Goal: Task Accomplishment & Management: Manage account settings

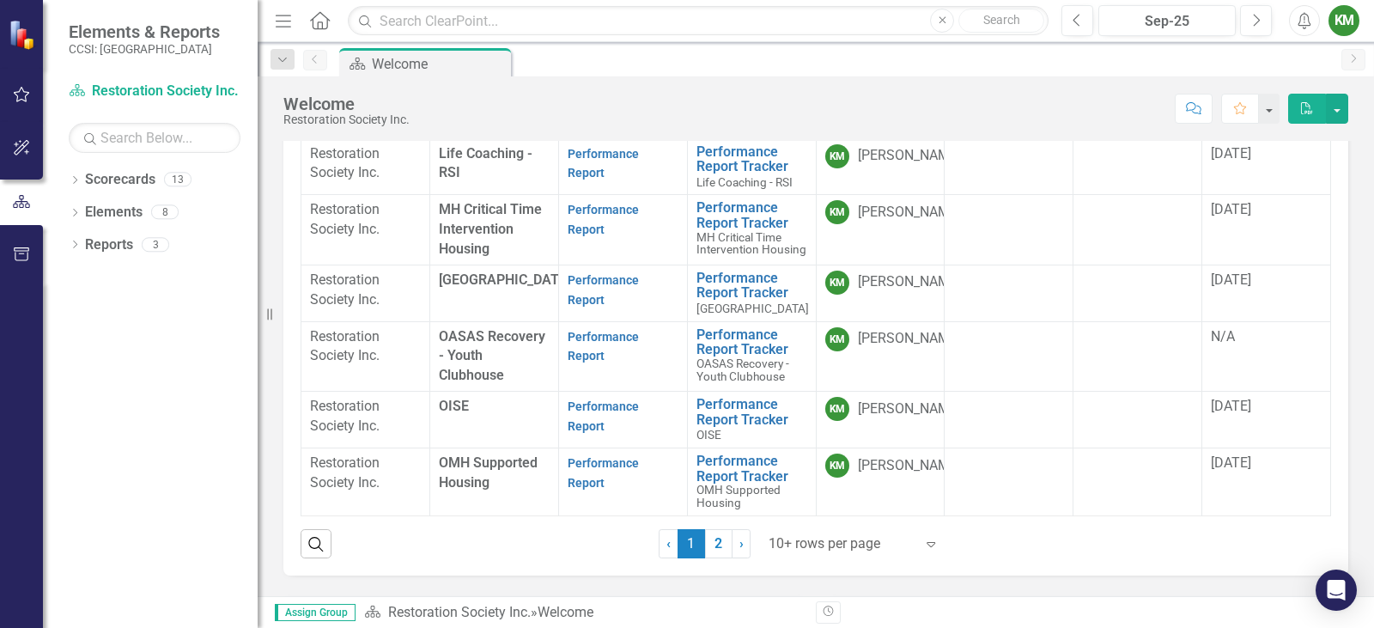
scroll to position [515, 0]
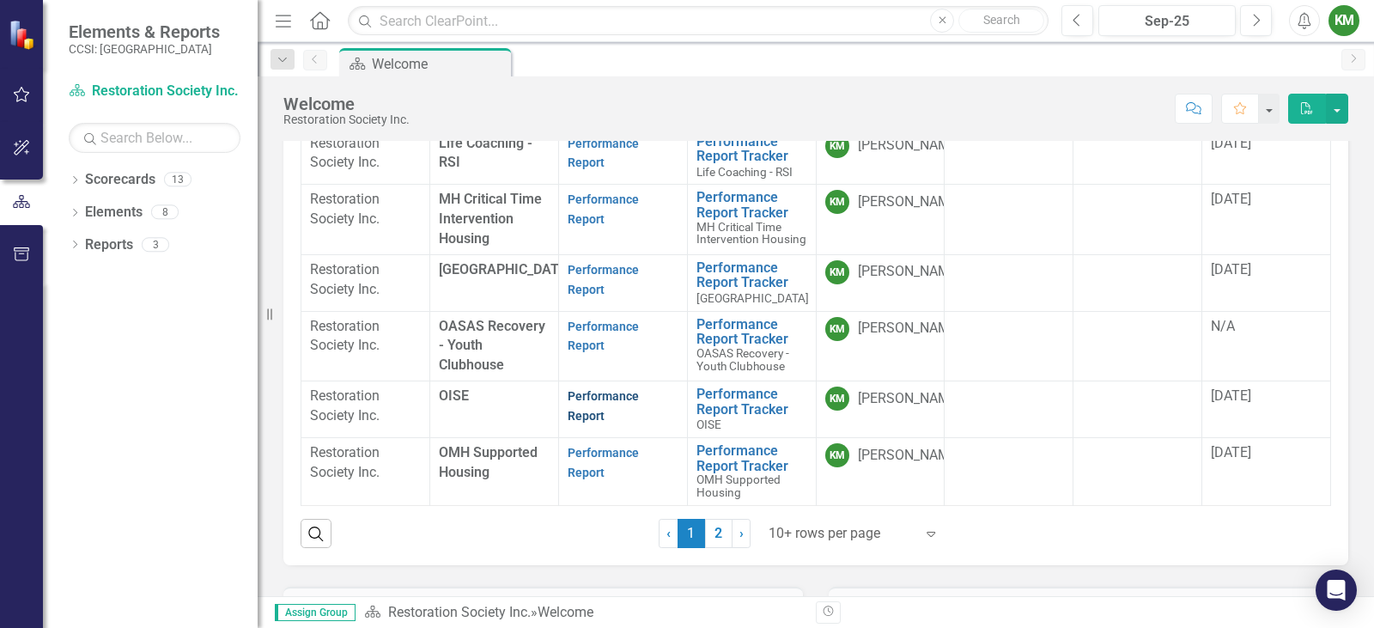
click at [590, 389] on link "Performance Report" at bounding box center [602, 405] width 71 height 33
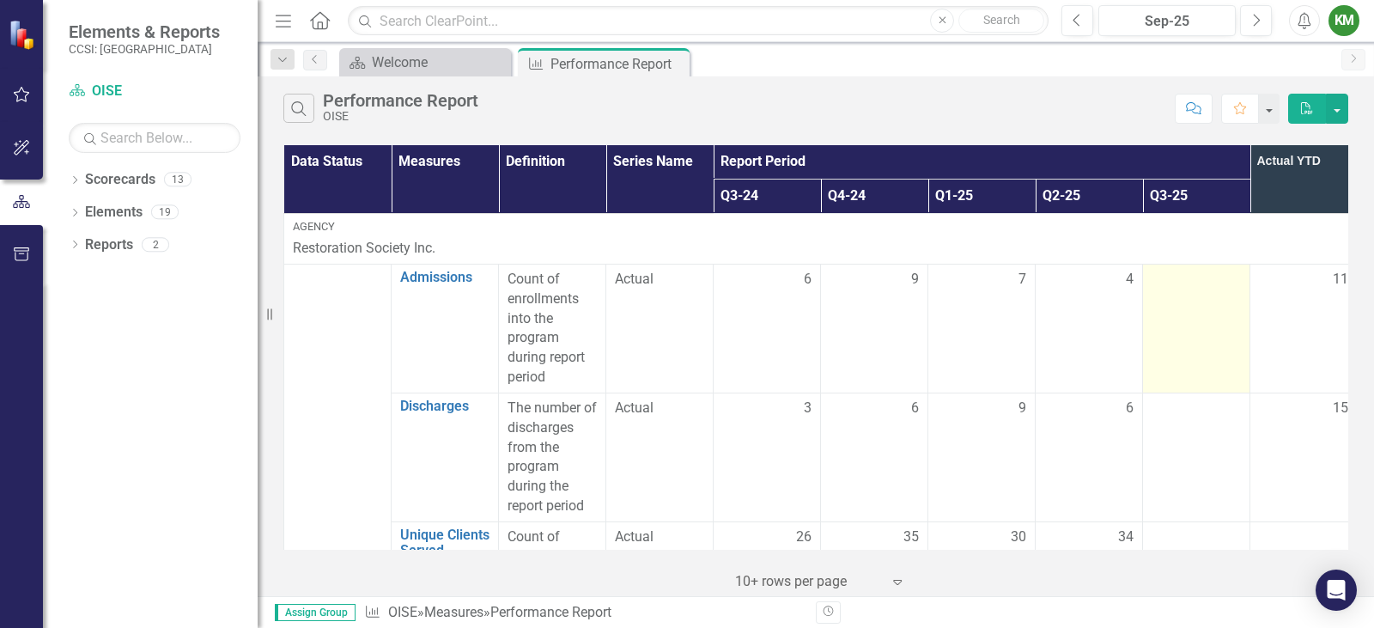
click at [1176, 289] on div at bounding box center [1195, 280] width 89 height 21
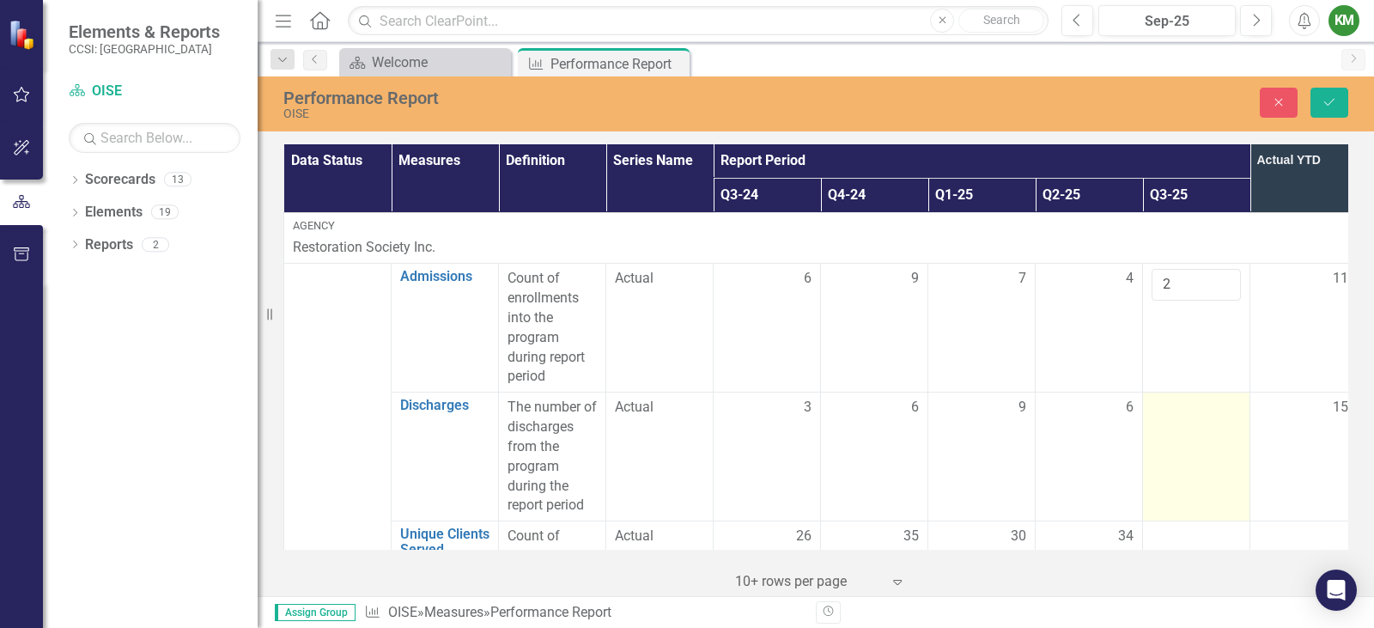
type input "2"
click at [1192, 412] on div at bounding box center [1195, 408] width 89 height 21
click at [1185, 413] on input "number" at bounding box center [1195, 414] width 89 height 32
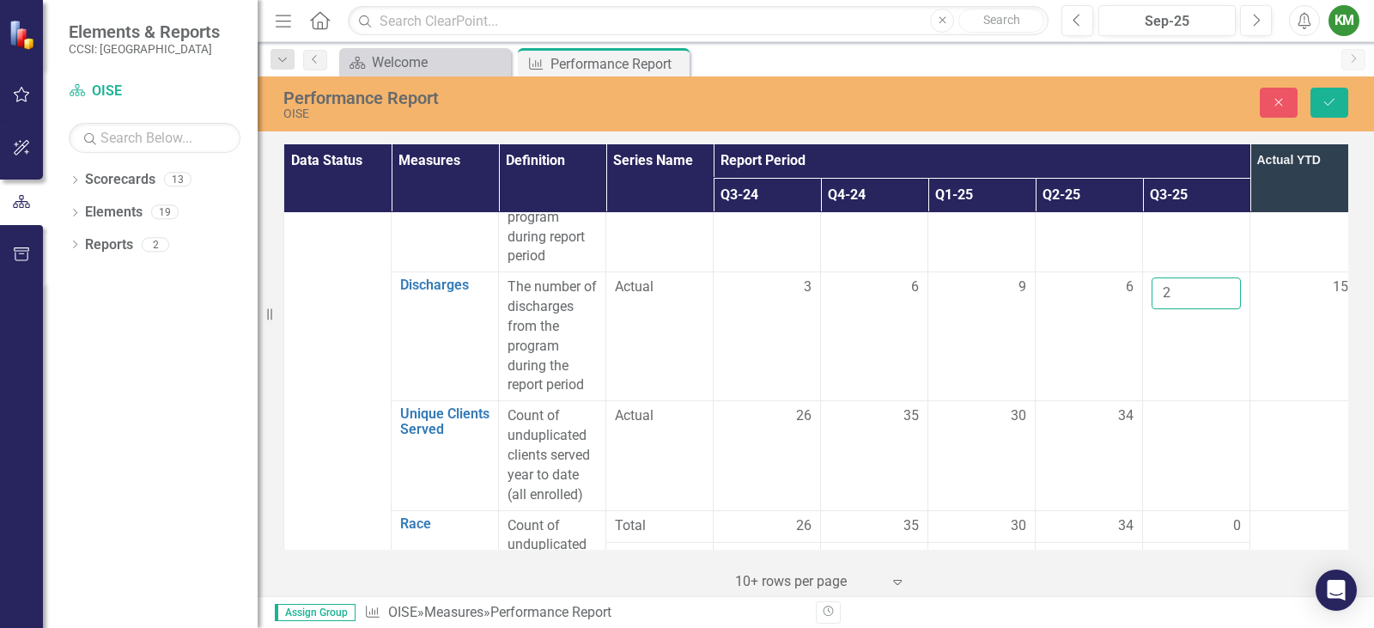
scroll to position [145, 0]
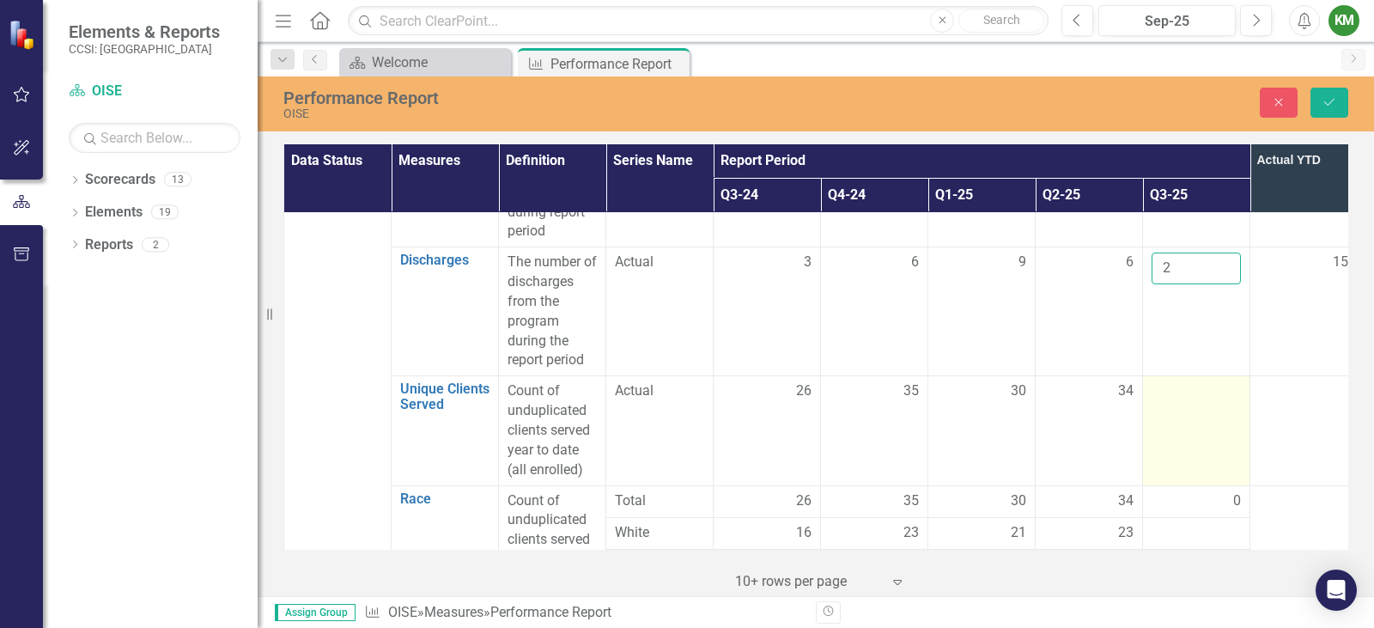
type input "2"
click at [1179, 393] on div at bounding box center [1195, 391] width 89 height 21
click at [1179, 393] on input "number" at bounding box center [1195, 397] width 89 height 32
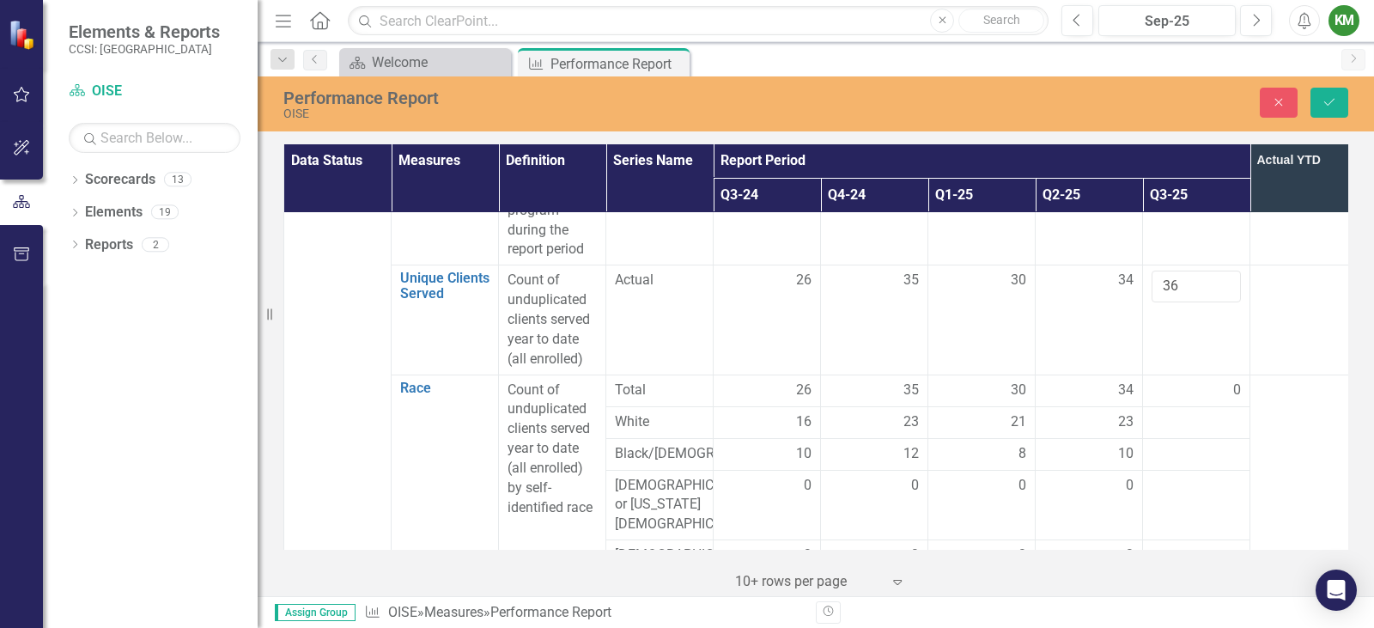
scroll to position [273, 0]
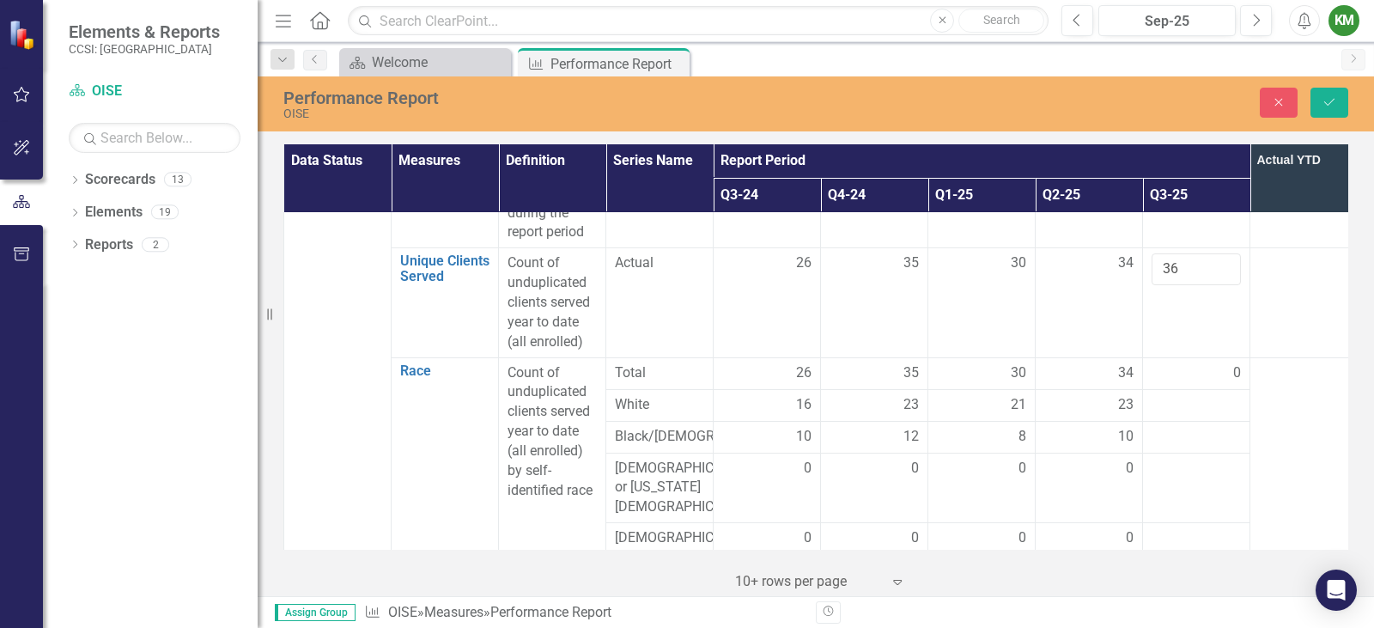
type input "36"
click at [1168, 411] on div at bounding box center [1195, 405] width 89 height 21
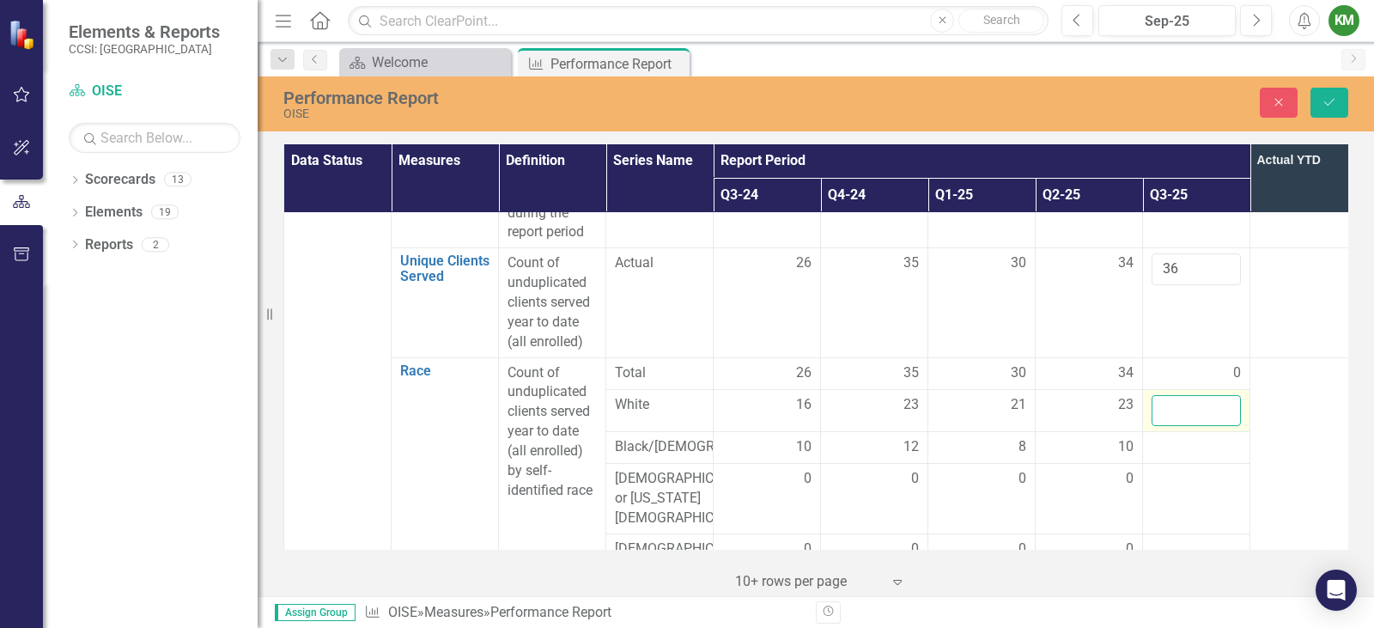
click at [1169, 408] on input "number" at bounding box center [1195, 411] width 89 height 32
type input "23"
click at [1185, 455] on div at bounding box center [1195, 447] width 89 height 21
click at [1185, 454] on input "number" at bounding box center [1195, 453] width 89 height 32
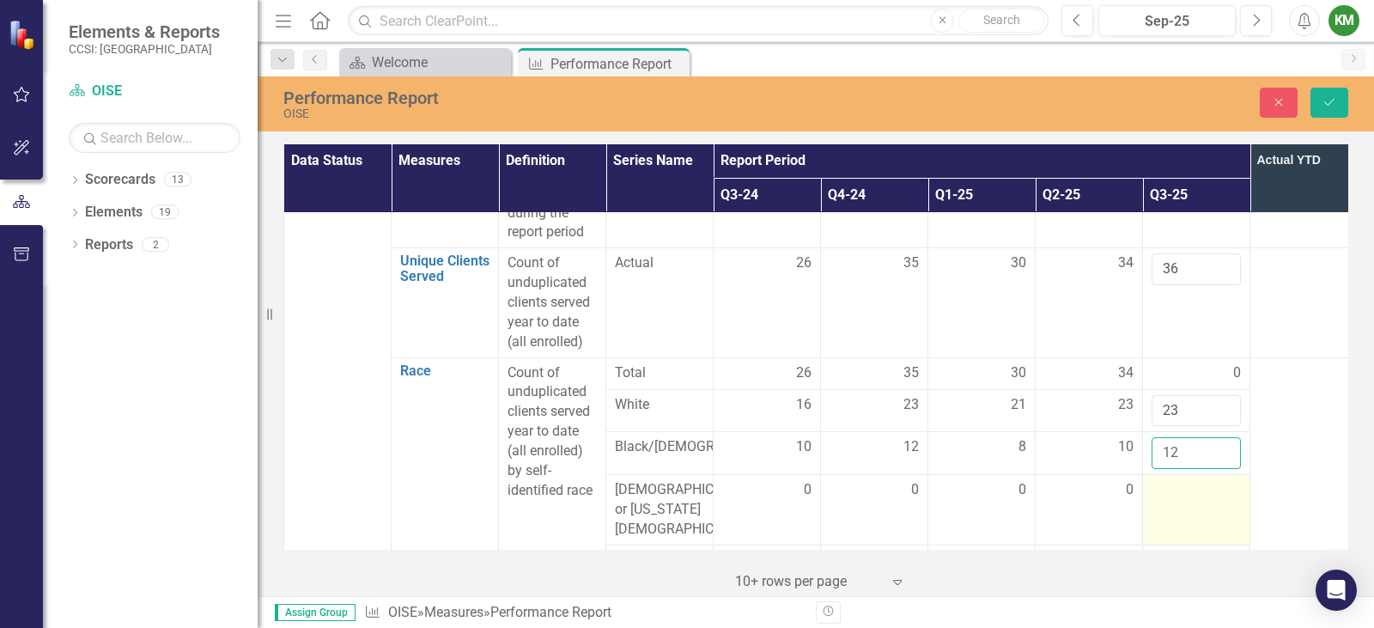
type input "12"
click at [1180, 494] on div at bounding box center [1195, 490] width 89 height 21
click at [1180, 494] on input "number" at bounding box center [1195, 496] width 89 height 32
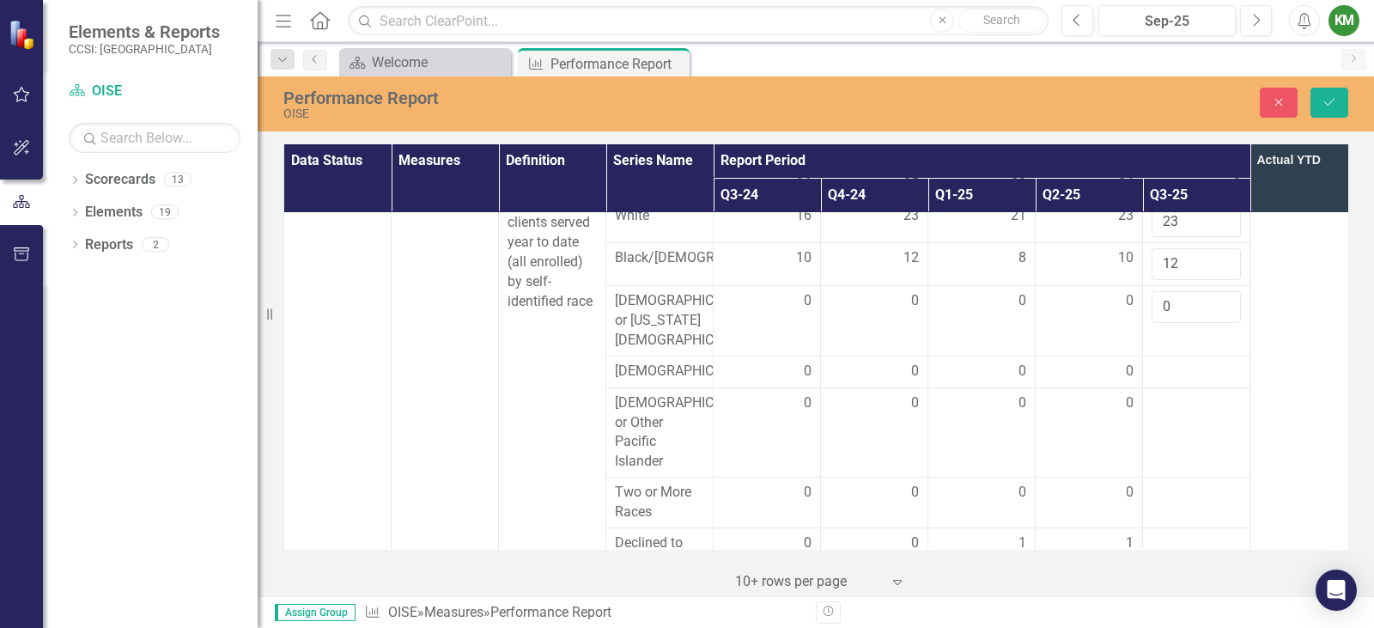
scroll to position [471, 0]
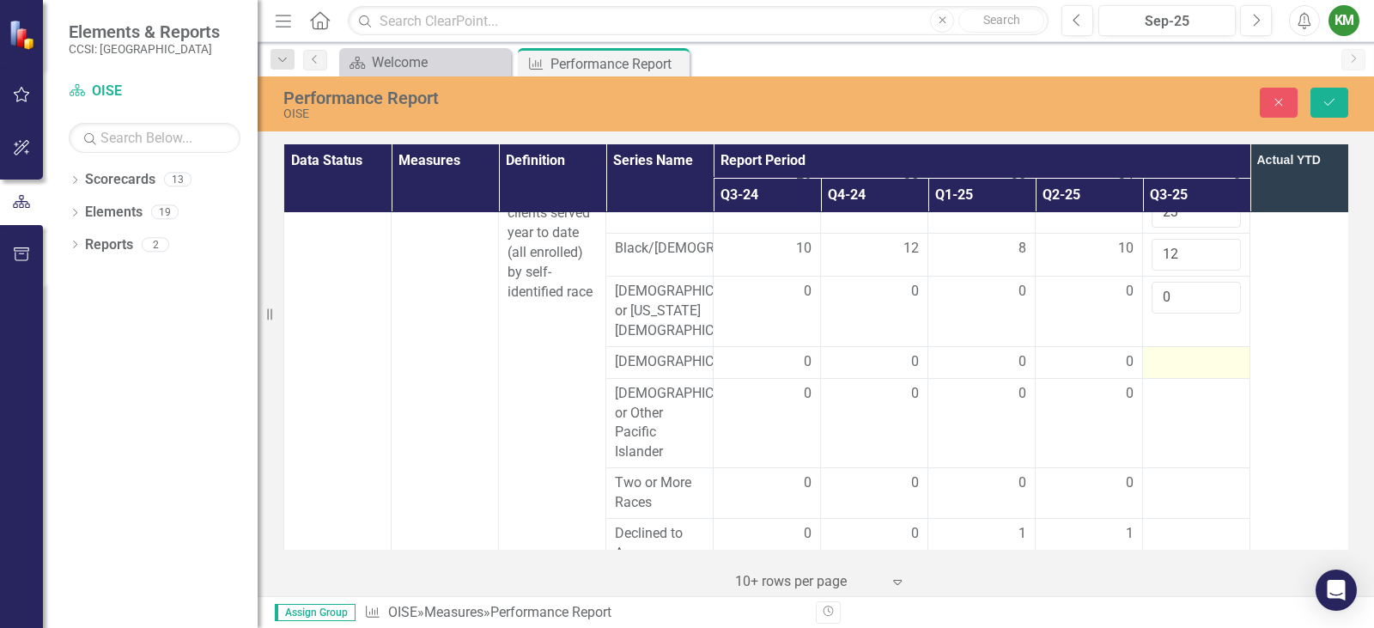
type input "0"
click at [1181, 373] on div at bounding box center [1195, 362] width 89 height 21
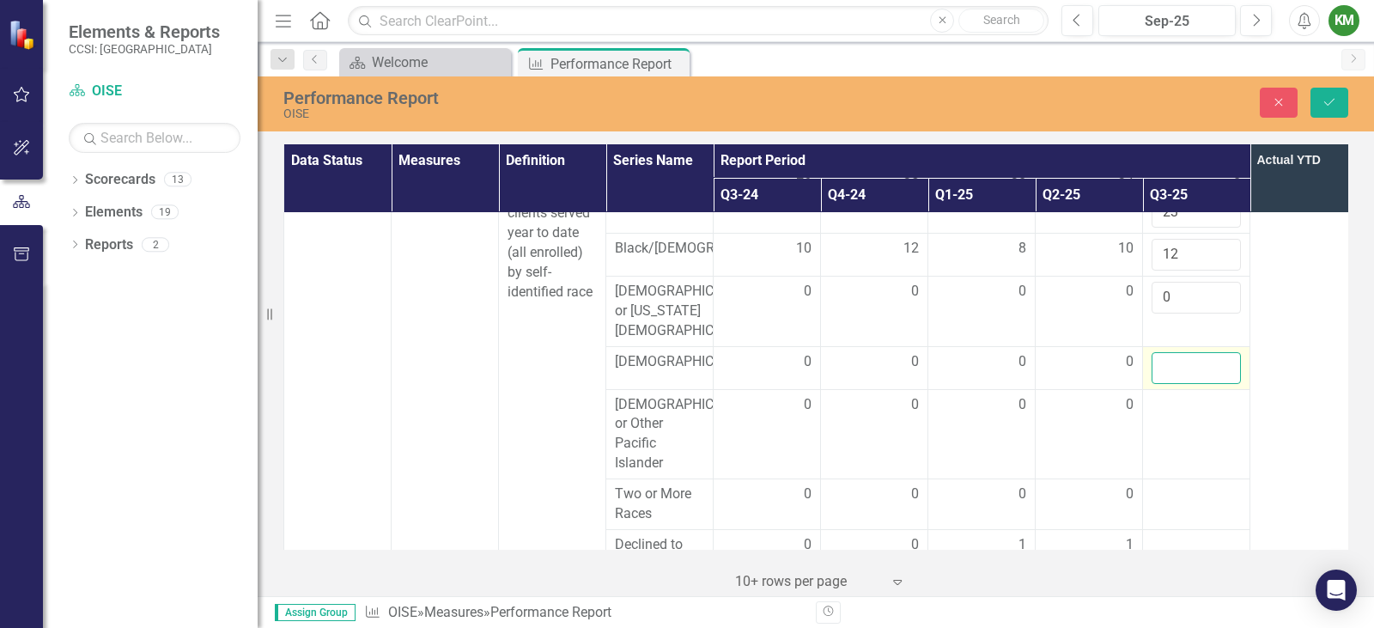
click at [1171, 372] on input "number" at bounding box center [1195, 368] width 89 height 32
type input "0"
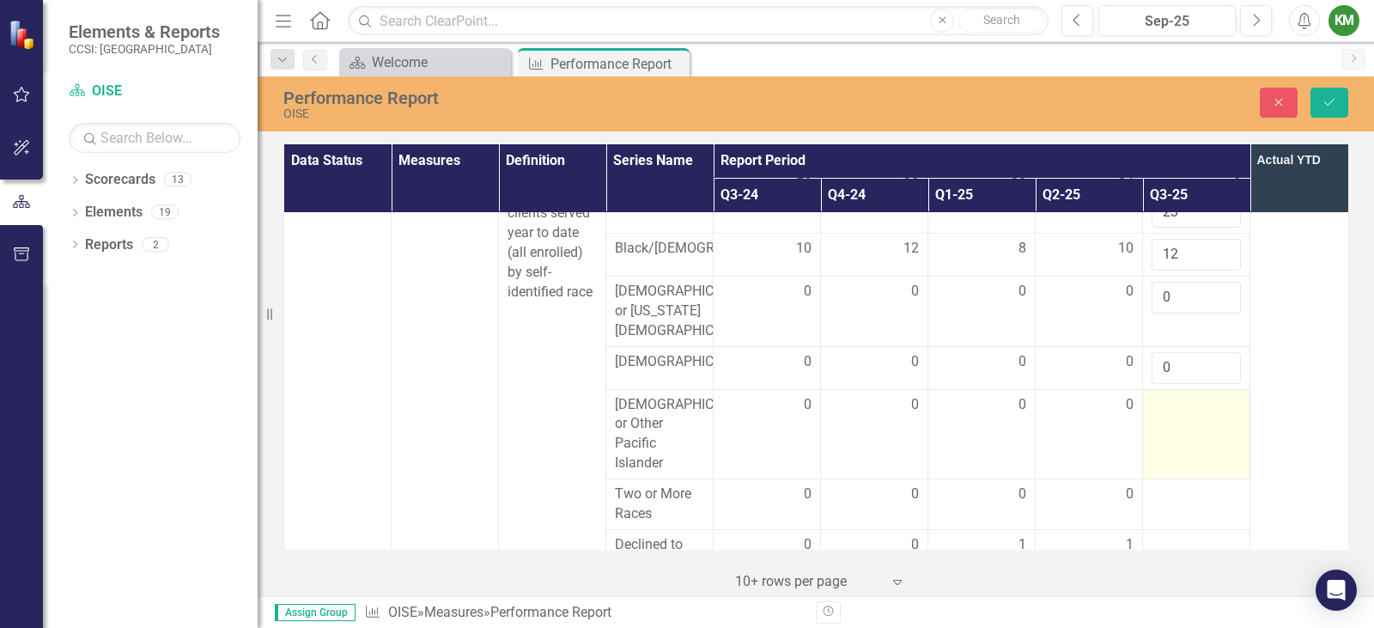
click at [1168, 416] on div at bounding box center [1195, 405] width 89 height 21
click at [1168, 418] on input "number" at bounding box center [1195, 411] width 89 height 32
type input "0"
click at [1173, 504] on div at bounding box center [1195, 494] width 89 height 21
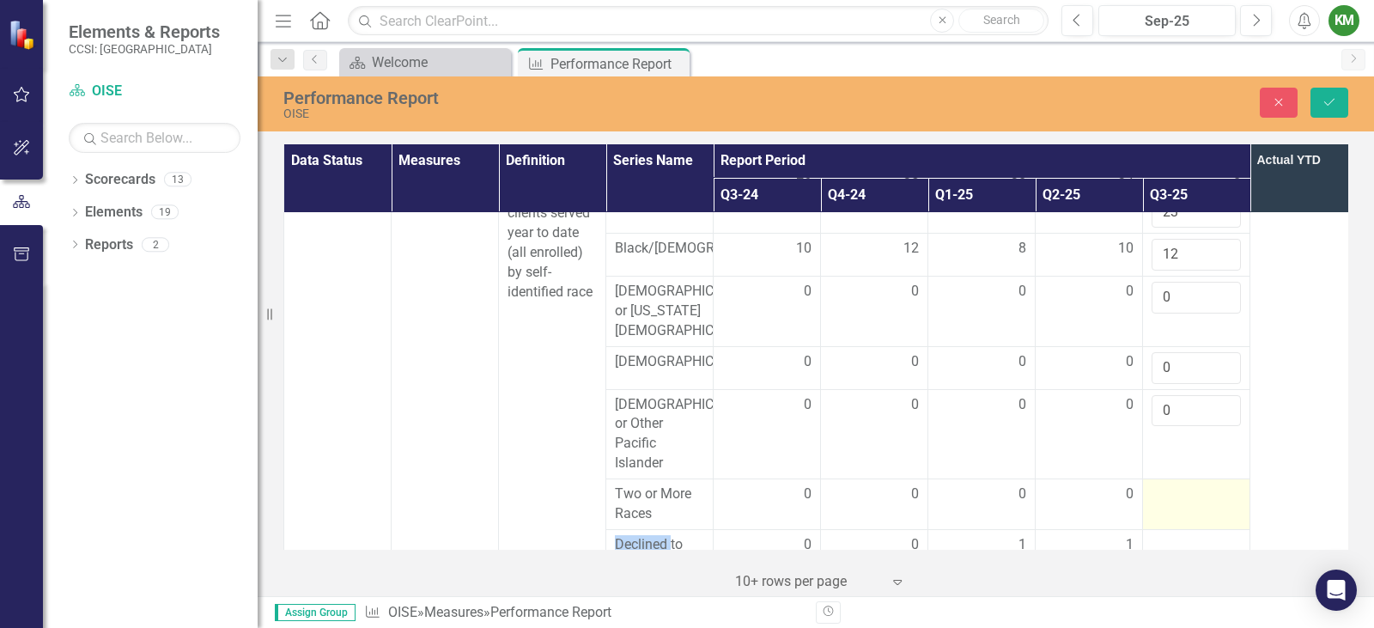
click at [1173, 504] on div at bounding box center [1195, 494] width 89 height 21
click at [1173, 504] on input "number" at bounding box center [1195, 500] width 89 height 32
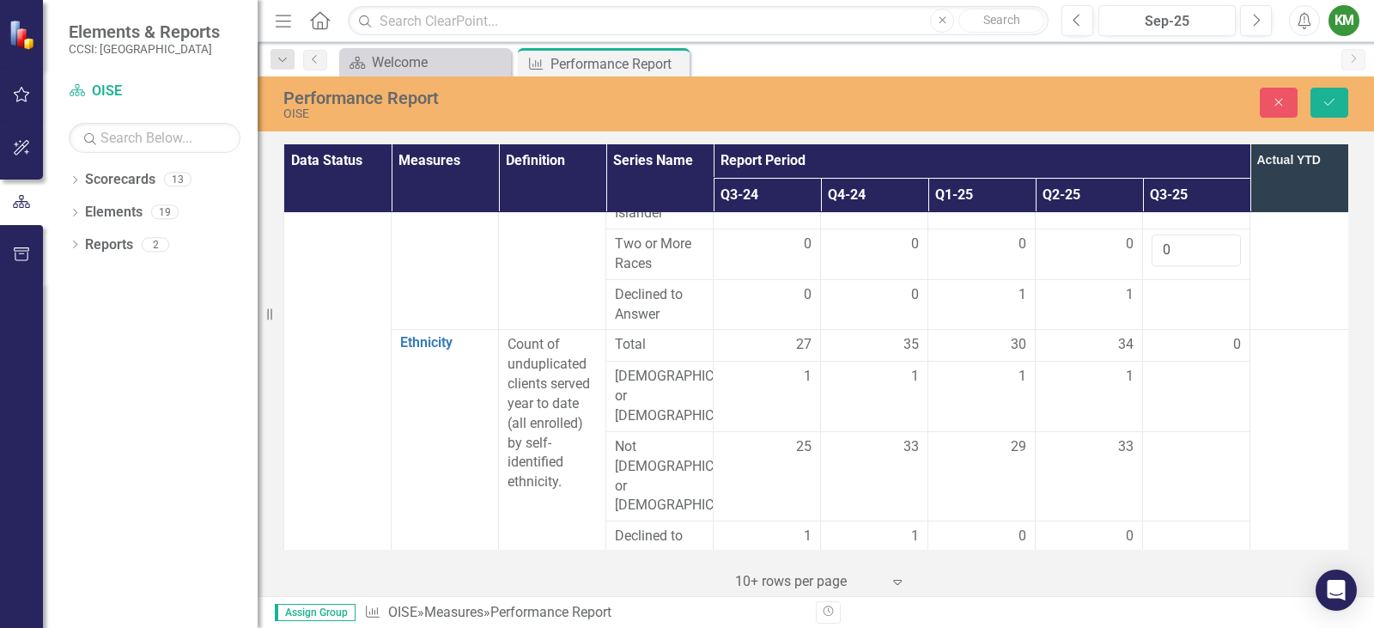
scroll to position [739, 0]
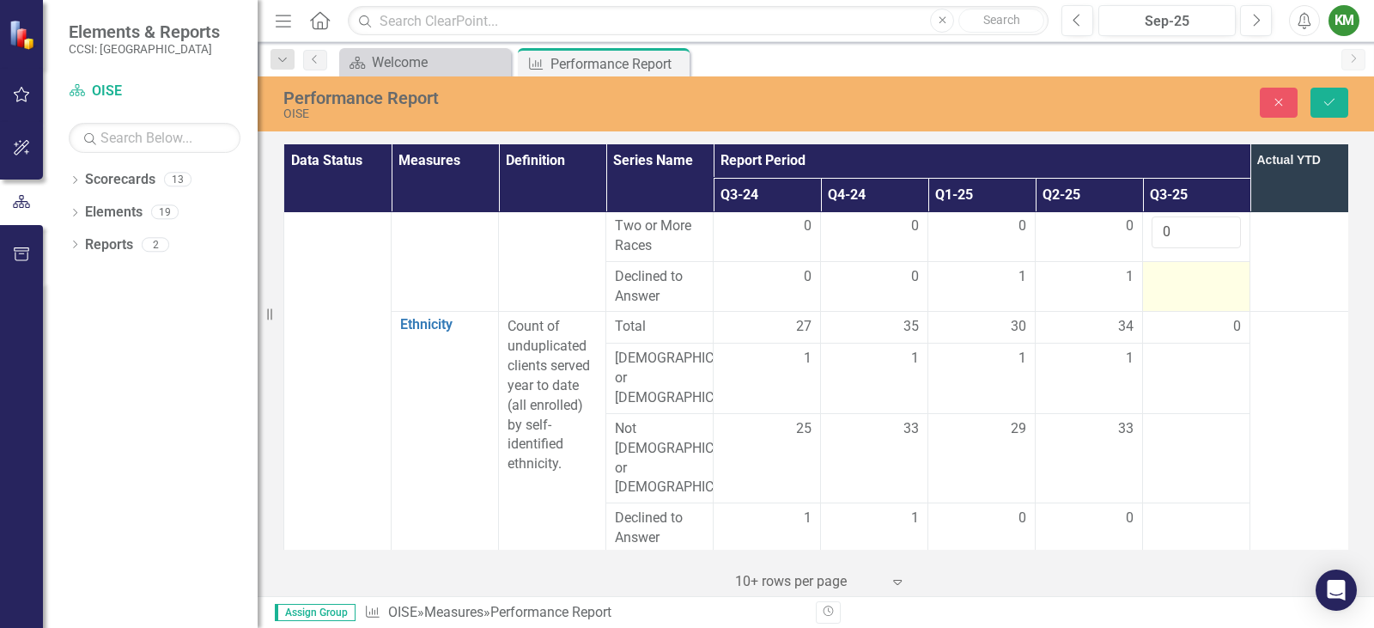
type input "0"
click at [1180, 288] on div at bounding box center [1195, 277] width 89 height 21
click at [1172, 294] on input "number" at bounding box center [1195, 283] width 89 height 32
type input "1"
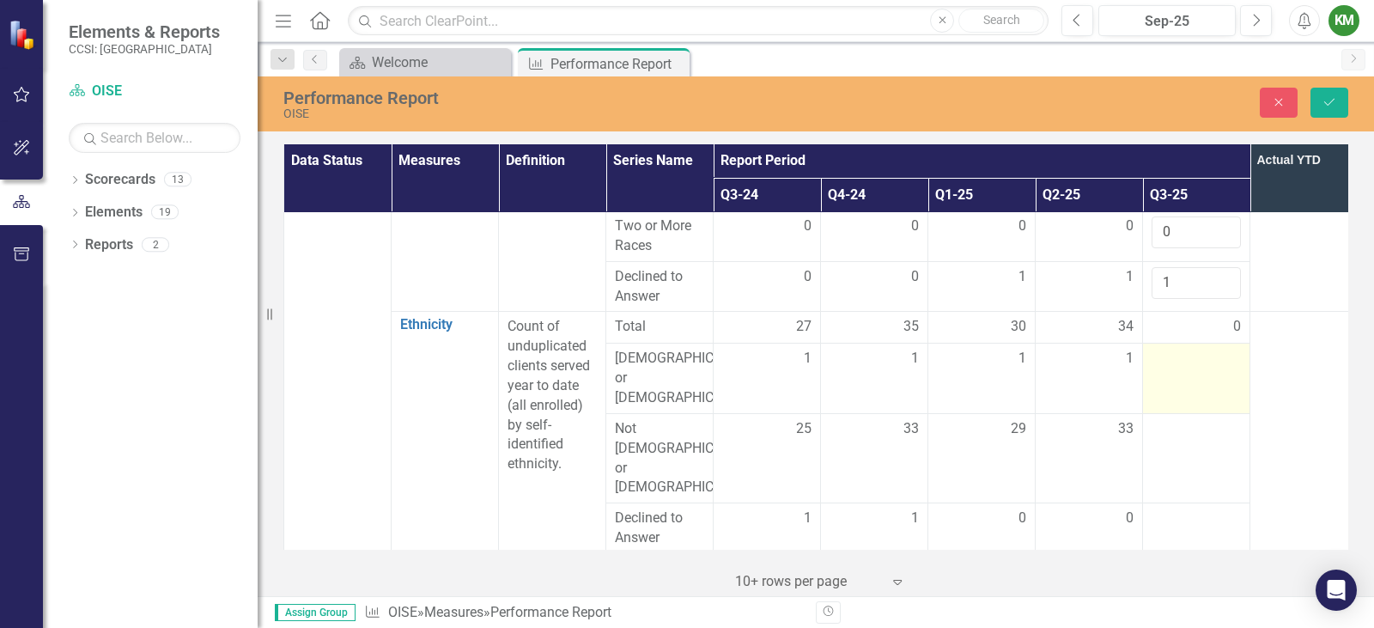
click at [1177, 362] on div at bounding box center [1195, 359] width 89 height 21
click at [1177, 367] on input "number" at bounding box center [1195, 365] width 89 height 32
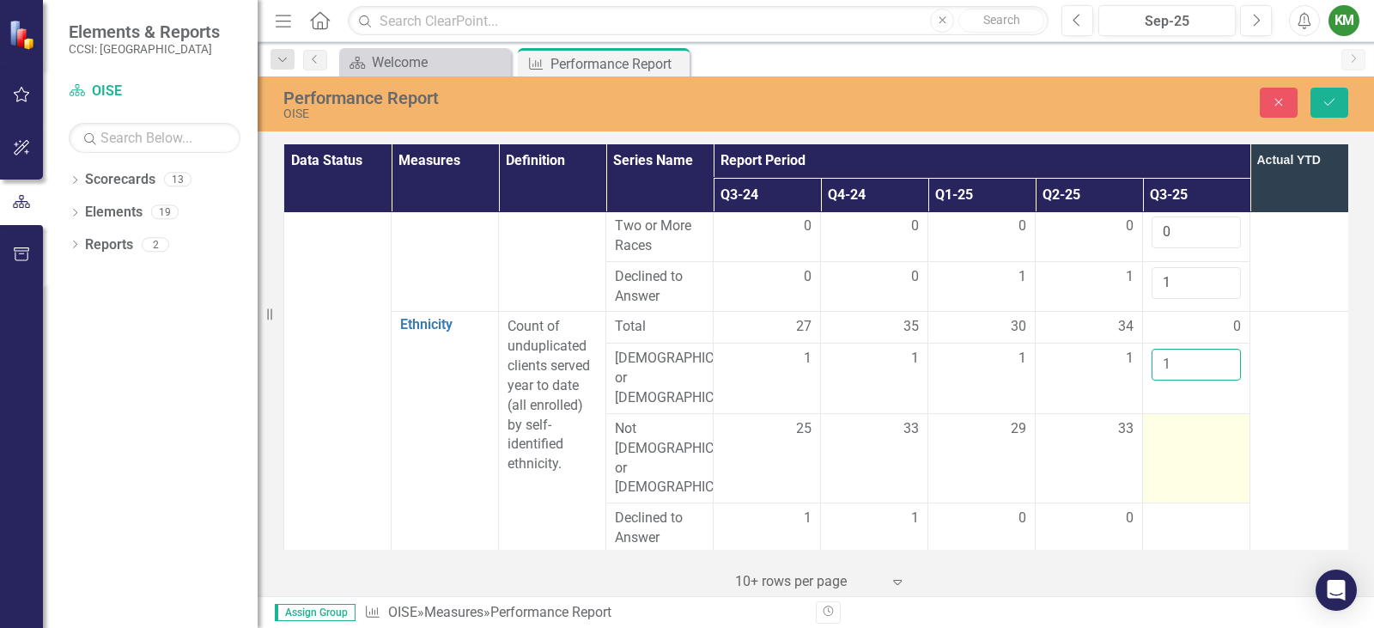
type input "1"
click at [1171, 422] on div at bounding box center [1195, 429] width 89 height 21
click at [1171, 422] on input "number" at bounding box center [1195, 435] width 89 height 32
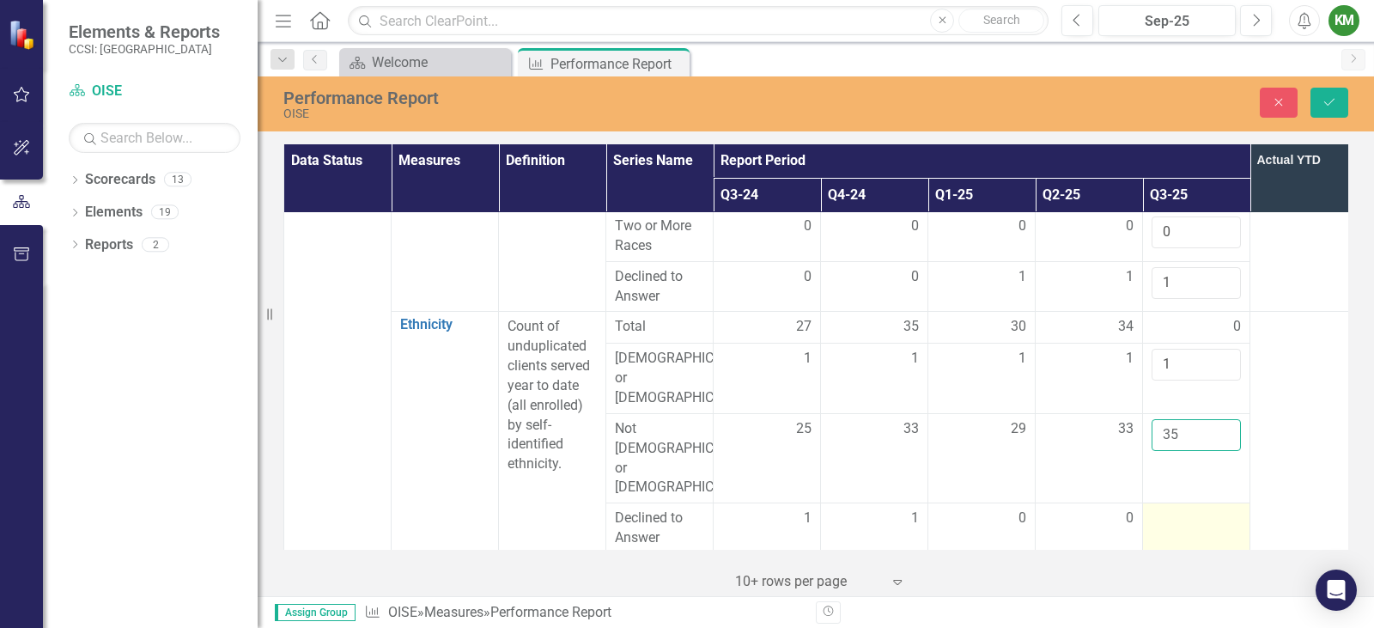
type input "35"
click at [1166, 508] on div at bounding box center [1195, 518] width 89 height 21
click at [1166, 508] on input "number" at bounding box center [1195, 524] width 89 height 32
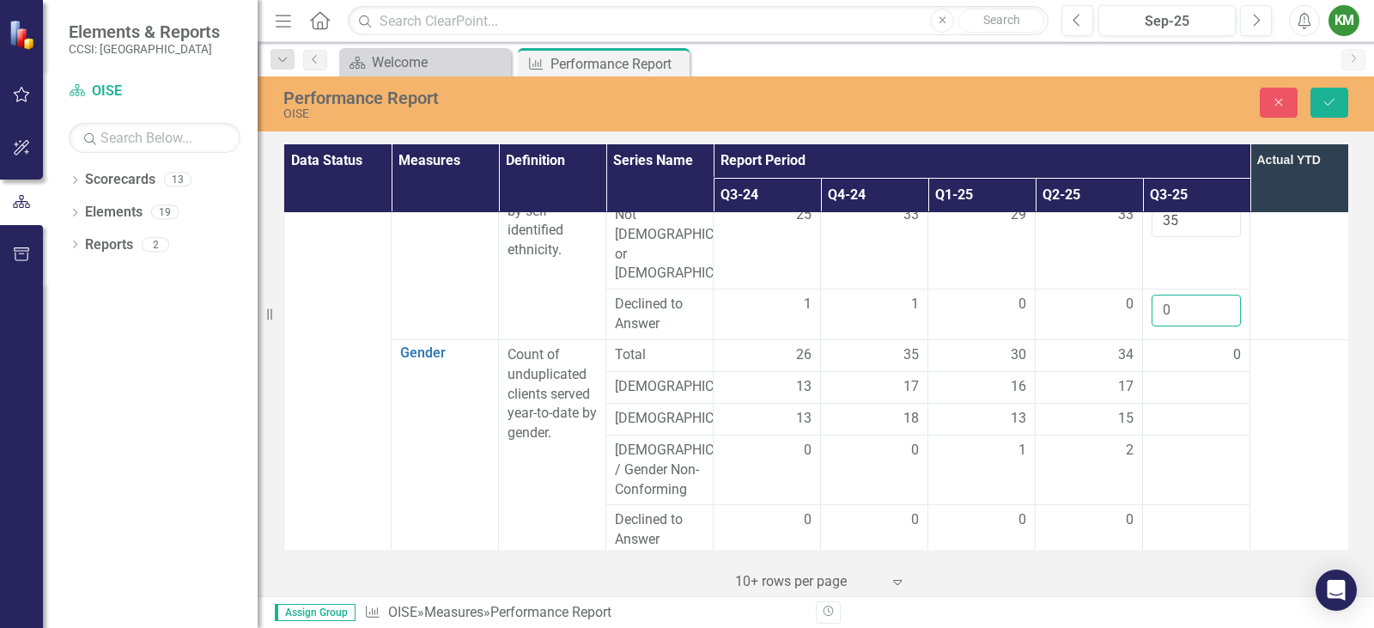
scroll to position [971, 0]
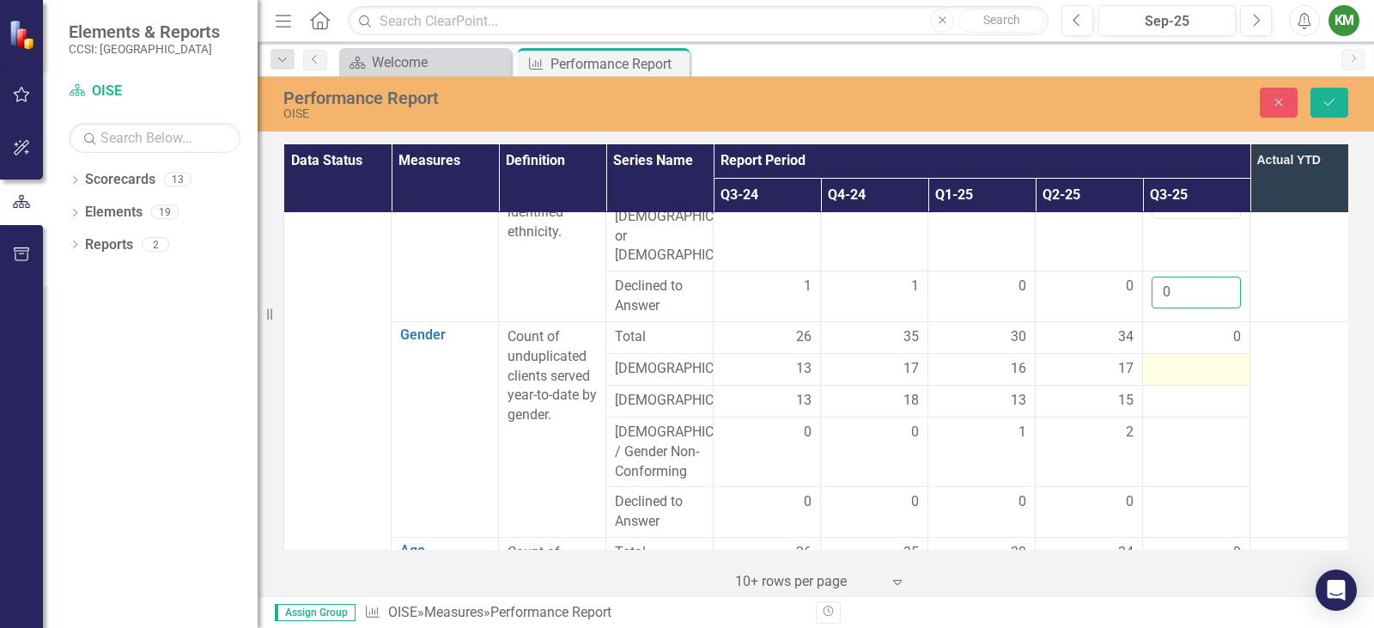
type input "0"
click at [1186, 359] on div at bounding box center [1195, 369] width 89 height 21
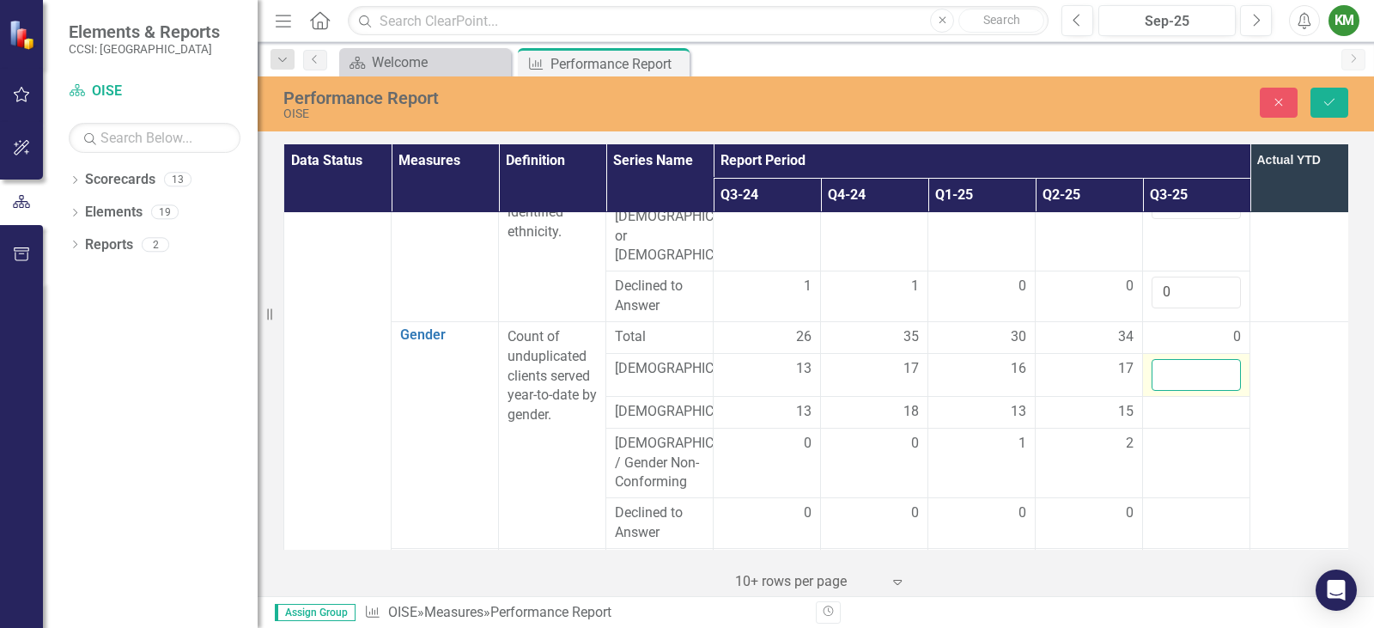
click at [1184, 359] on input "number" at bounding box center [1195, 375] width 89 height 32
type input "19"
click at [1169, 402] on div at bounding box center [1195, 412] width 89 height 21
click at [1169, 402] on input "number" at bounding box center [1195, 418] width 89 height 32
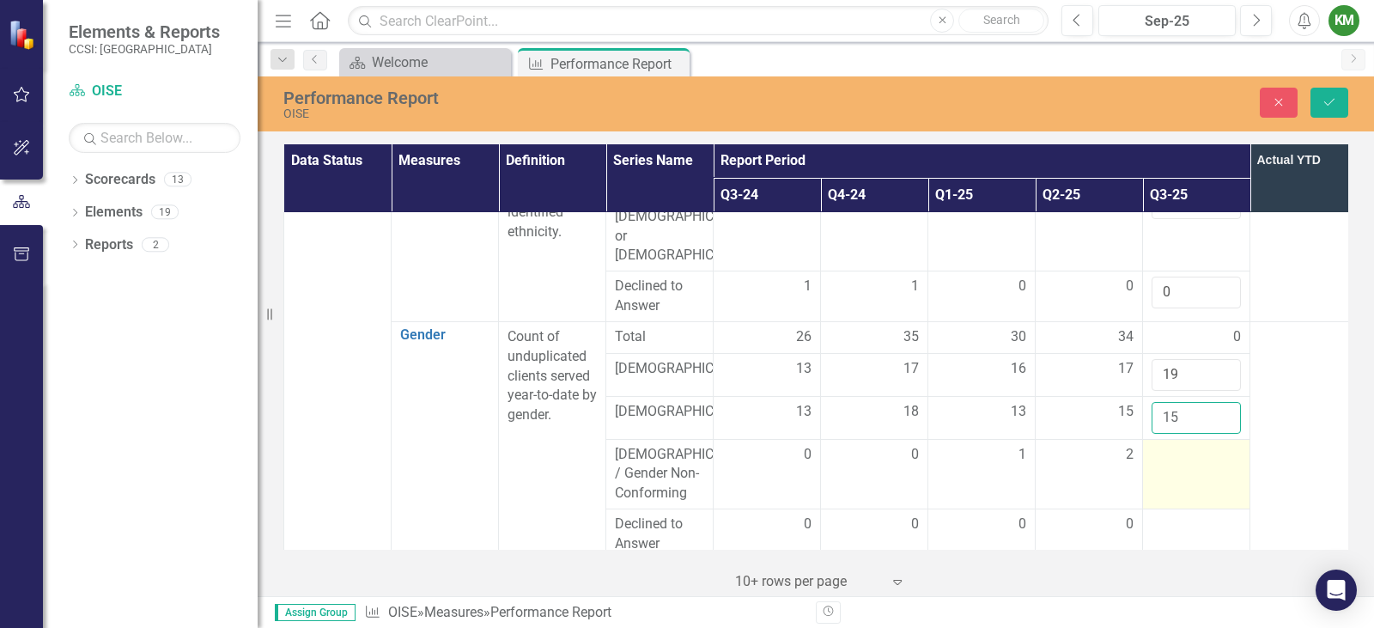
type input "15"
click at [1171, 445] on div at bounding box center [1195, 455] width 89 height 21
click at [1171, 445] on input "number" at bounding box center [1195, 461] width 89 height 32
type input "2"
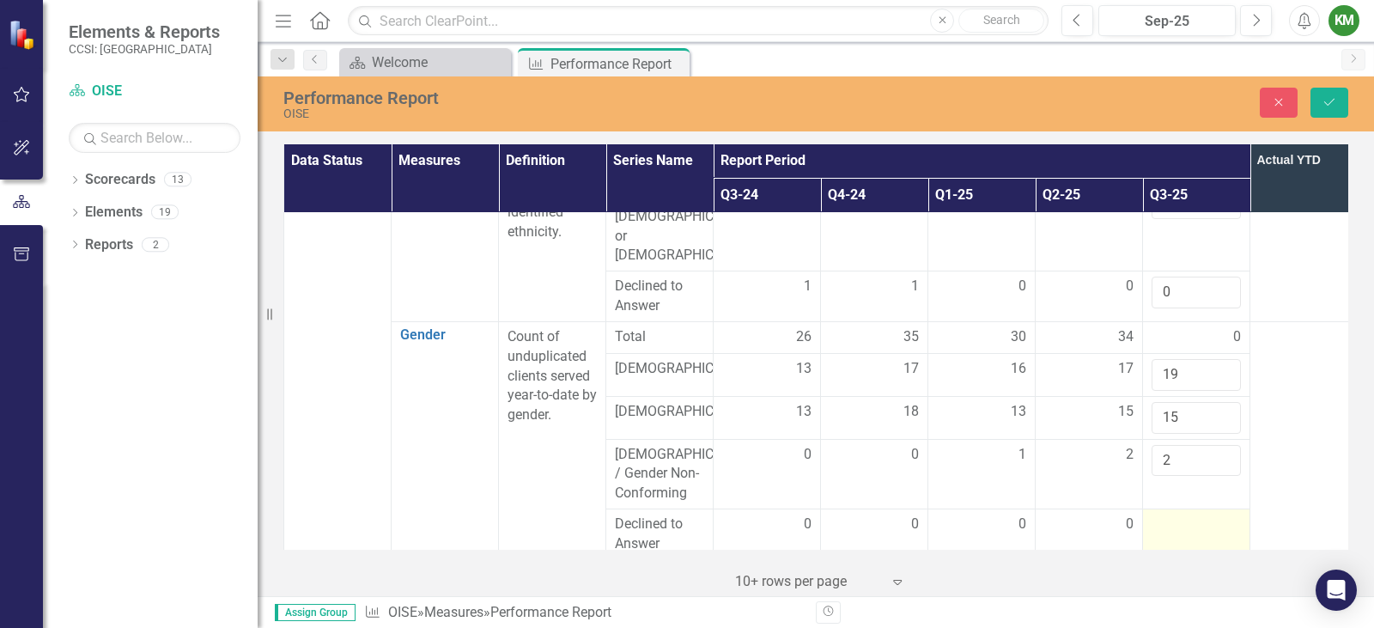
click at [1184, 509] on td at bounding box center [1196, 534] width 107 height 51
click at [1183, 509] on td at bounding box center [1196, 534] width 107 height 51
click at [1178, 514] on input "number" at bounding box center [1195, 530] width 89 height 32
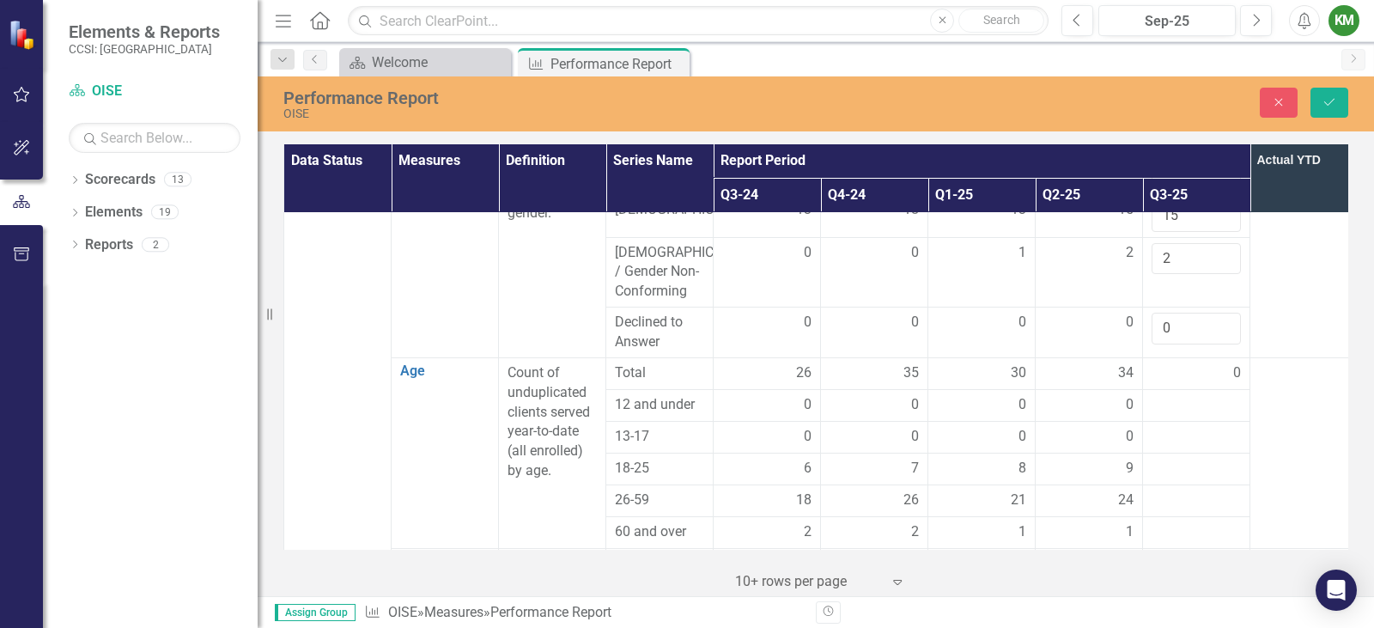
scroll to position [1207, 0]
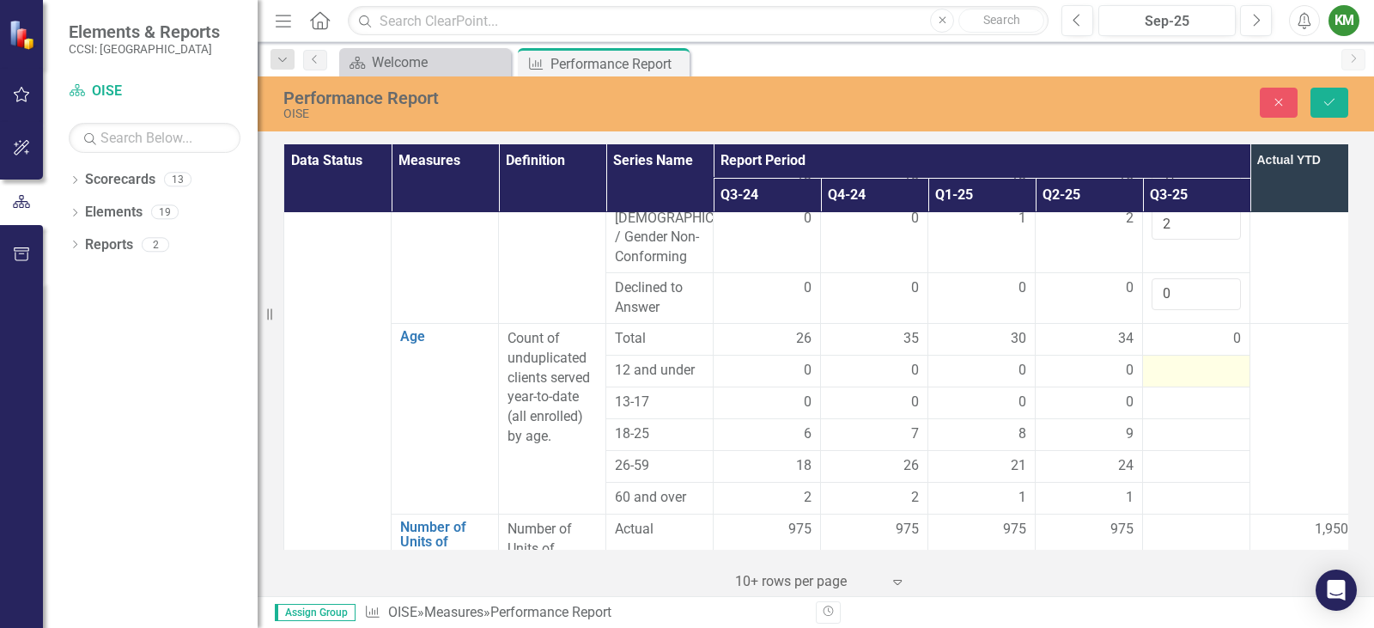
type input "0"
click at [1194, 361] on div at bounding box center [1195, 371] width 89 height 21
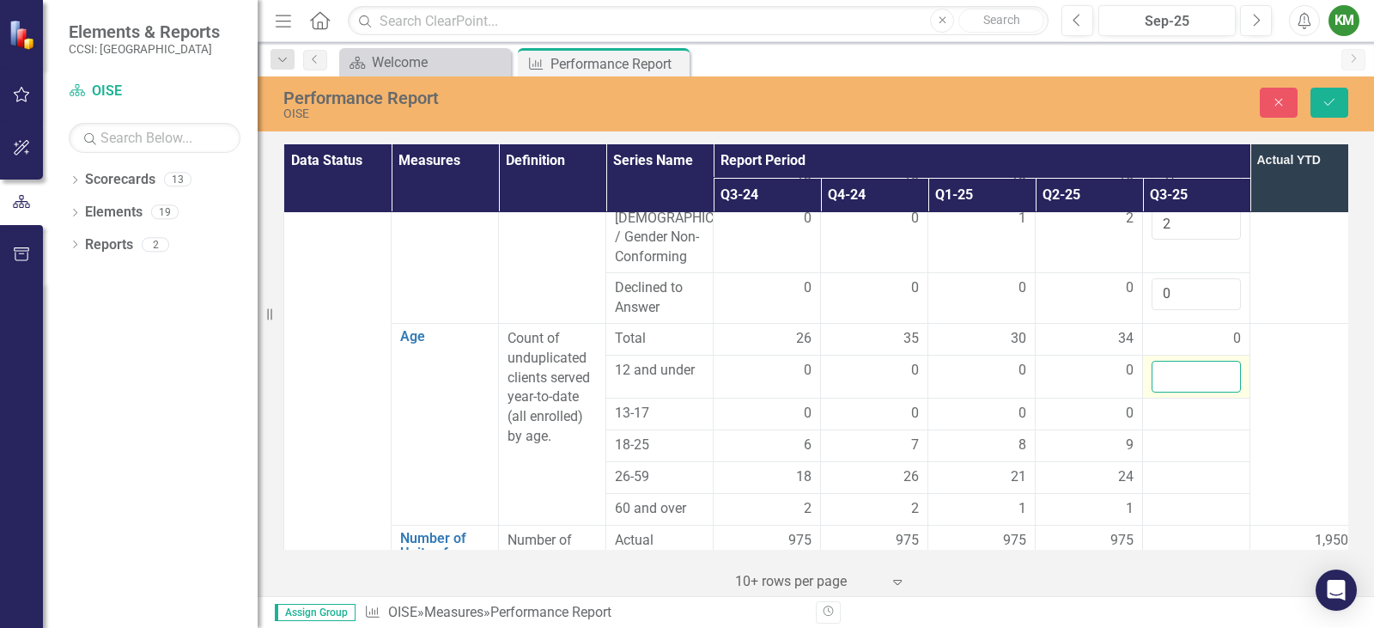
click at [1176, 361] on input "number" at bounding box center [1195, 377] width 89 height 32
type input "0"
click at [1168, 404] on div at bounding box center [1195, 414] width 89 height 21
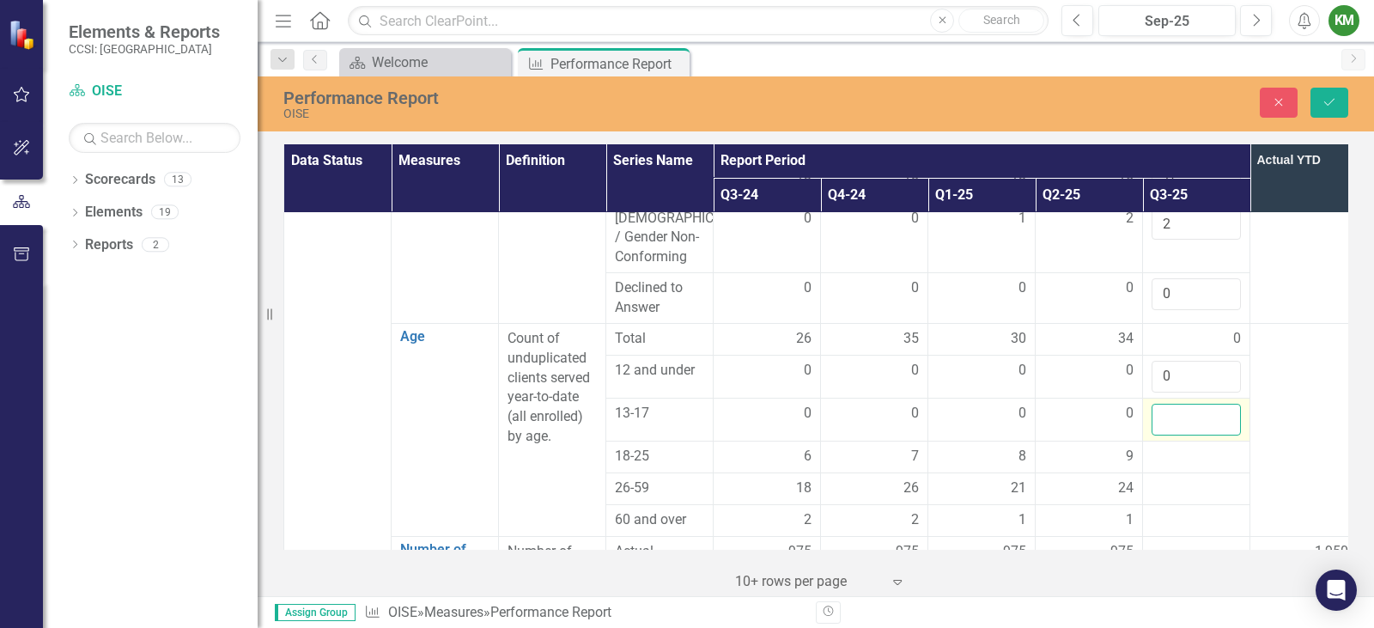
click at [1168, 404] on input "number" at bounding box center [1195, 420] width 89 height 32
type input "0"
click at [1173, 446] on div at bounding box center [1195, 456] width 89 height 21
click at [1173, 446] on input "number" at bounding box center [1195, 462] width 89 height 32
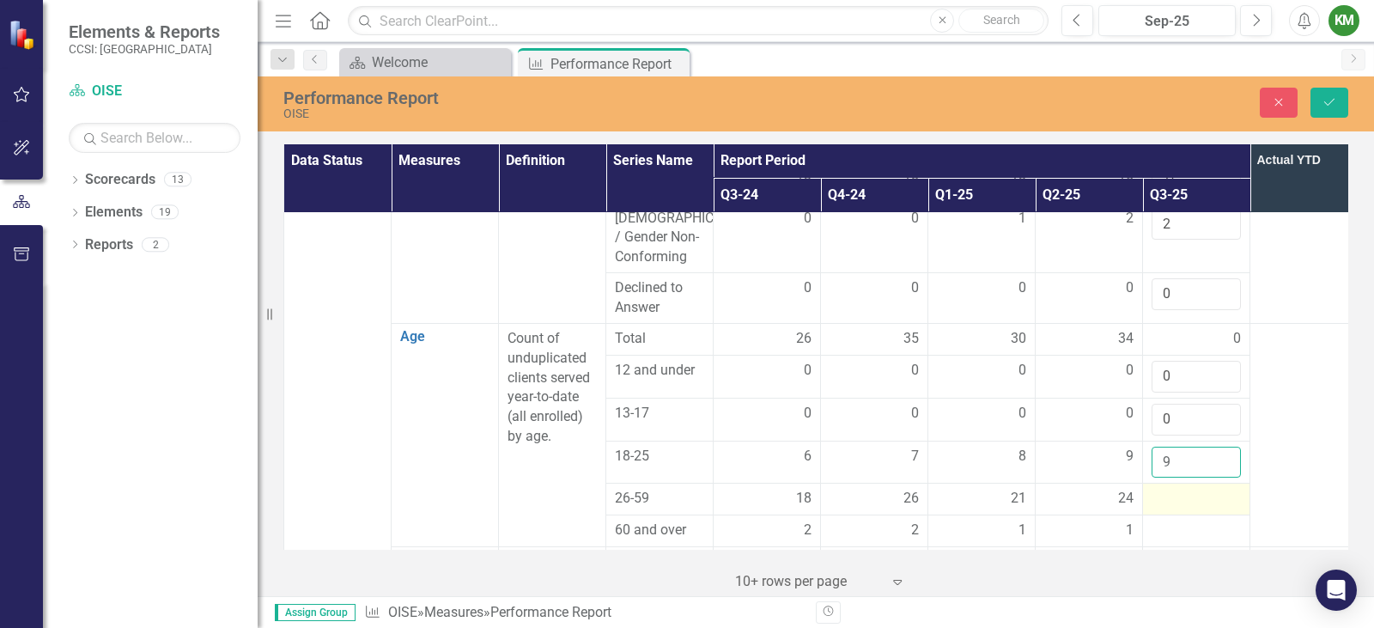
type input "9"
click at [1173, 489] on div at bounding box center [1195, 499] width 89 height 21
click at [1173, 489] on input "number" at bounding box center [1195, 505] width 89 height 32
type input "26"
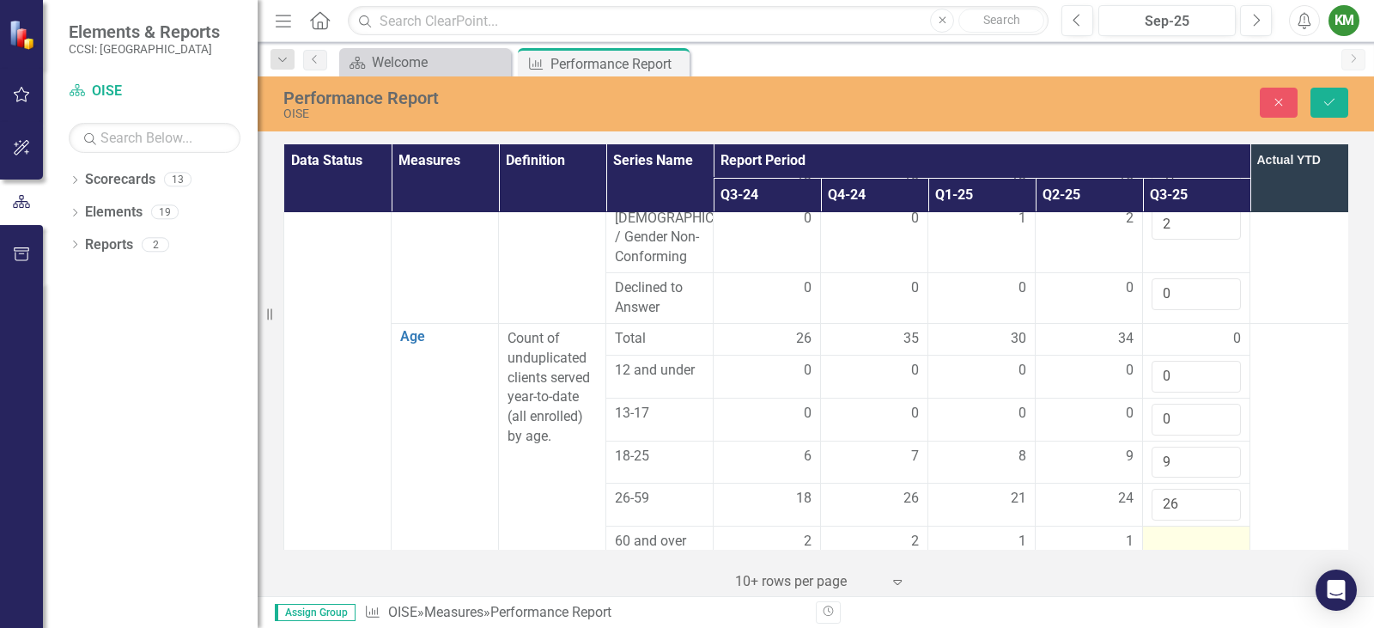
click at [1168, 531] on div at bounding box center [1195, 541] width 89 height 21
click at [1168, 531] on input "number" at bounding box center [1195, 547] width 89 height 32
type input "7"
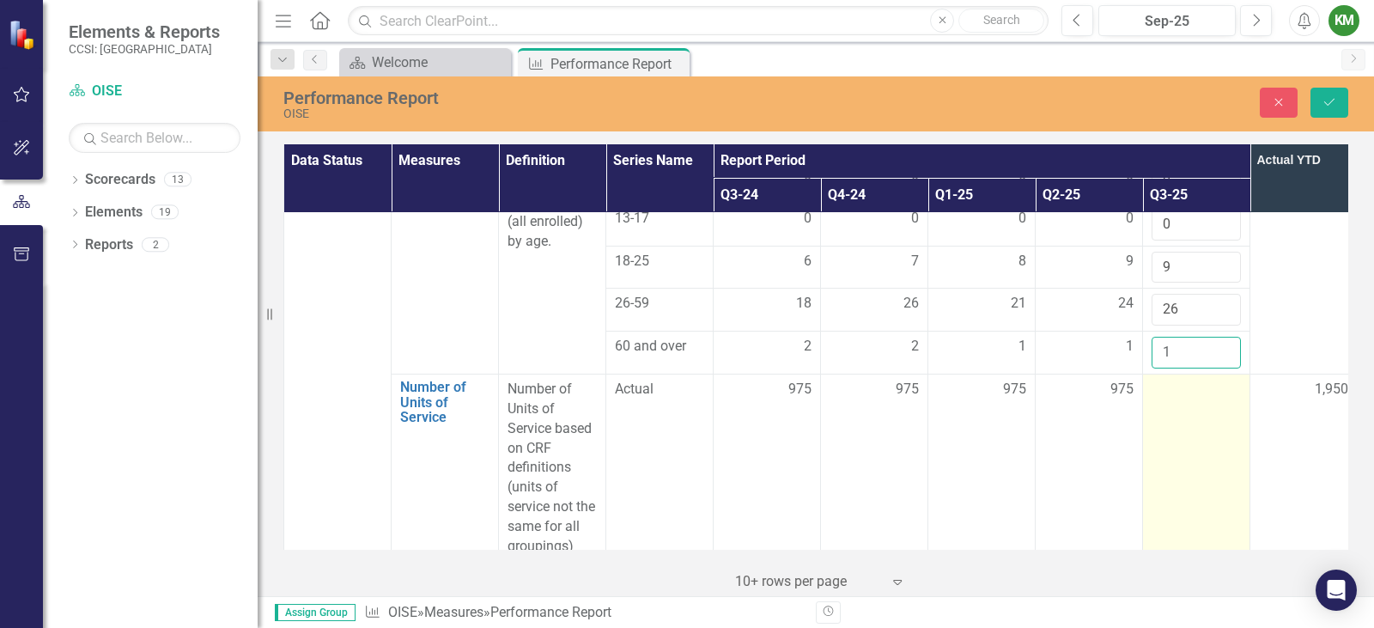
type input "1"
click at [1164, 374] on td at bounding box center [1196, 468] width 107 height 188
click at [1164, 379] on input "number" at bounding box center [1195, 395] width 89 height 32
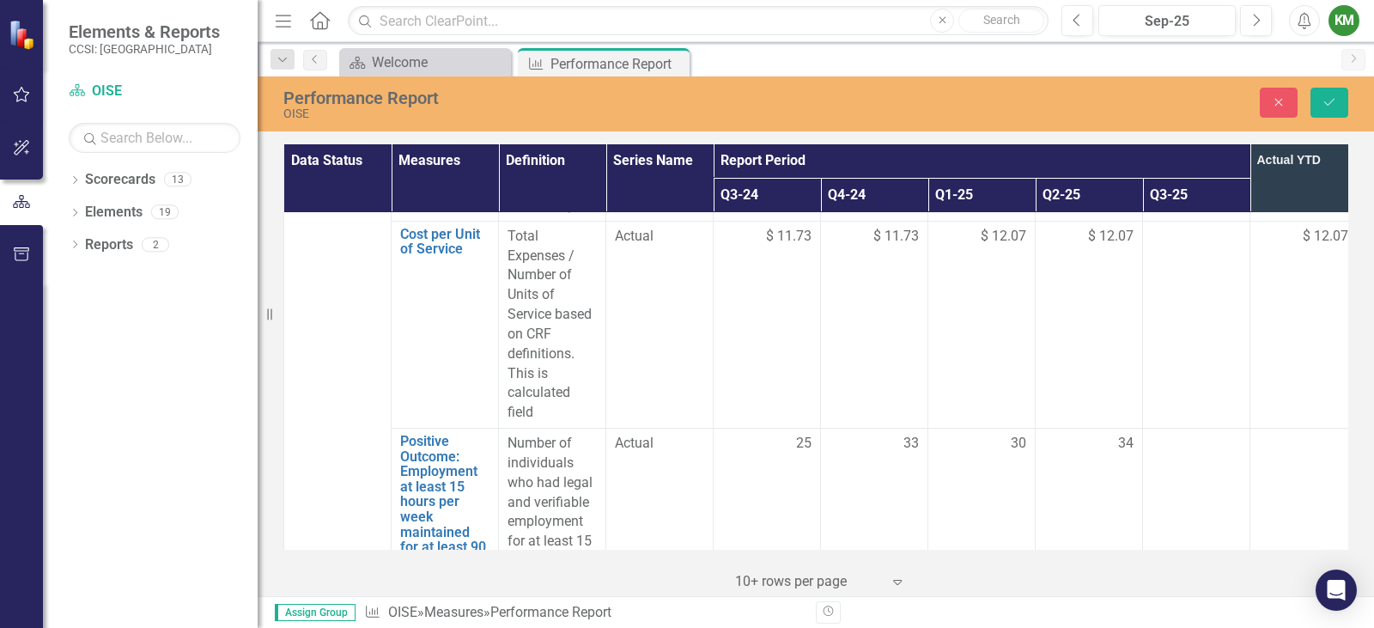
scroll to position [1751, 0]
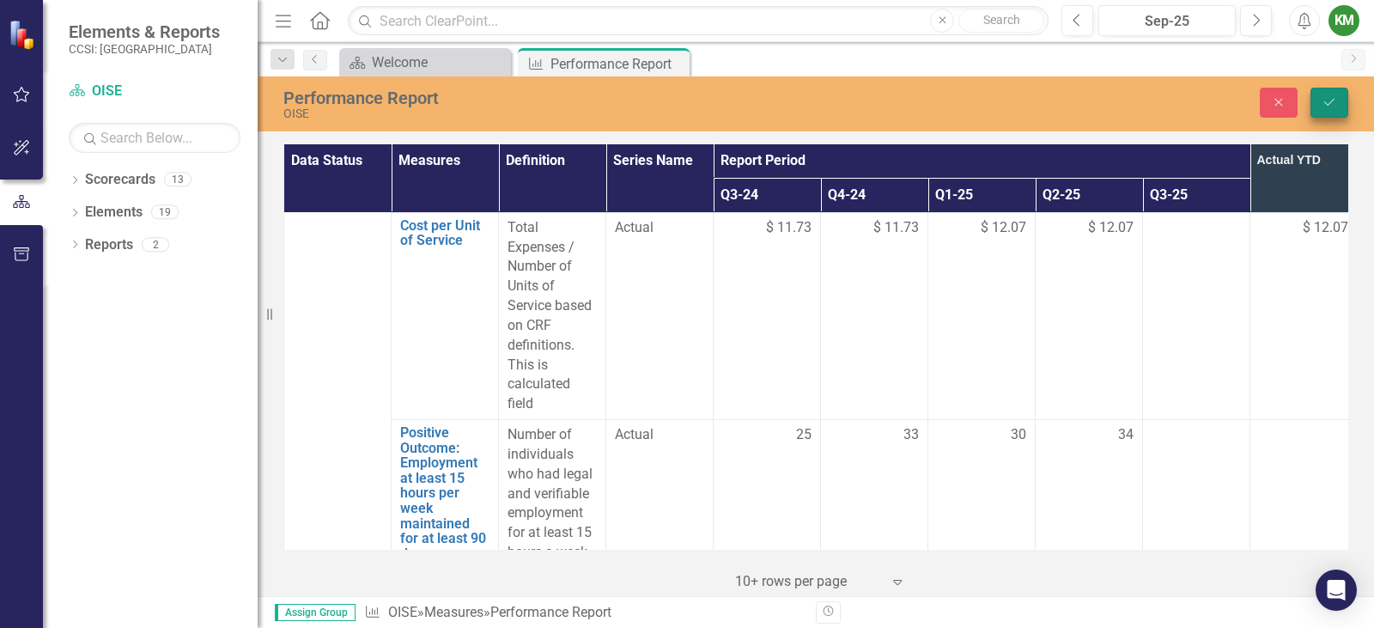
type input "975"
click at [1329, 109] on button "Save" at bounding box center [1329, 103] width 38 height 30
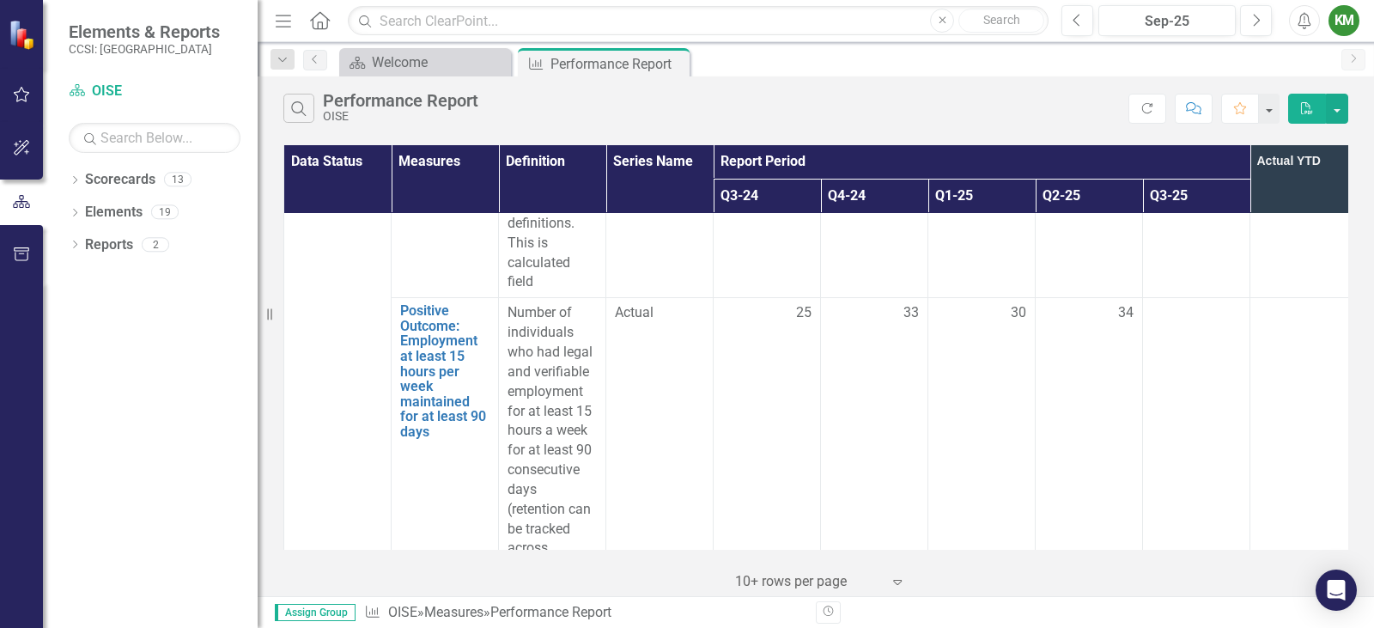
scroll to position [1755, 0]
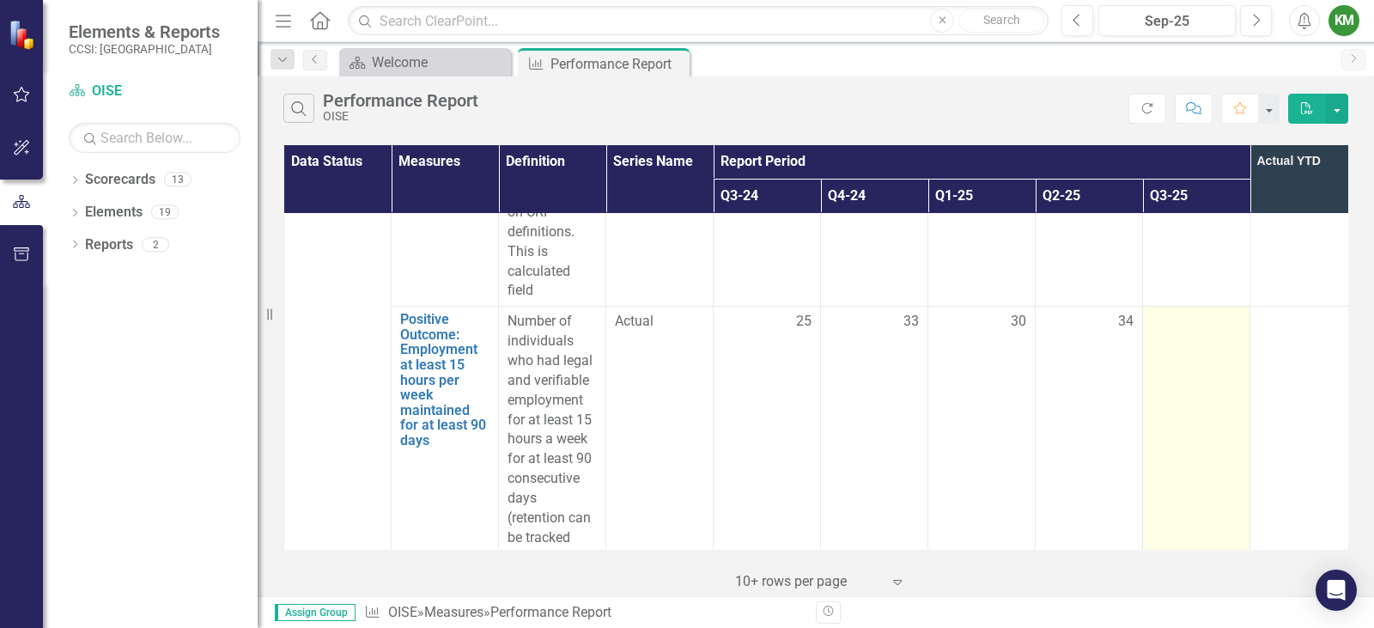
click at [1176, 306] on td at bounding box center [1196, 449] width 107 height 286
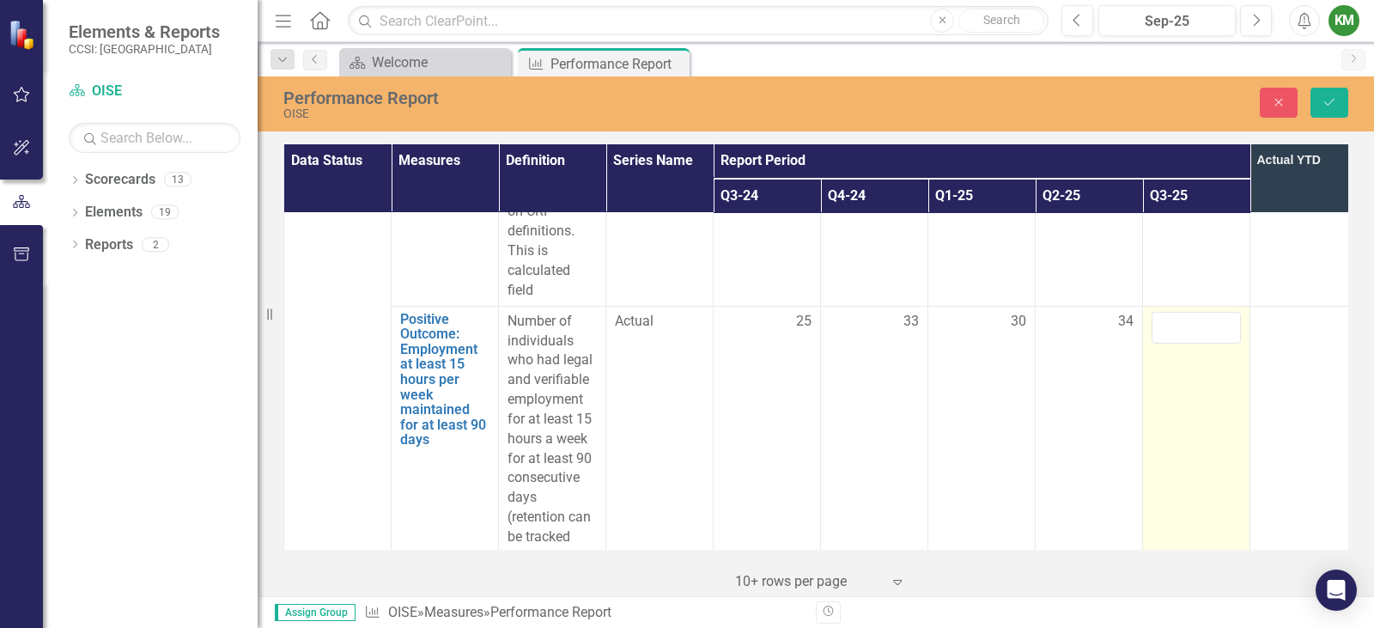
click at [1175, 312] on input "number" at bounding box center [1195, 328] width 89 height 32
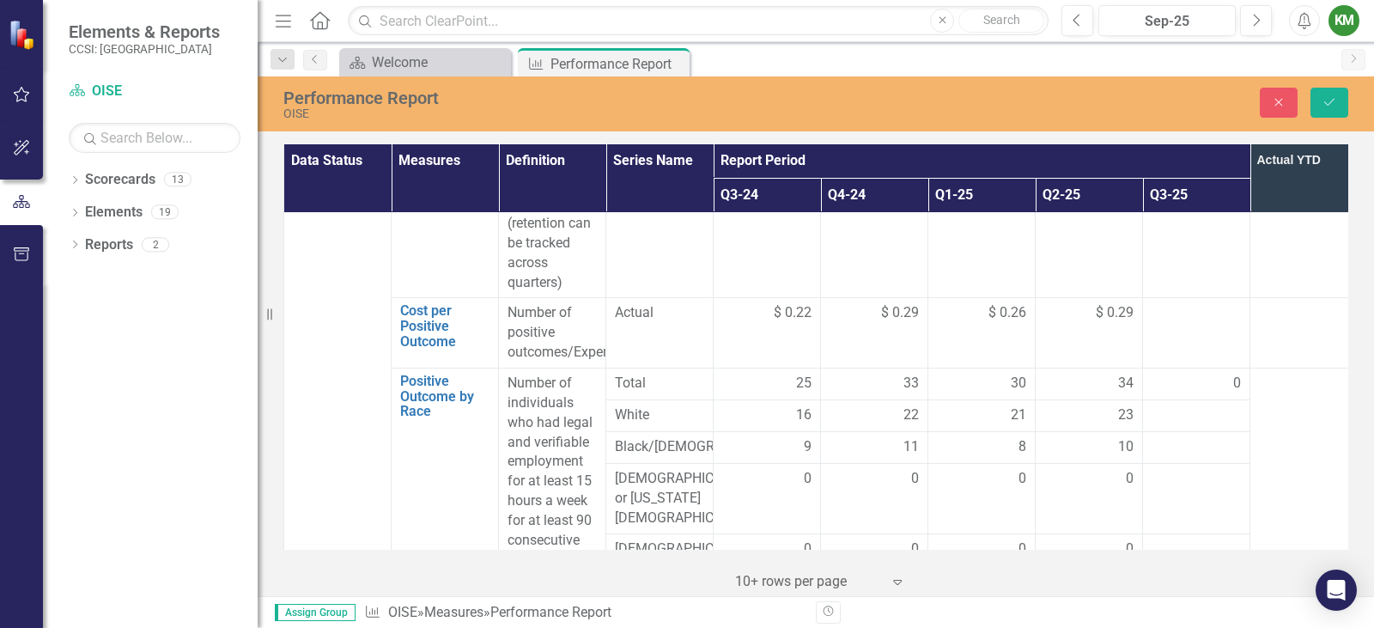
scroll to position [2151, 0]
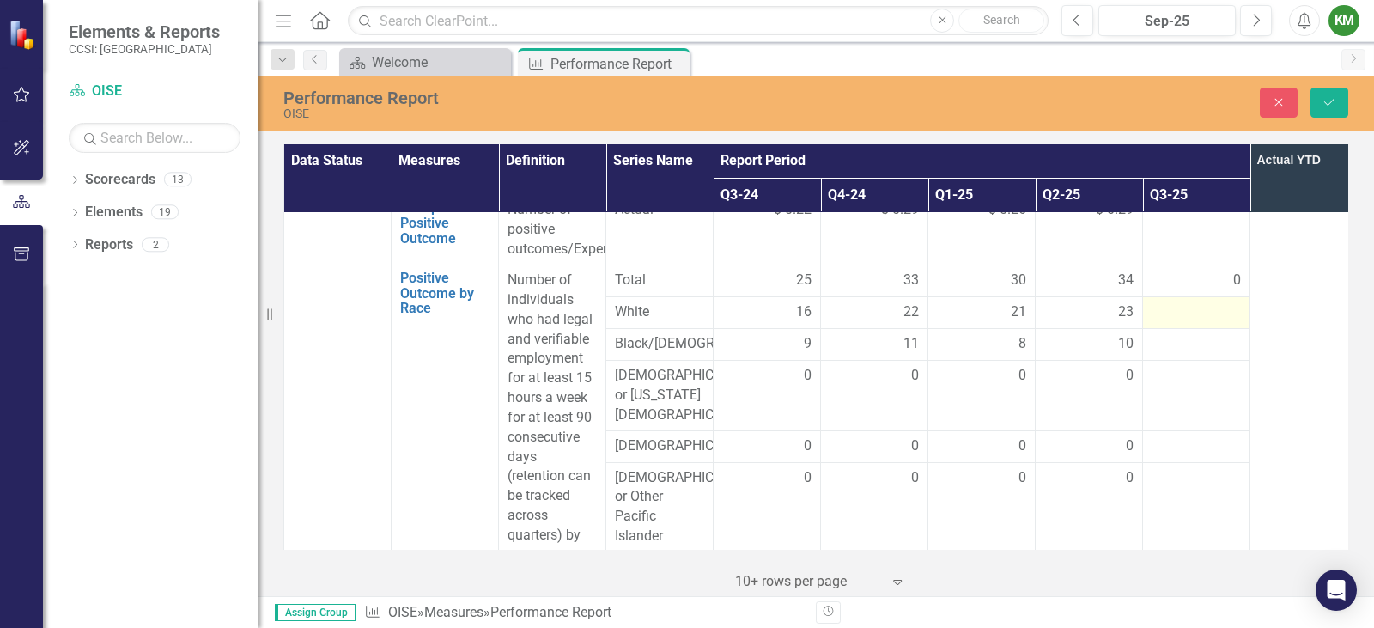
type input "35"
click at [1174, 302] on div at bounding box center [1195, 312] width 89 height 21
click at [1174, 302] on input "number" at bounding box center [1195, 318] width 89 height 32
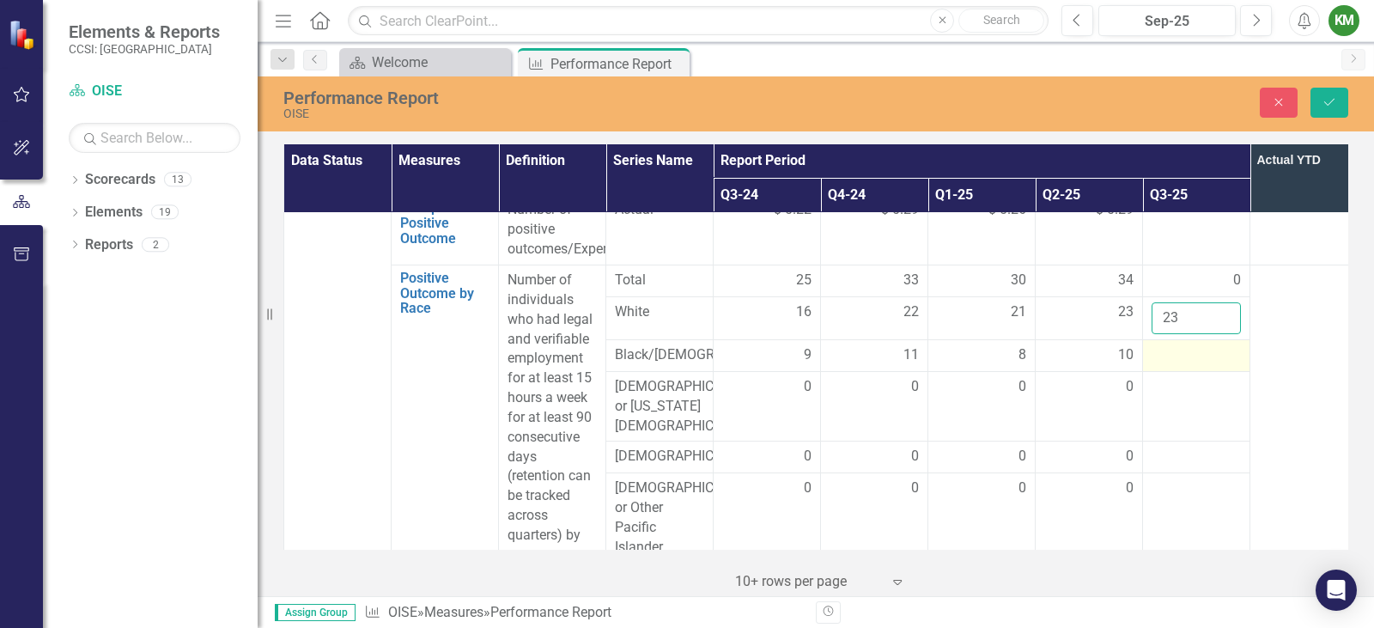
type input "23"
click at [1186, 345] on div at bounding box center [1195, 355] width 89 height 21
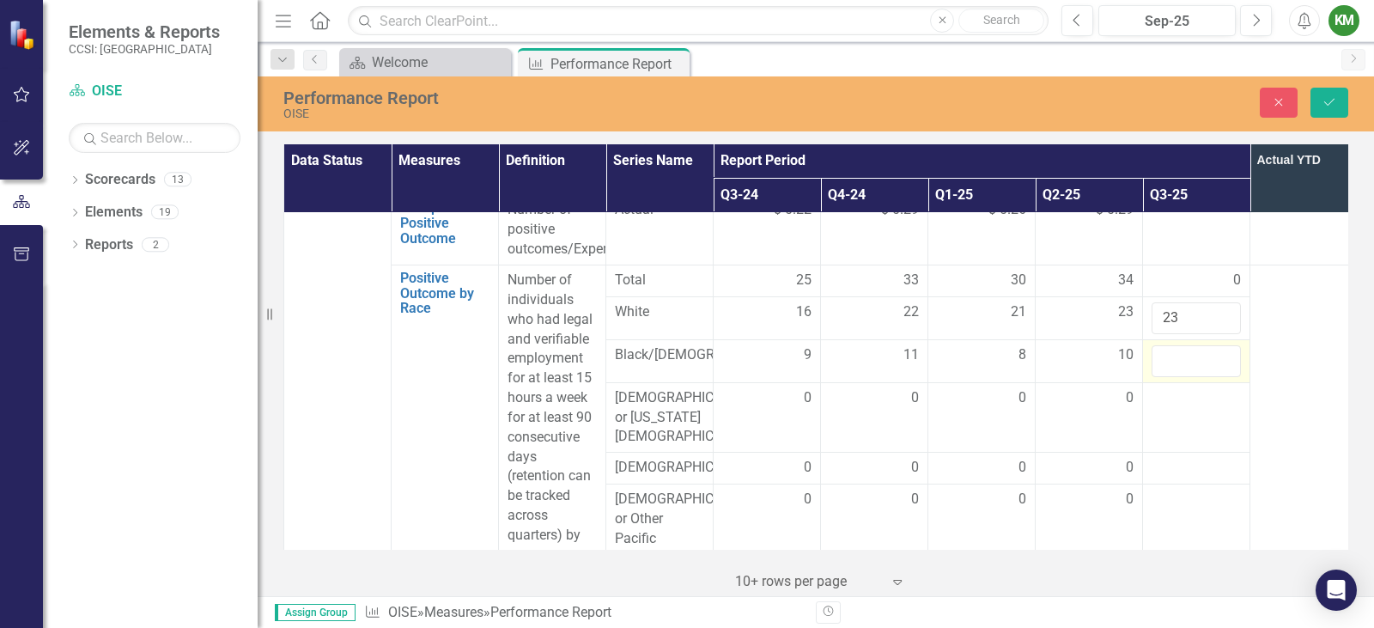
click at [1183, 345] on input "number" at bounding box center [1195, 361] width 89 height 32
type input "12"
click at [1185, 388] on div at bounding box center [1195, 398] width 89 height 21
click at [1184, 388] on input "number" at bounding box center [1195, 404] width 89 height 32
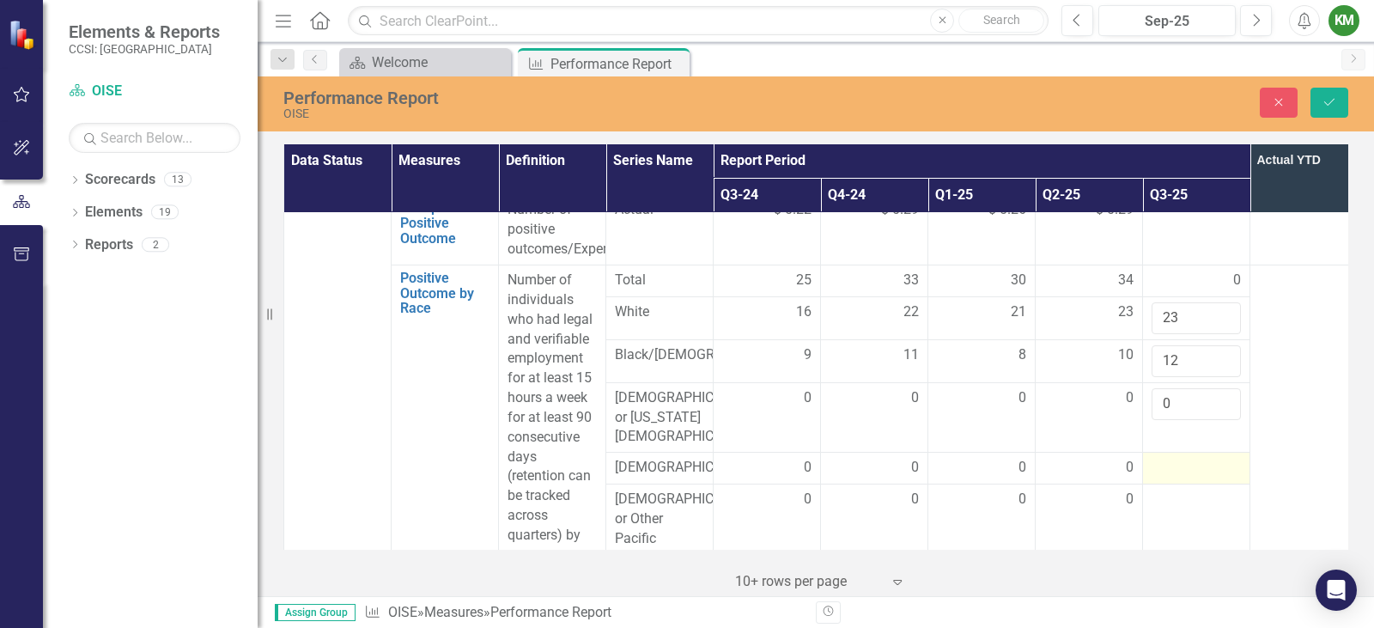
type input "0"
click at [1167, 458] on div at bounding box center [1195, 468] width 89 height 21
click at [1167, 458] on input "number" at bounding box center [1195, 474] width 89 height 32
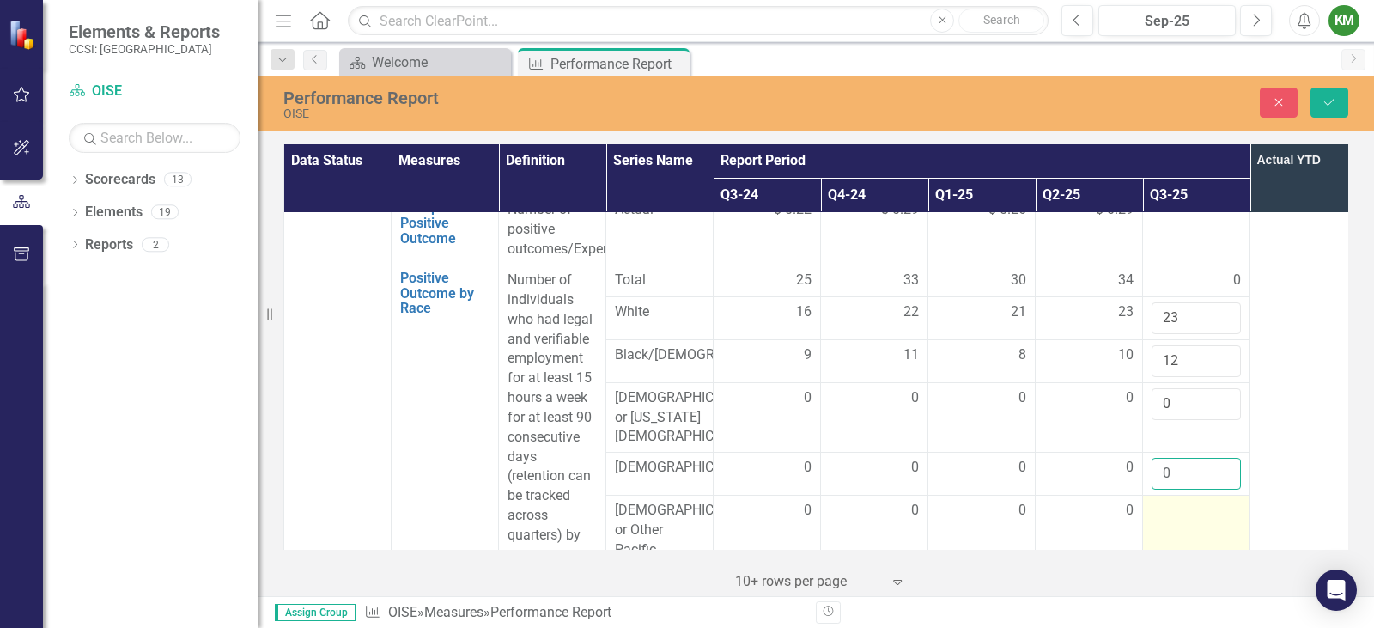
type input "0"
click at [1170, 495] on td at bounding box center [1196, 539] width 107 height 89
click at [1169, 501] on div at bounding box center [1195, 511] width 89 height 21
click at [1170, 501] on input "number" at bounding box center [1195, 517] width 89 height 32
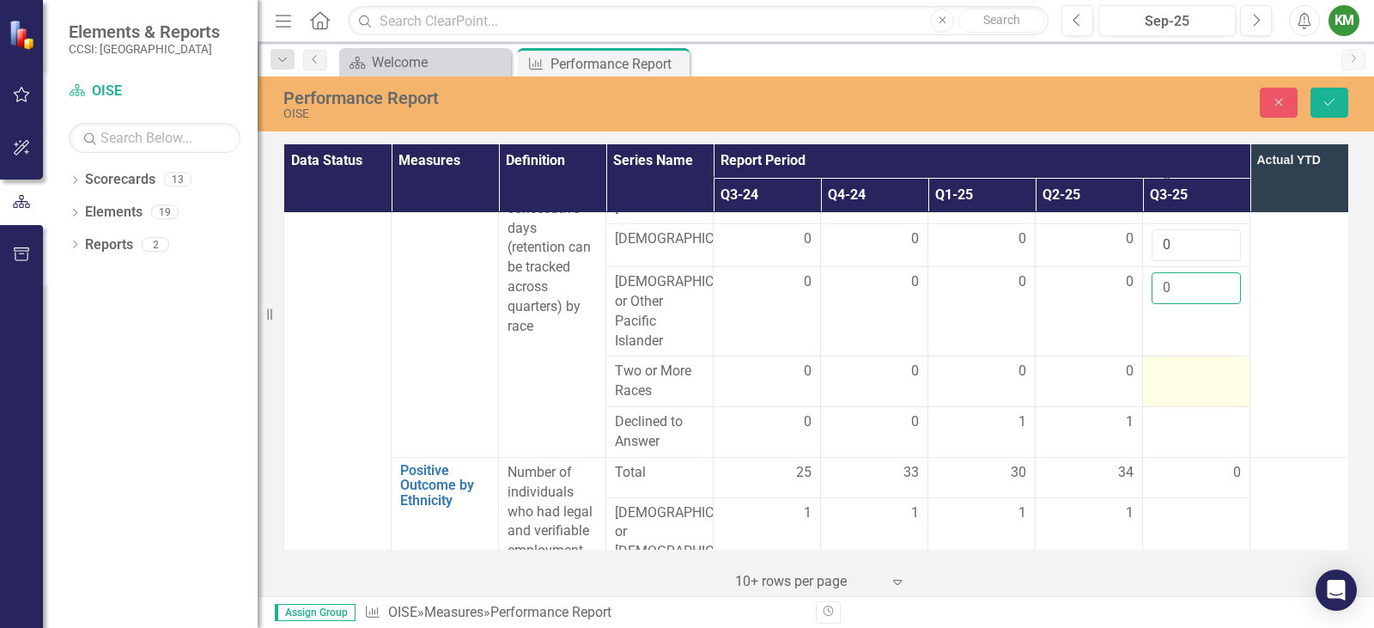
type input "0"
click at [1176, 356] on td at bounding box center [1196, 381] width 107 height 51
click at [1174, 361] on input "number" at bounding box center [1195, 377] width 89 height 32
type input "0"
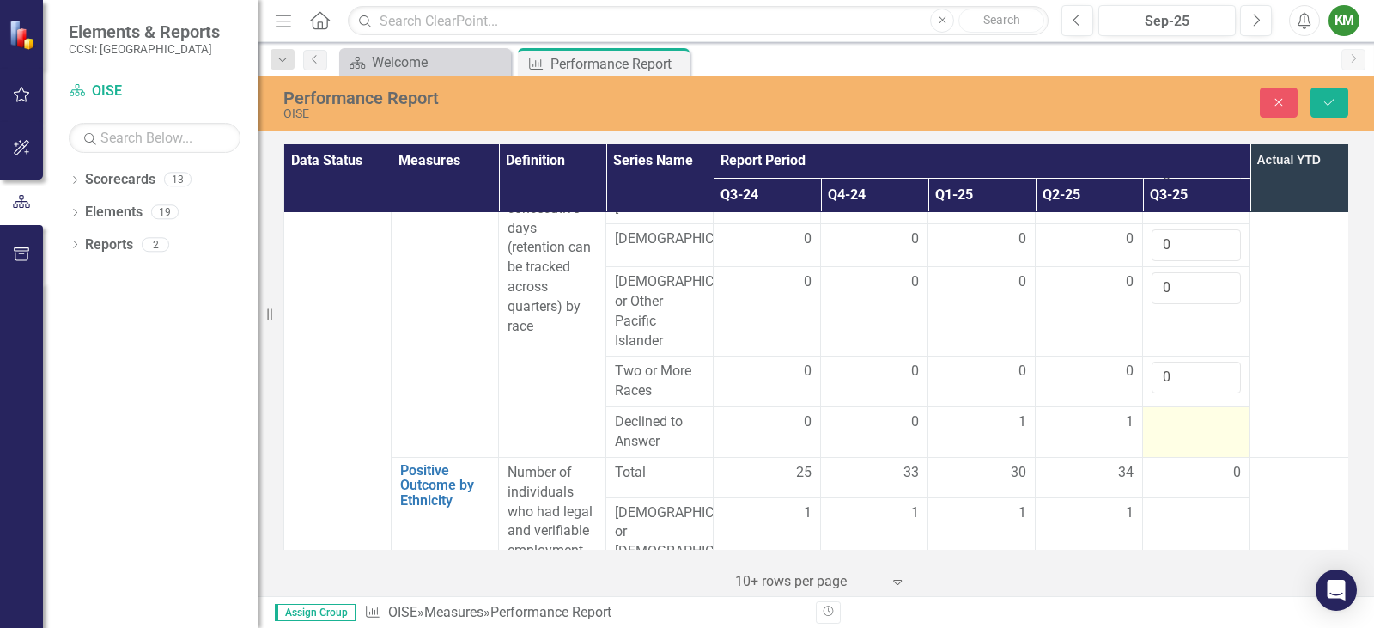
click at [1169, 412] on div at bounding box center [1195, 422] width 89 height 21
click at [1169, 412] on input "number" at bounding box center [1195, 428] width 89 height 32
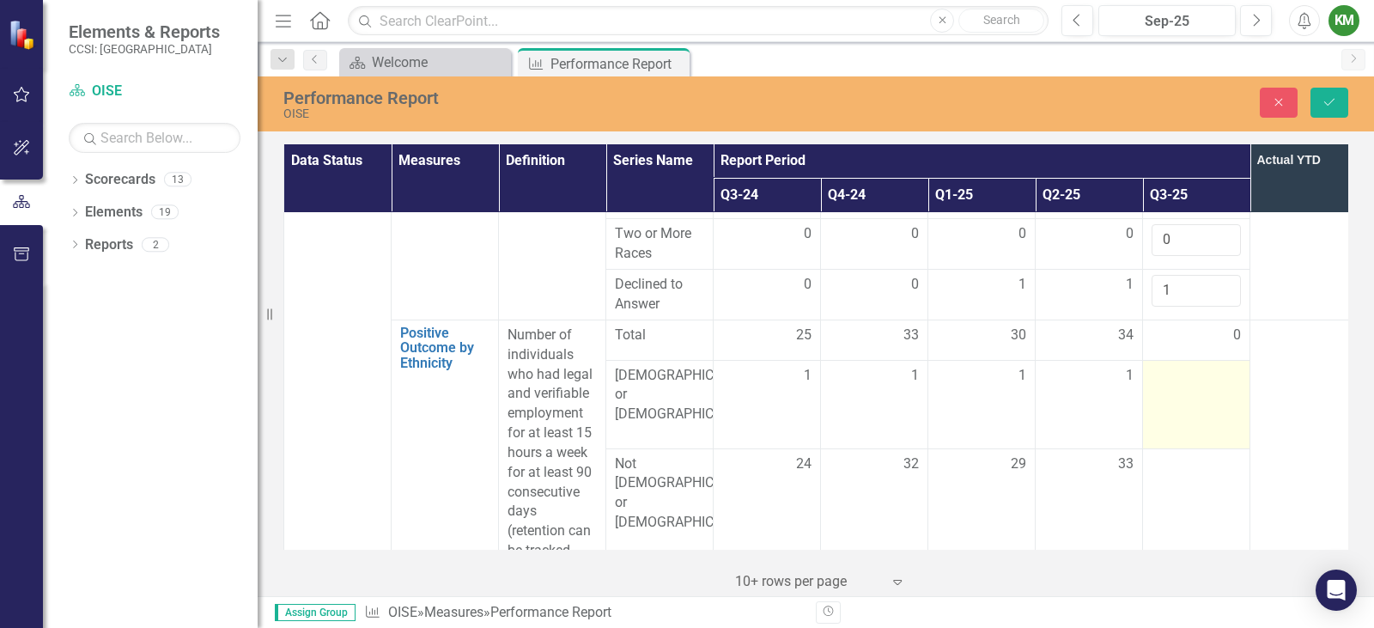
type input "1"
click at [1174, 366] on div at bounding box center [1195, 376] width 89 height 21
click at [1168, 366] on input "number" at bounding box center [1195, 382] width 89 height 32
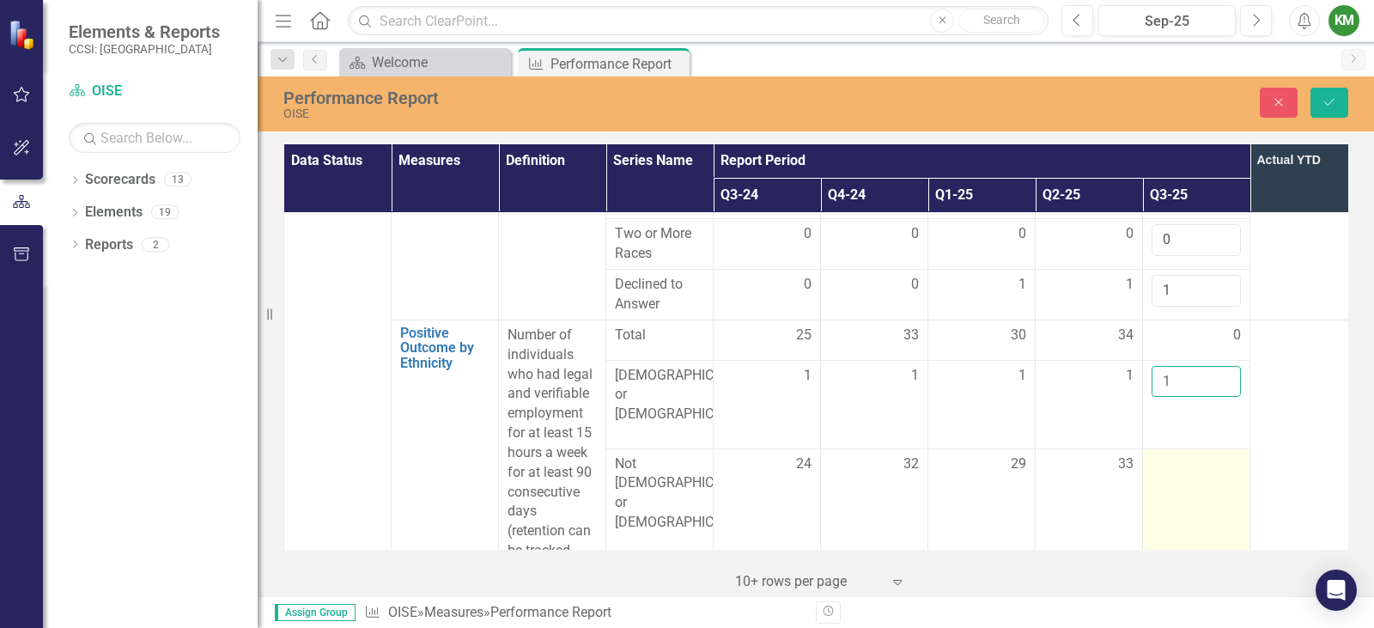
type input "1"
click at [1168, 454] on div at bounding box center [1195, 464] width 89 height 21
click at [1167, 454] on input "number" at bounding box center [1195, 470] width 89 height 32
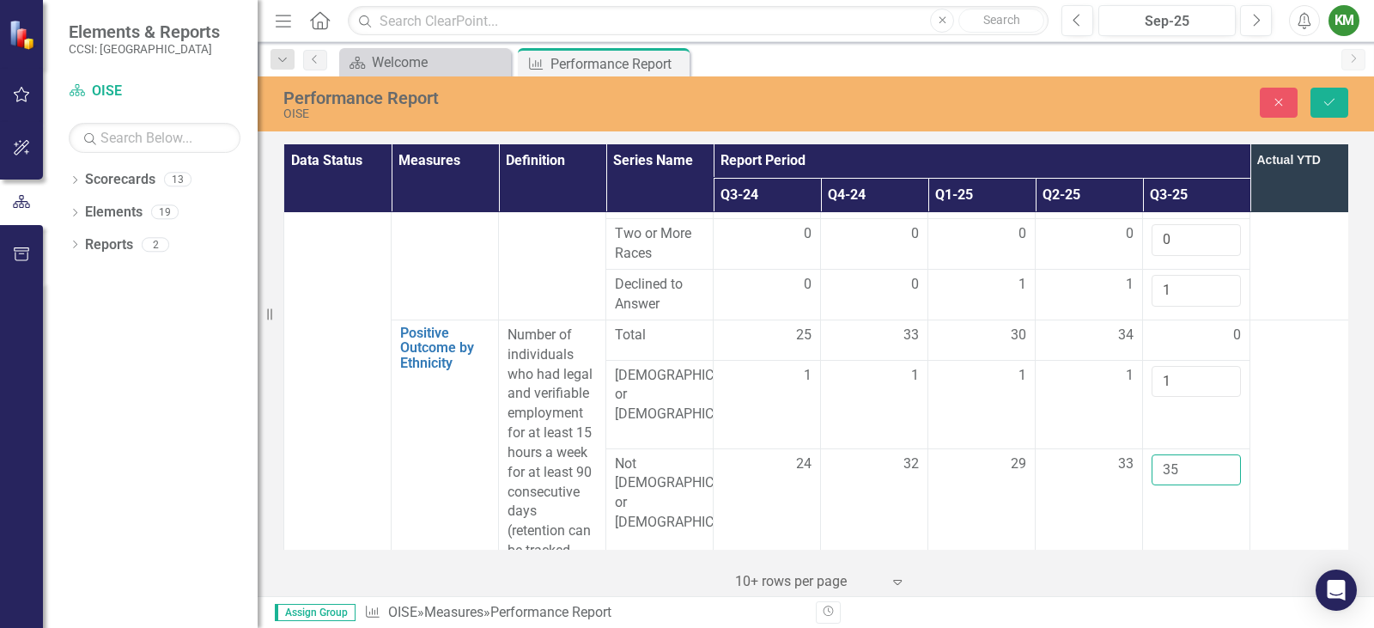
type input "35"
click at [1174, 567] on div at bounding box center [1195, 577] width 89 height 21
click at [1174, 567] on input "number" at bounding box center [1195, 583] width 89 height 32
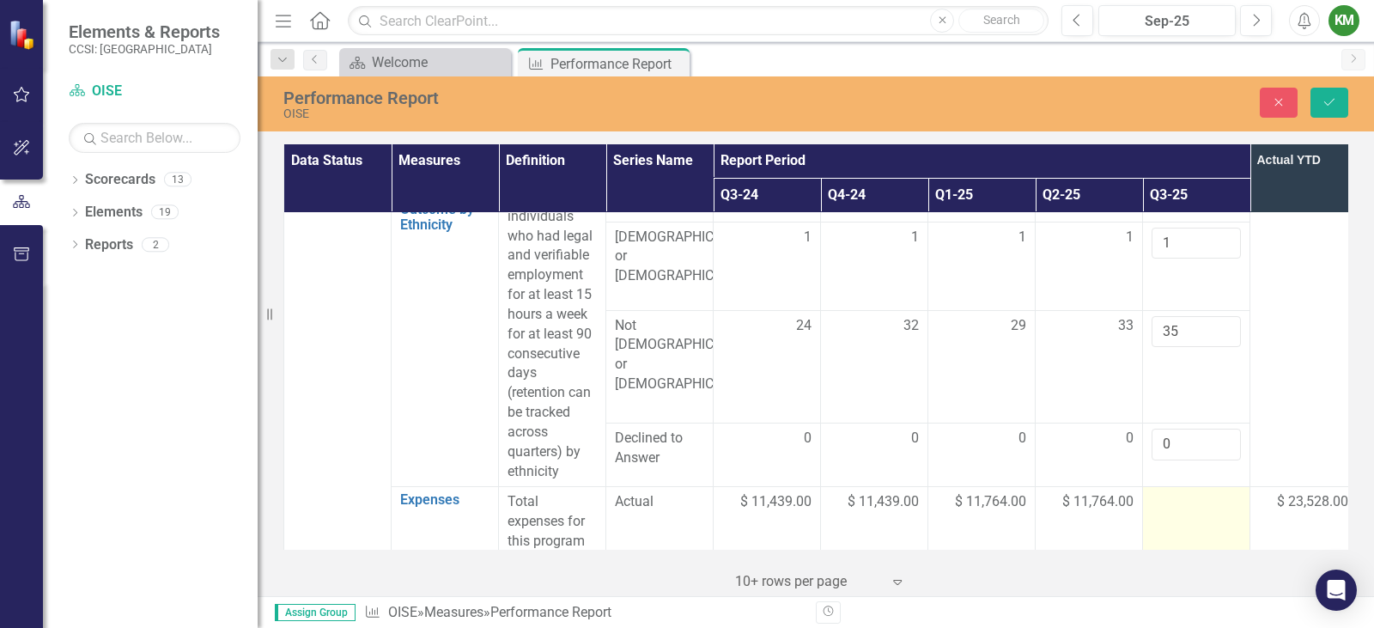
type input "0"
click at [1187, 492] on div at bounding box center [1195, 502] width 89 height 21
click at [1186, 492] on input "number" at bounding box center [1195, 508] width 89 height 32
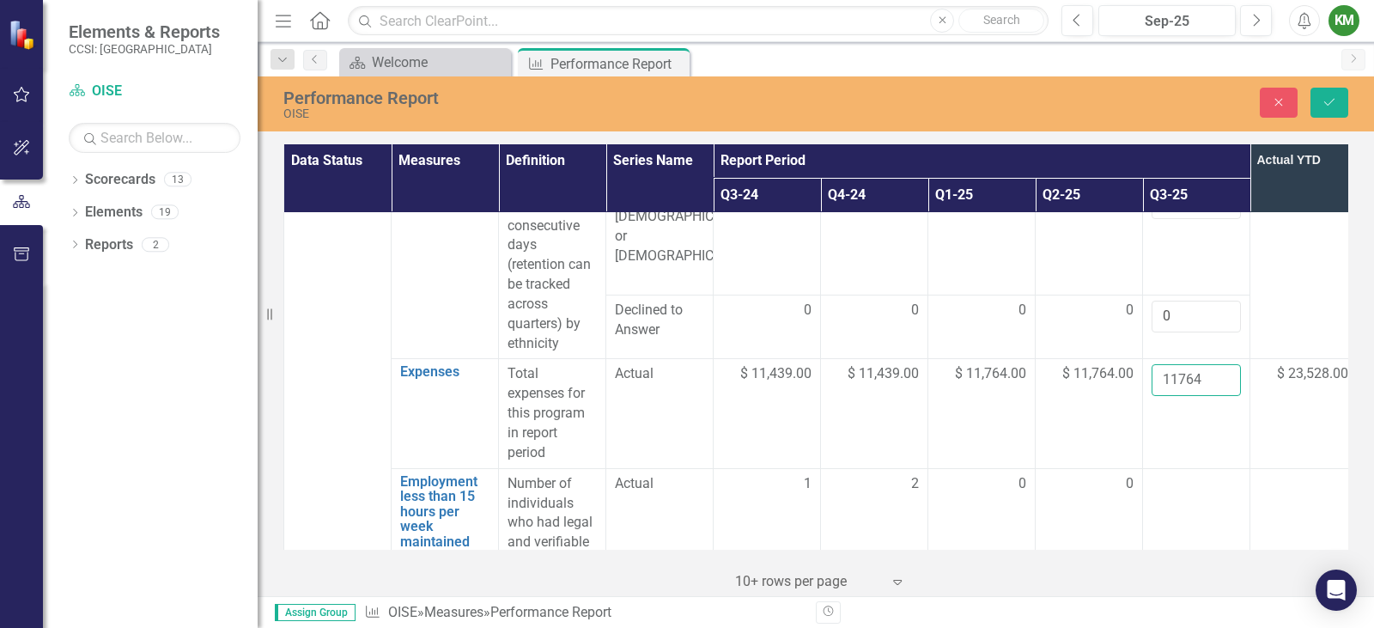
scroll to position [2878, 0]
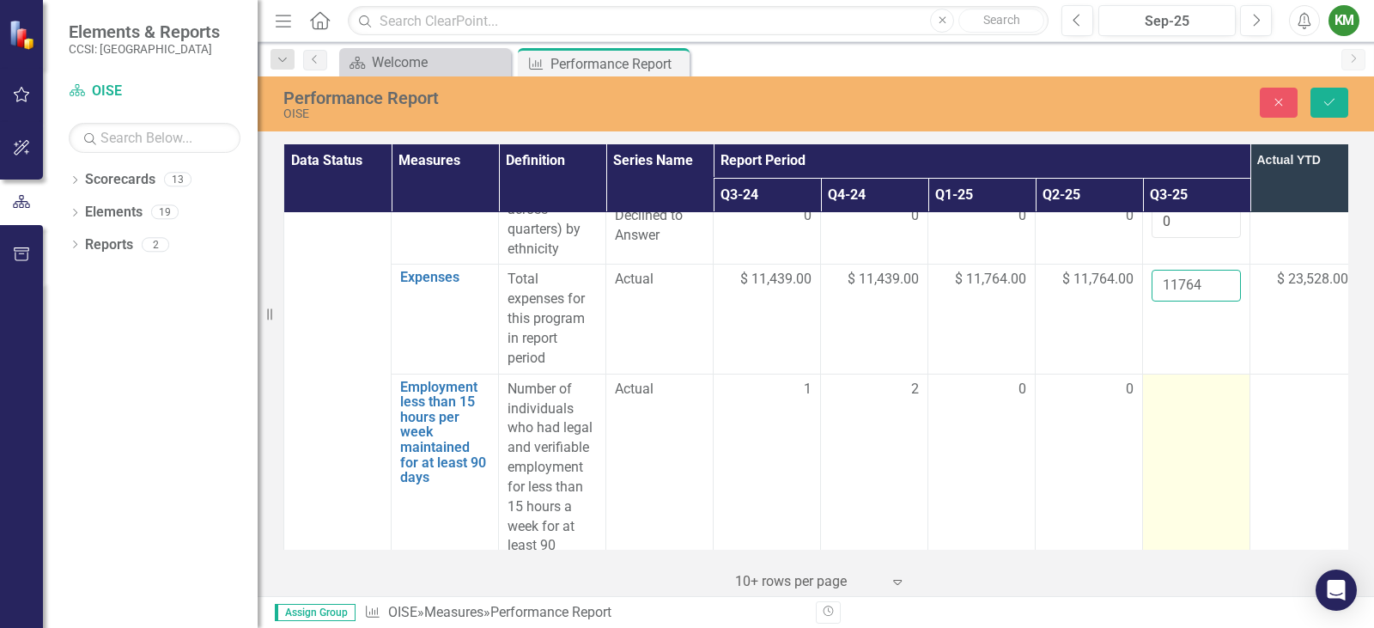
type input "11764"
click at [1172, 373] on td at bounding box center [1196, 526] width 107 height 306
click at [1172, 379] on input "number" at bounding box center [1195, 395] width 89 height 32
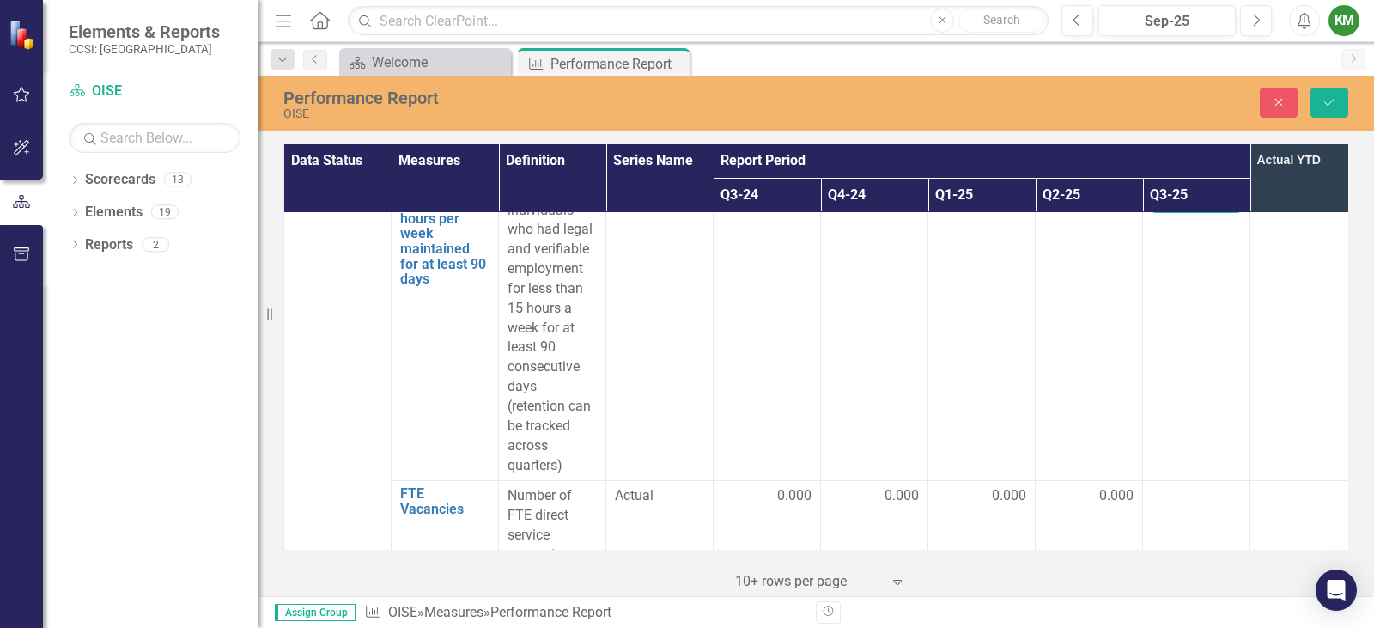
scroll to position [3179, 0]
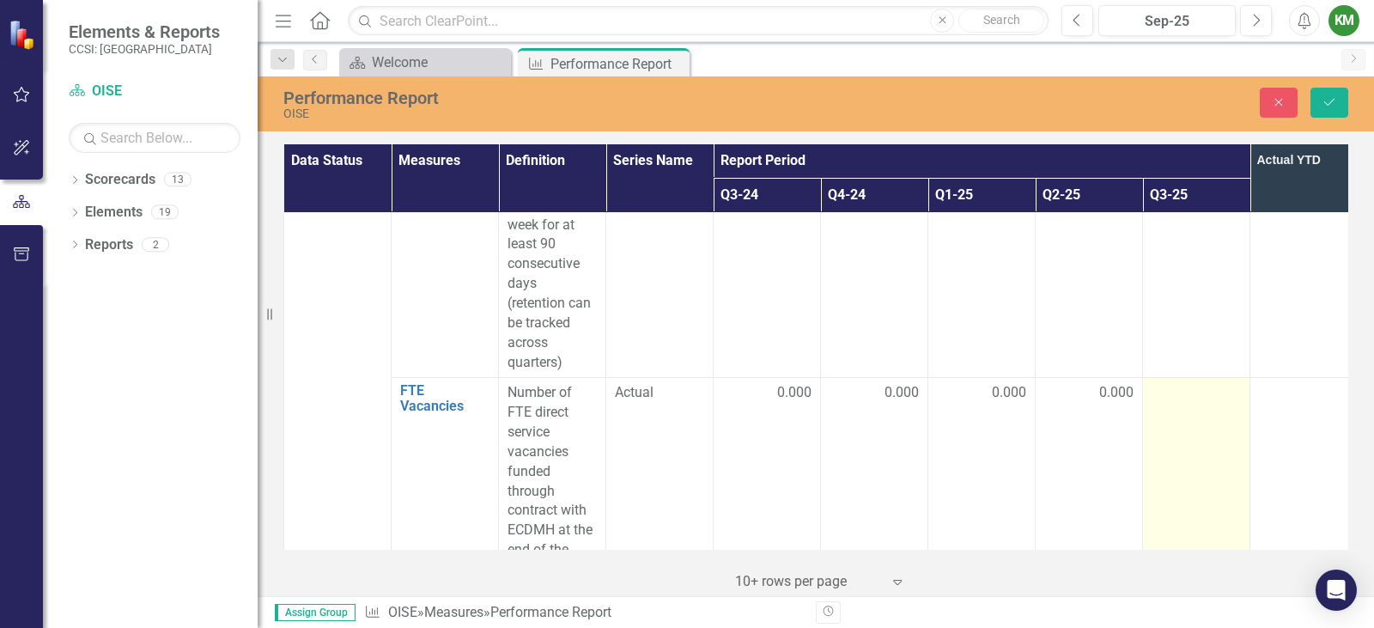
type input "1"
click at [1172, 383] on div at bounding box center [1195, 393] width 89 height 21
click at [1174, 383] on input "number" at bounding box center [1195, 399] width 89 height 32
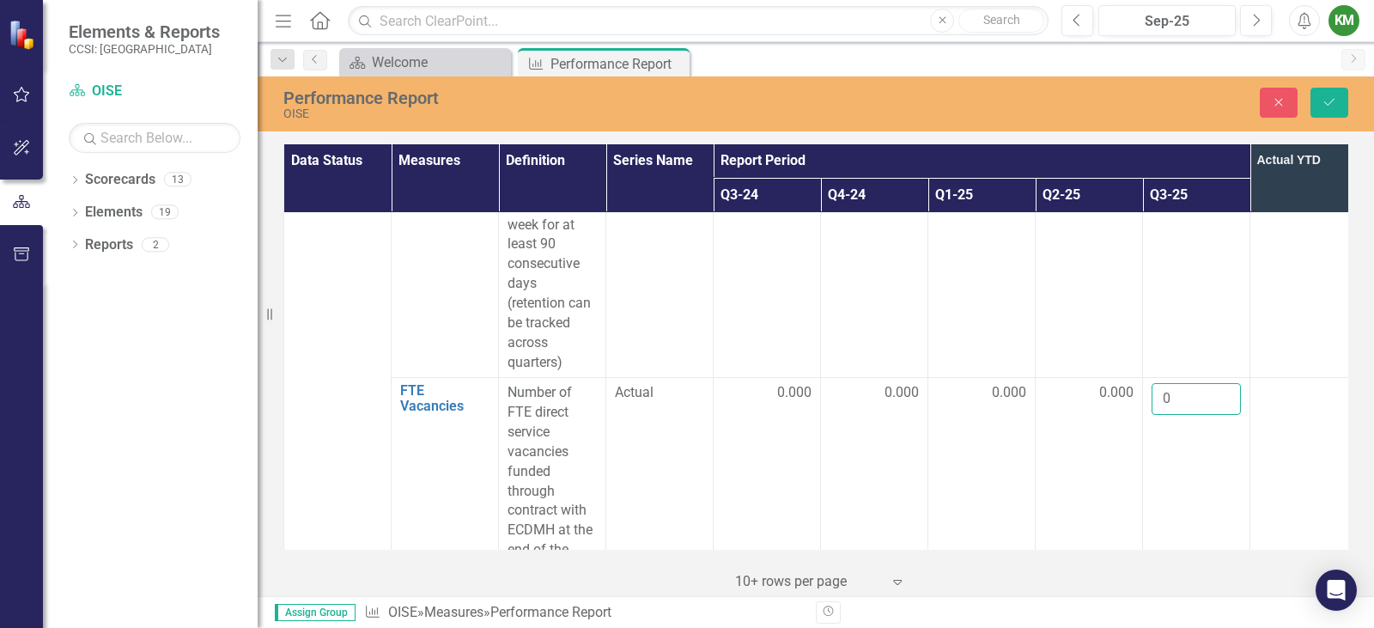
scroll to position [3454, 0]
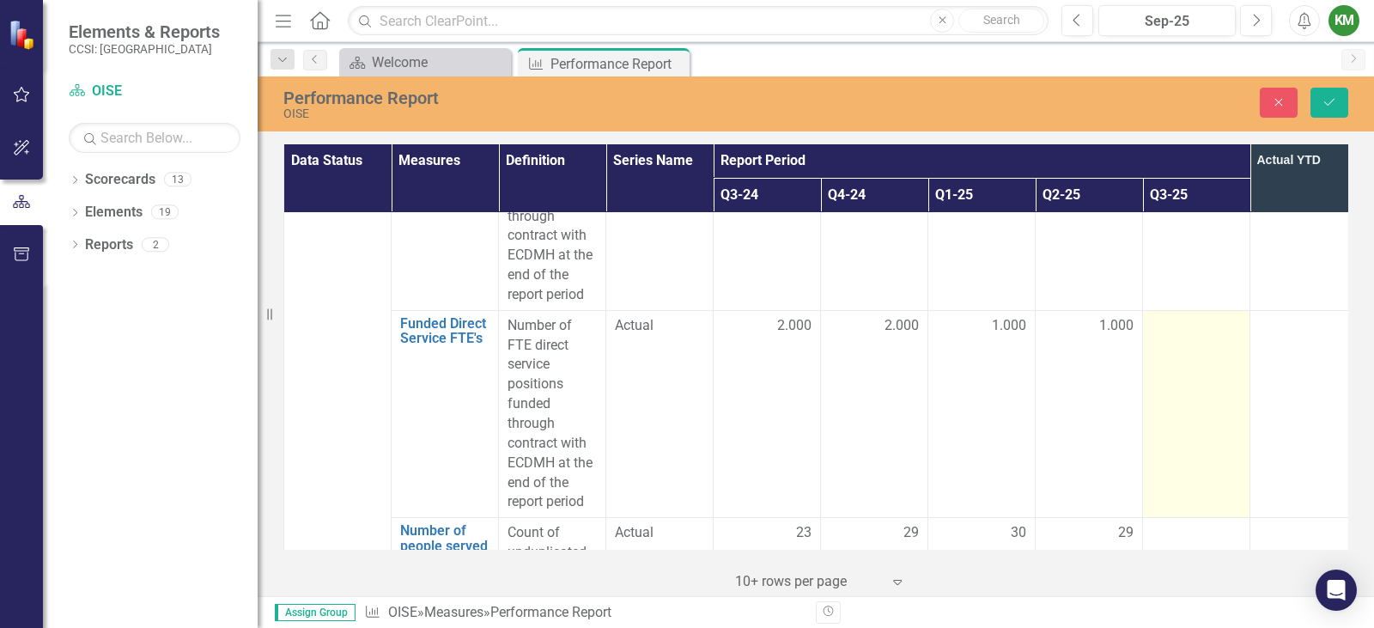
type input "0"
click at [1171, 317] on td at bounding box center [1196, 413] width 107 height 207
click at [1170, 316] on input "number" at bounding box center [1195, 332] width 89 height 32
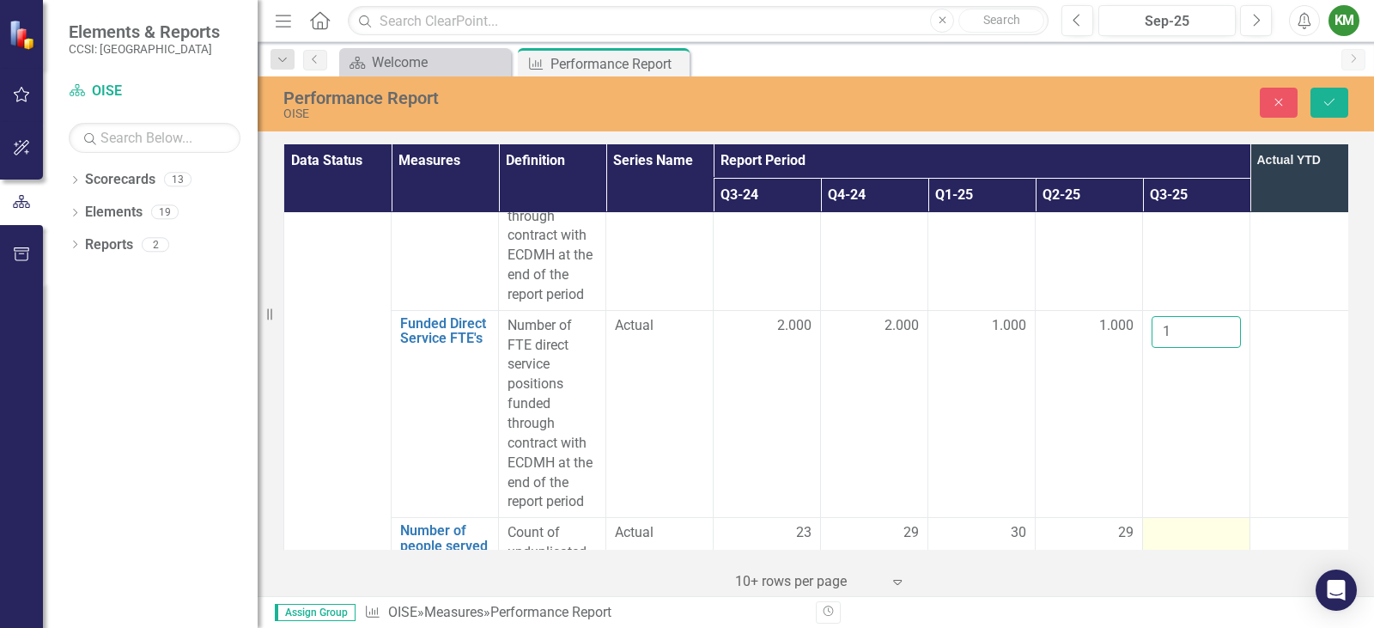
type input "1"
click at [1172, 523] on div at bounding box center [1195, 533] width 89 height 21
click at [1172, 523] on input "number" at bounding box center [1195, 539] width 89 height 32
click at [1330, 100] on icon "Save" at bounding box center [1328, 102] width 15 height 12
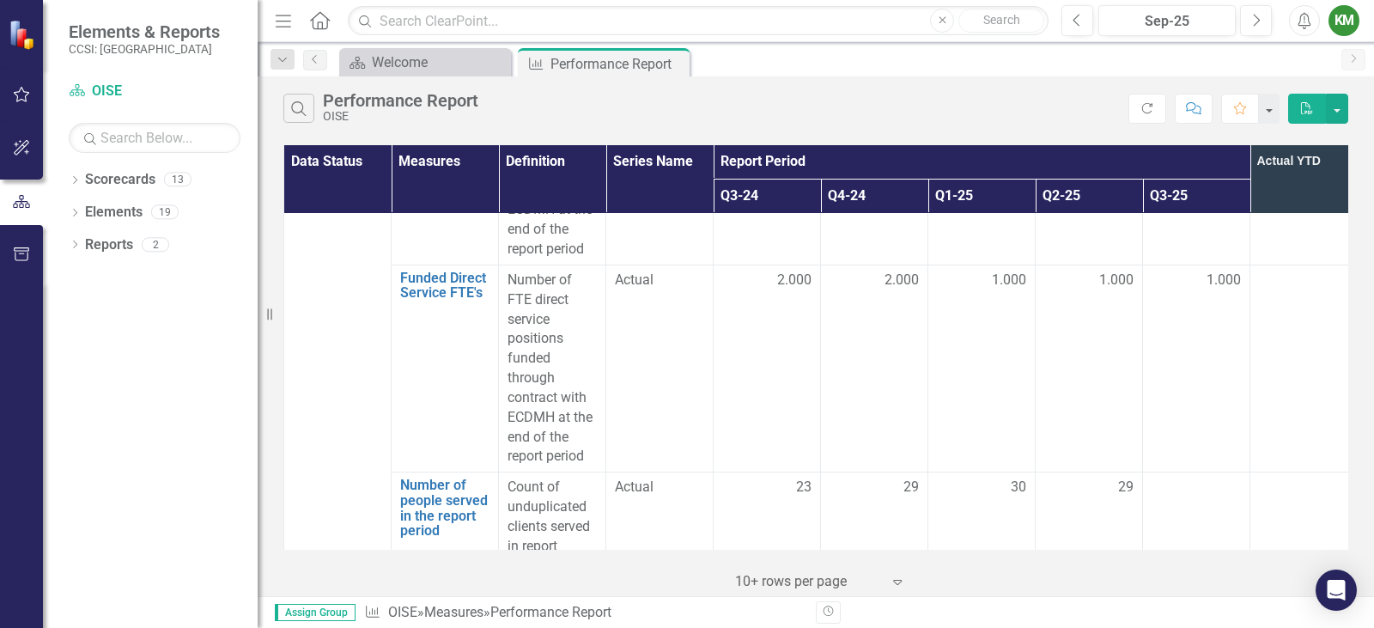
scroll to position [3510, 0]
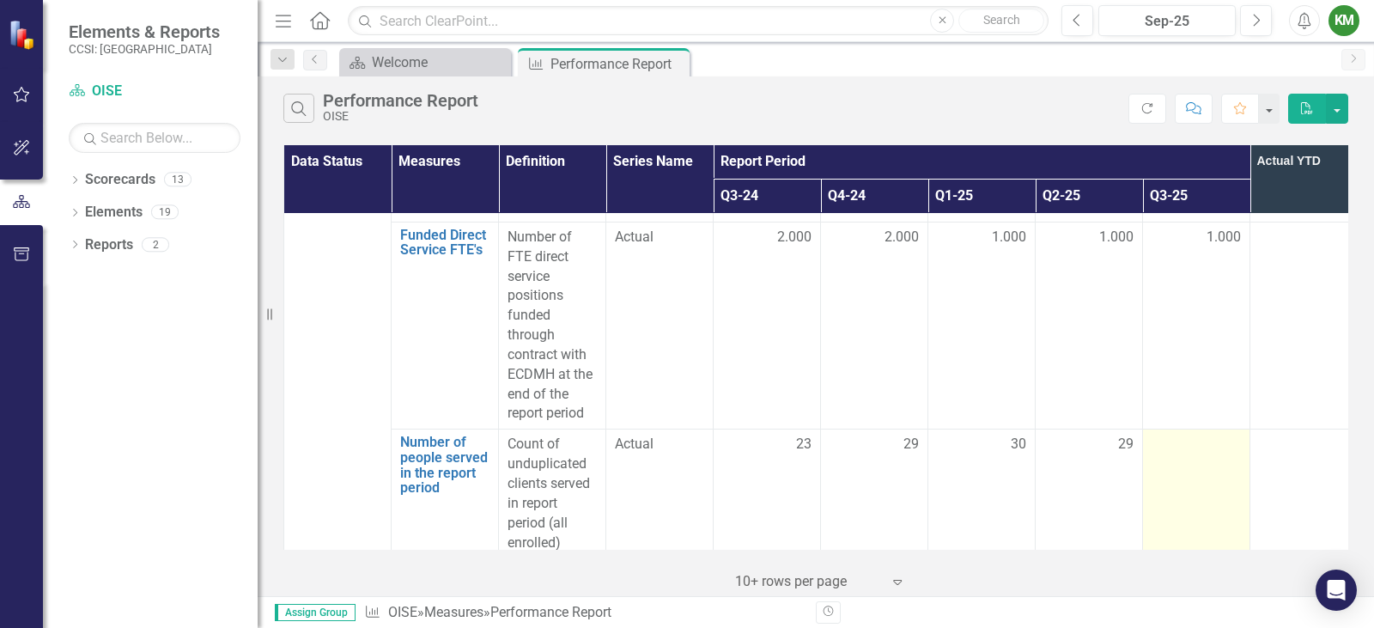
click at [1199, 434] on div at bounding box center [1195, 444] width 89 height 21
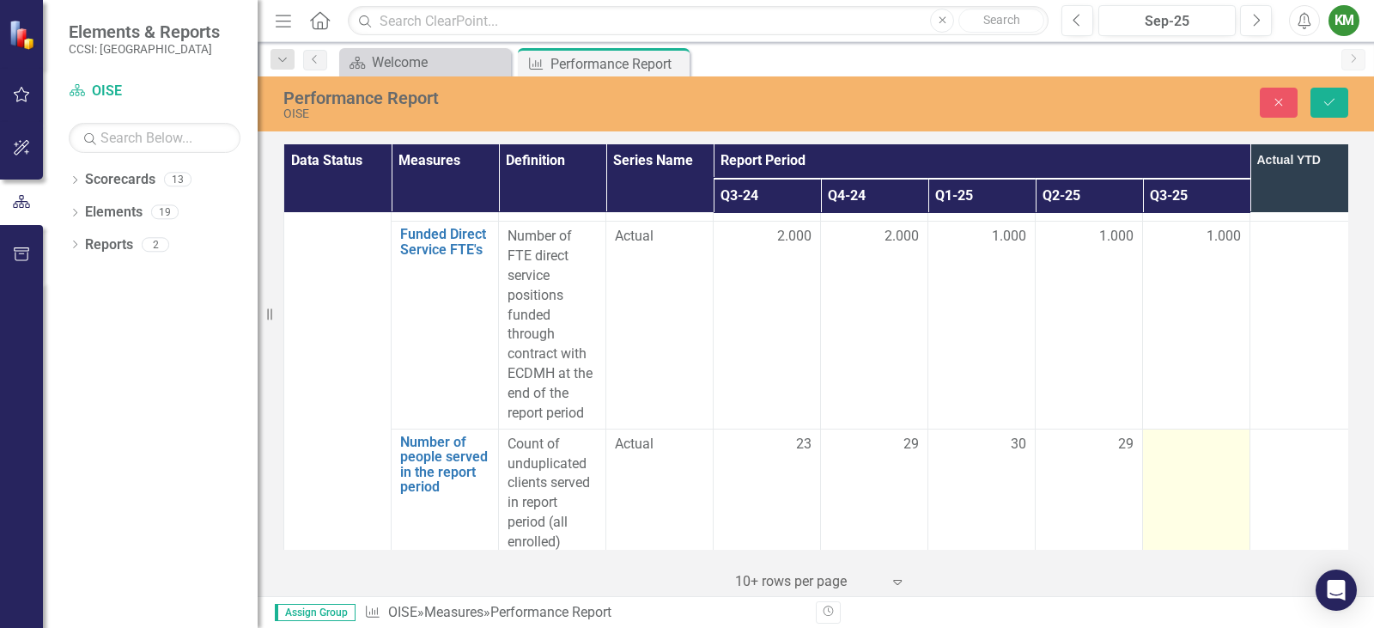
scroll to position [3509, 0]
click at [1188, 436] on input "number" at bounding box center [1195, 451] width 89 height 32
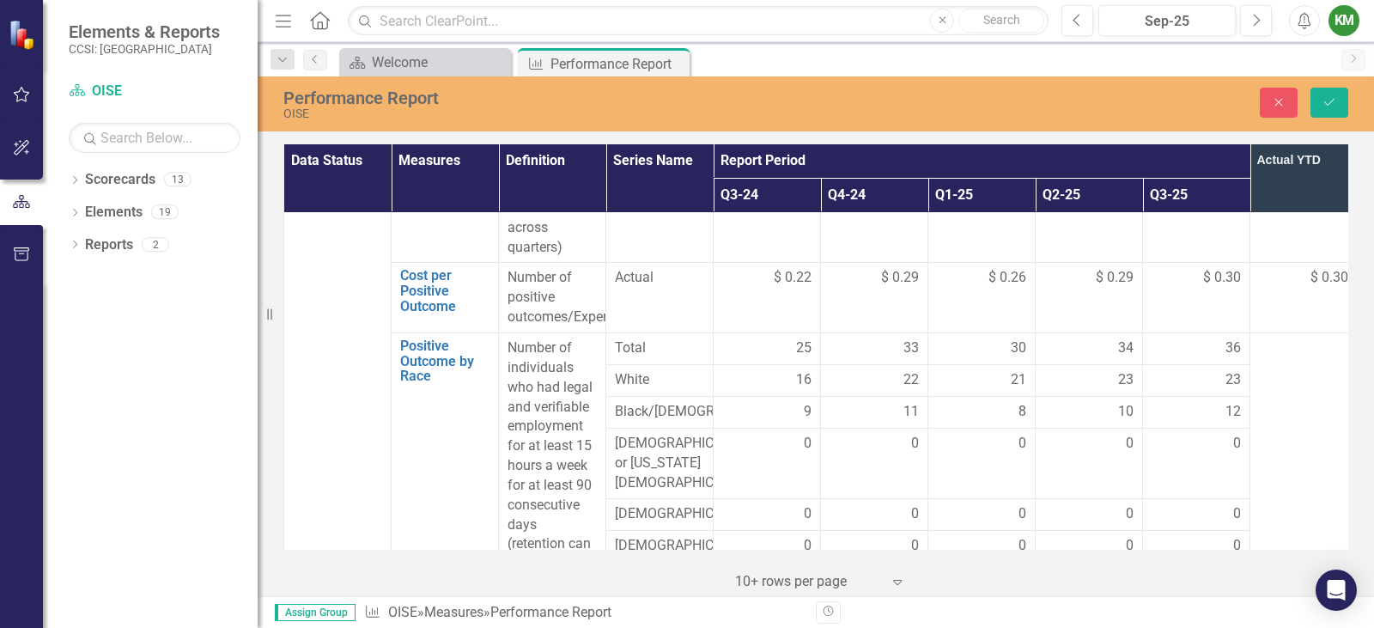
scroll to position [2117, 0]
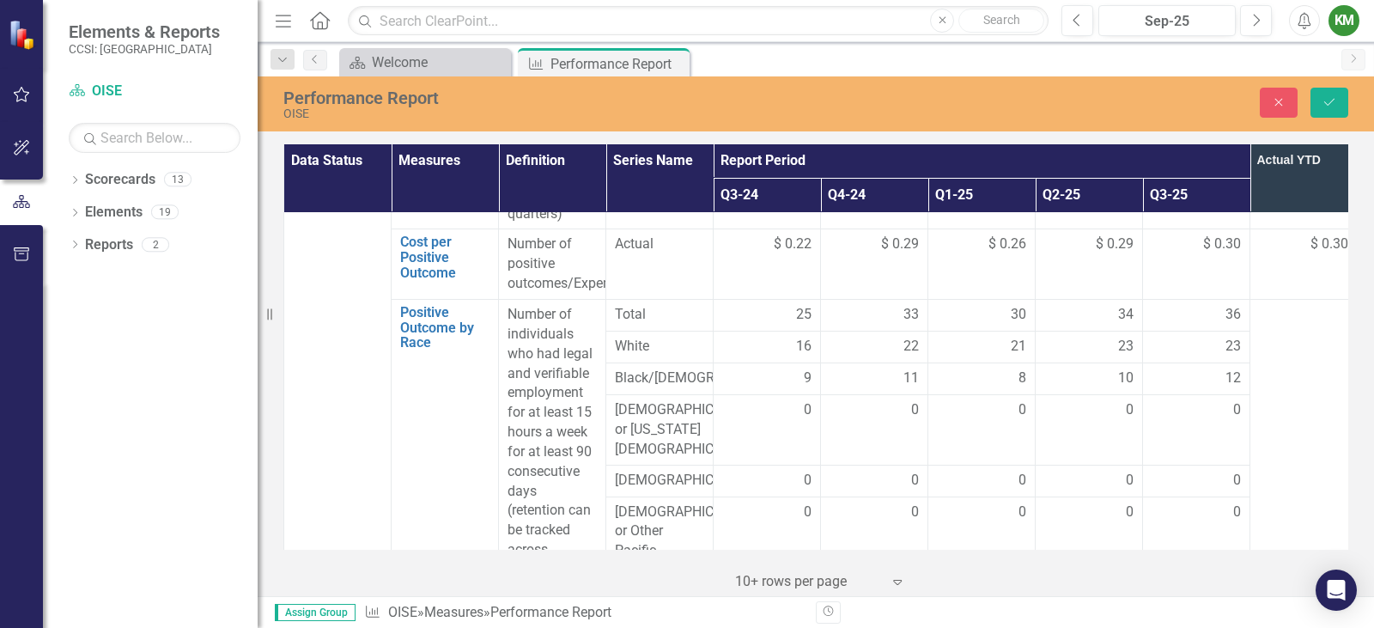
type input "21"
click at [1176, 337] on div "23" at bounding box center [1195, 347] width 89 height 20
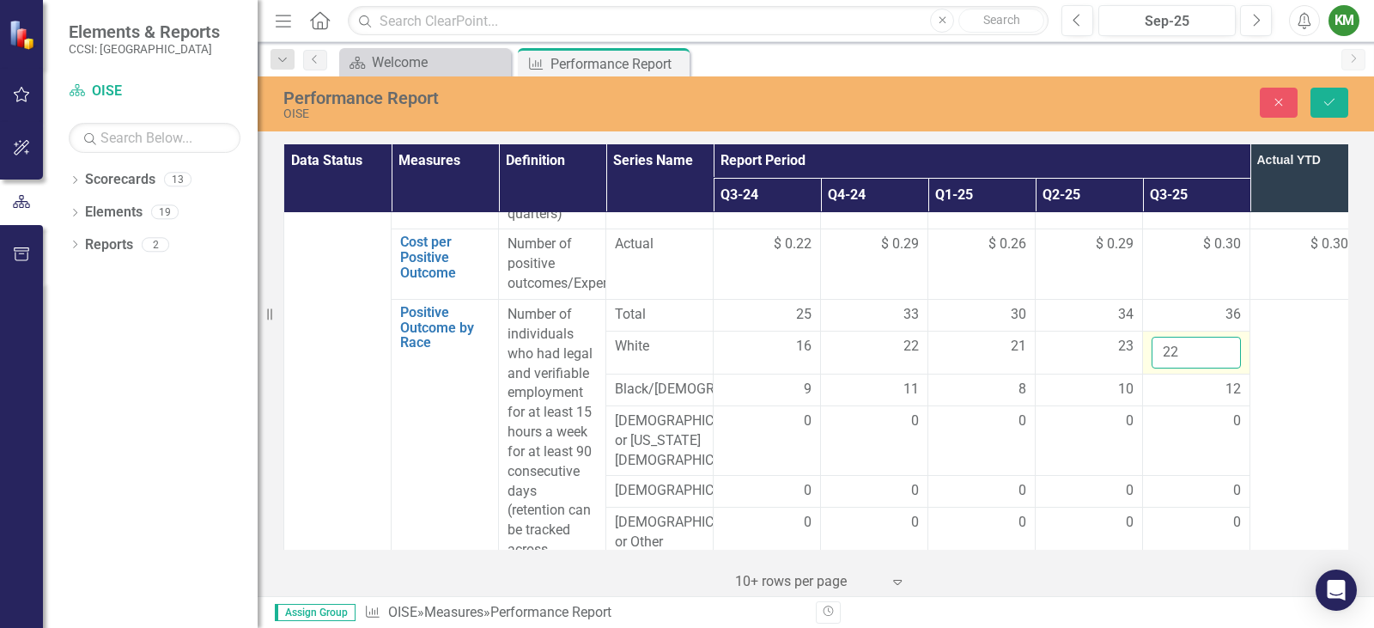
type input "22"
click at [1222, 337] on input "22" at bounding box center [1195, 353] width 89 height 32
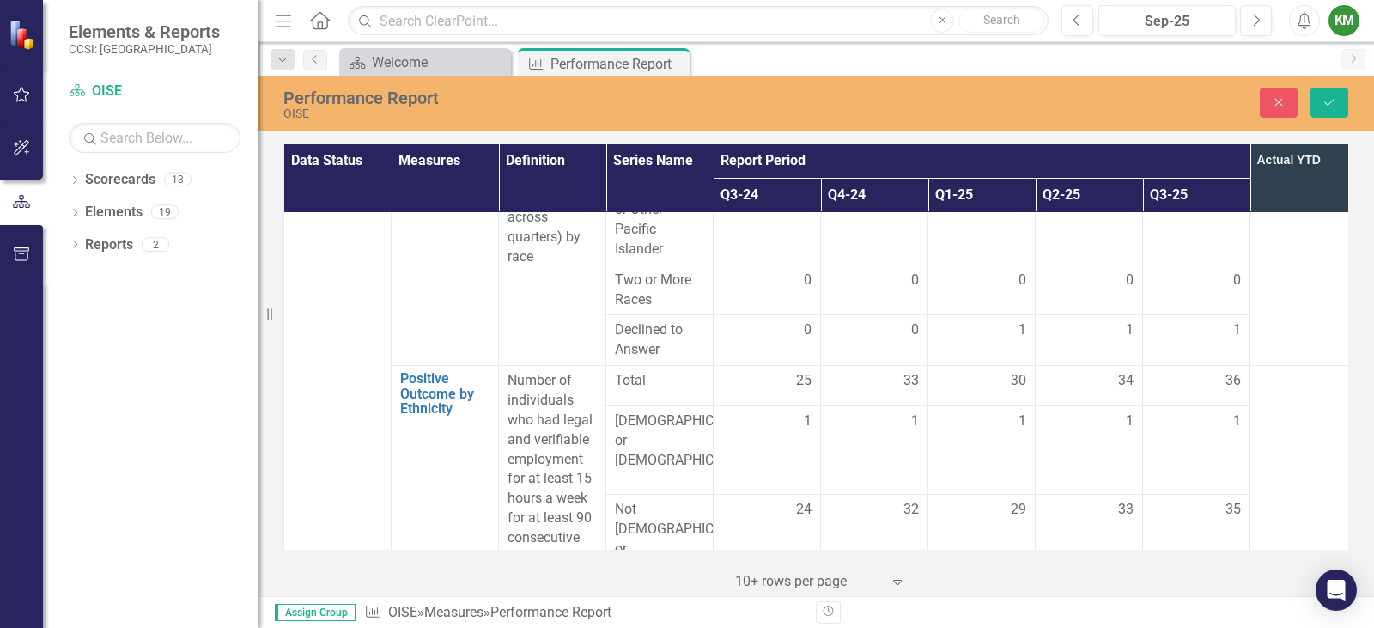
scroll to position [2535, 0]
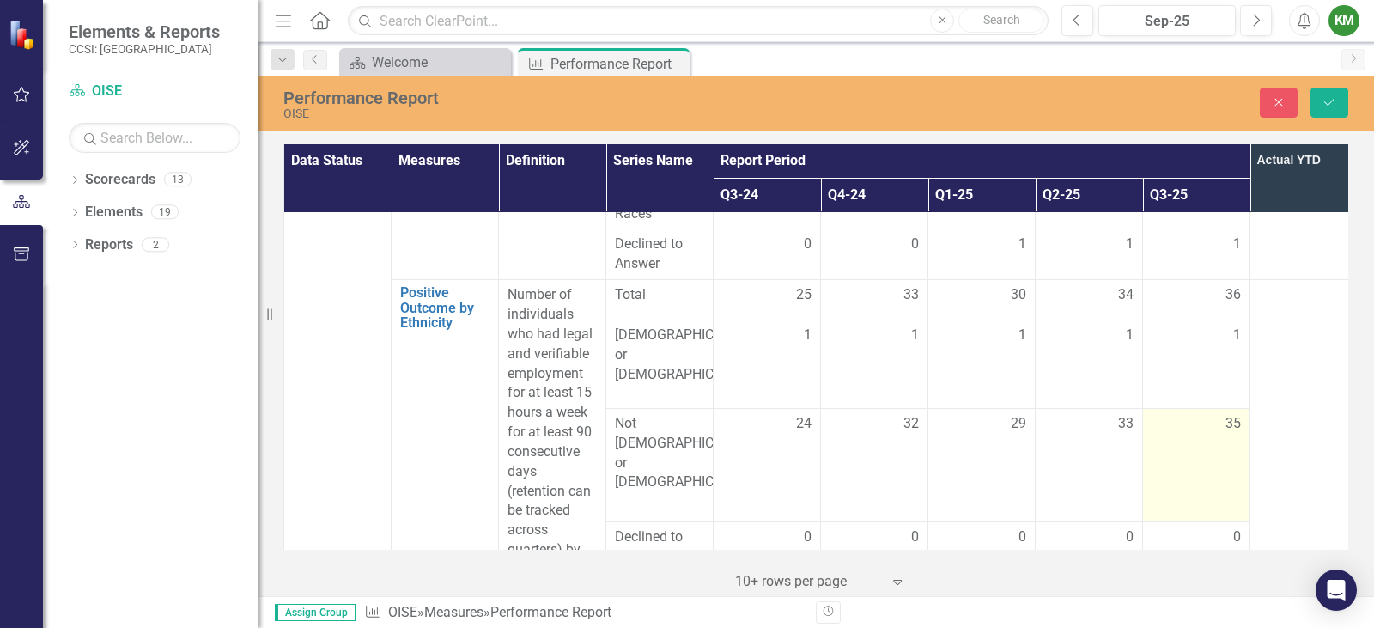
click at [1232, 417] on span "35" at bounding box center [1232, 424] width 15 height 20
type input "34"
click at [1223, 421] on input "34" at bounding box center [1195, 430] width 89 height 32
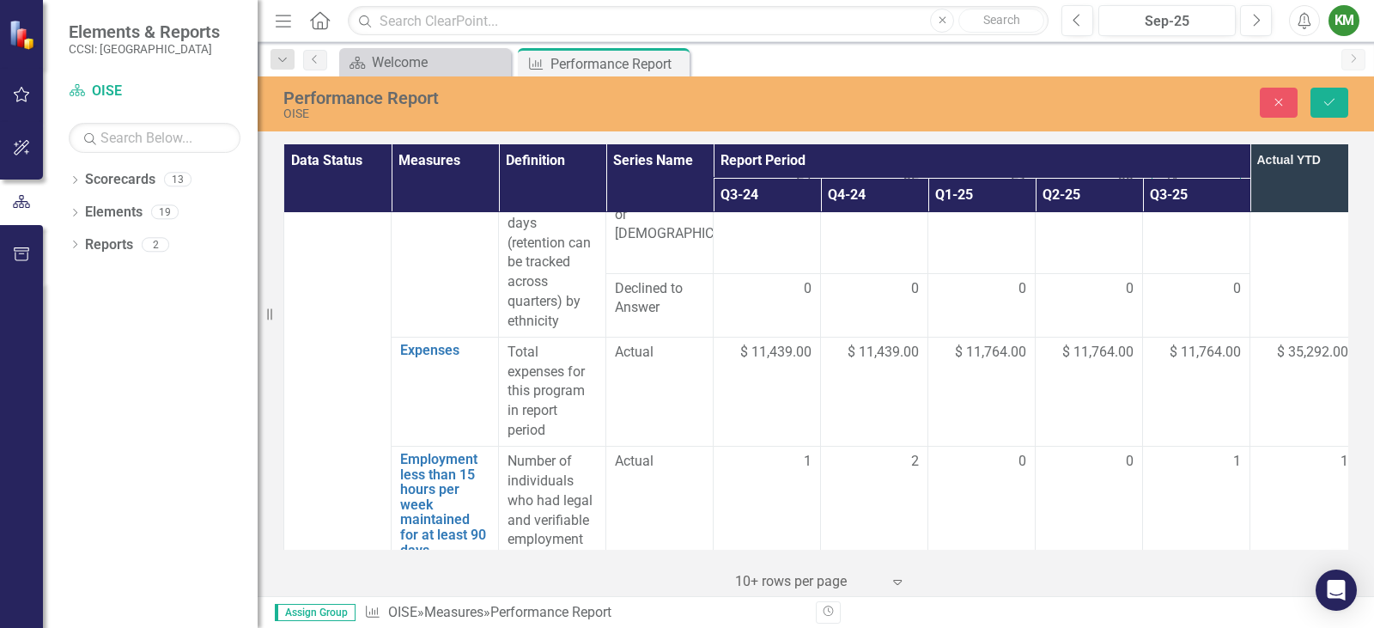
scroll to position [2818, 0]
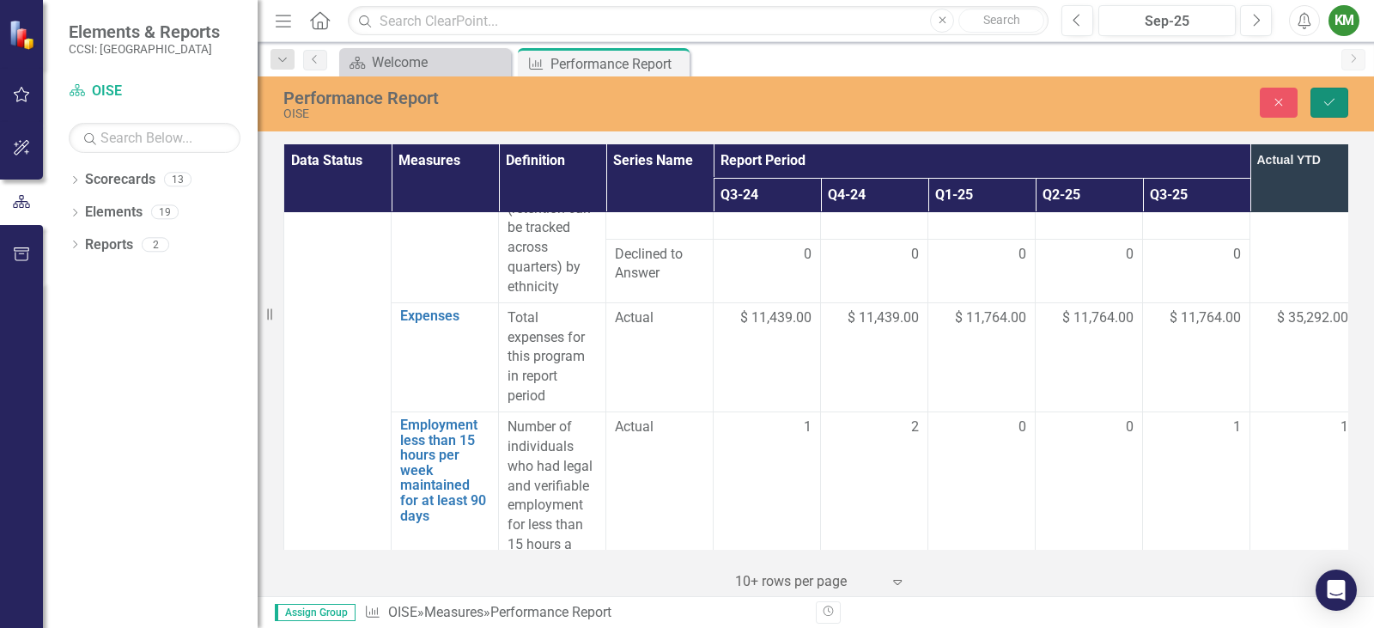
click at [1335, 116] on button "Save" at bounding box center [1329, 103] width 38 height 30
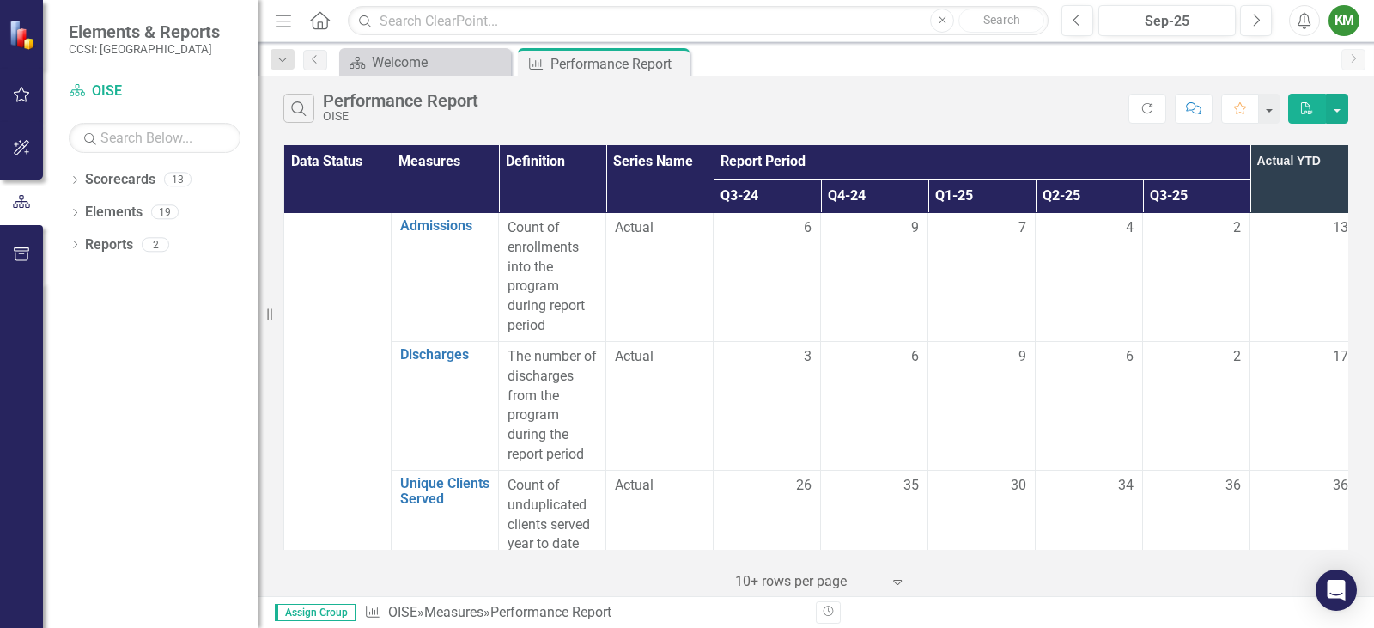
scroll to position [0, 0]
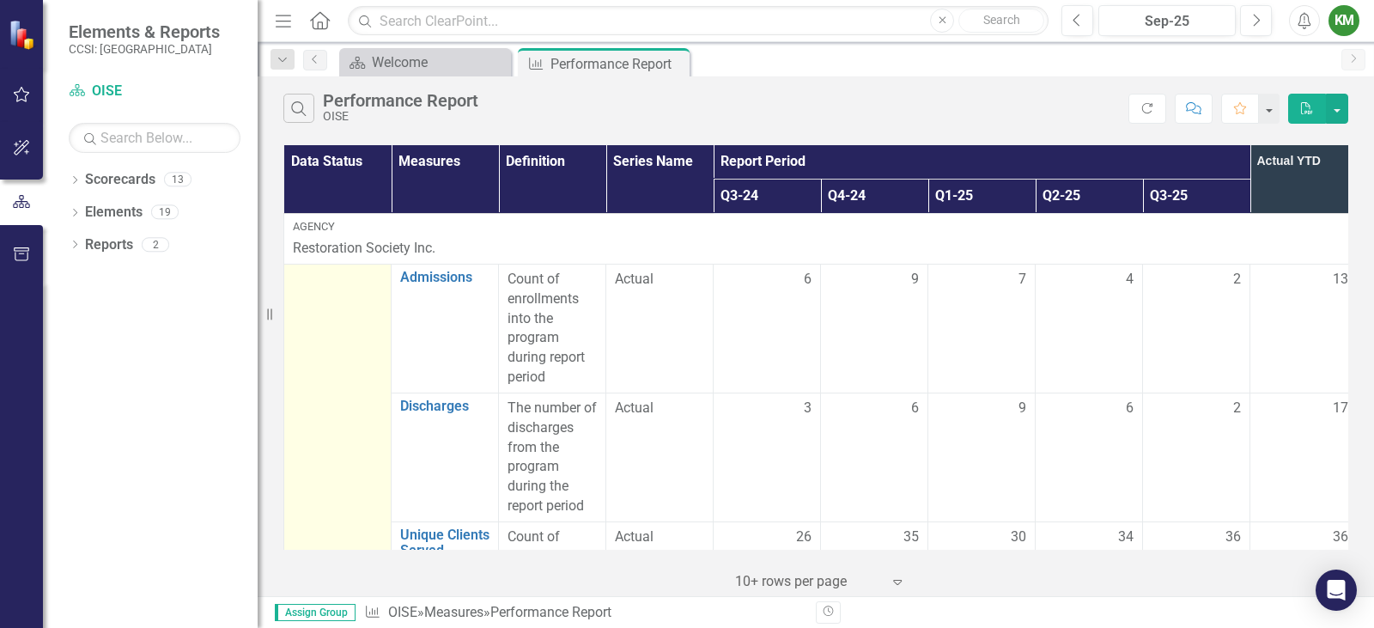
click at [326, 286] on div at bounding box center [337, 280] width 89 height 21
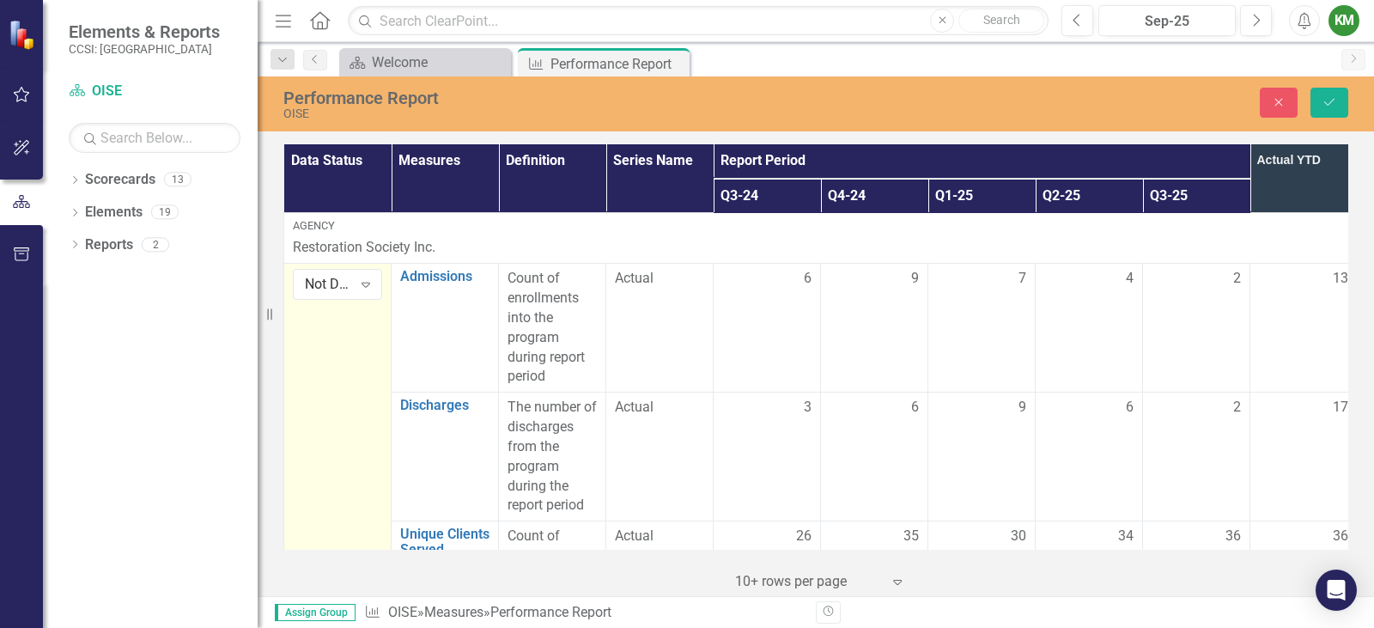
click at [331, 281] on div "Not Defined" at bounding box center [328, 285] width 47 height 20
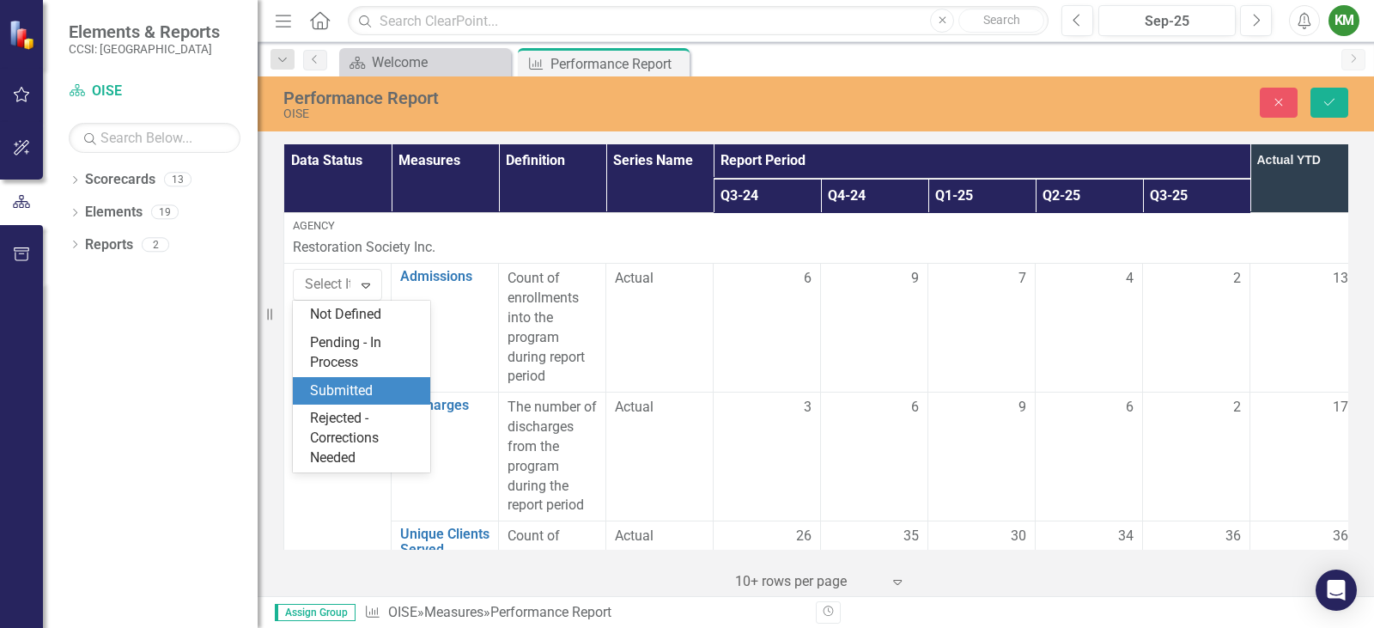
click at [343, 388] on div "Submitted" at bounding box center [365, 391] width 110 height 20
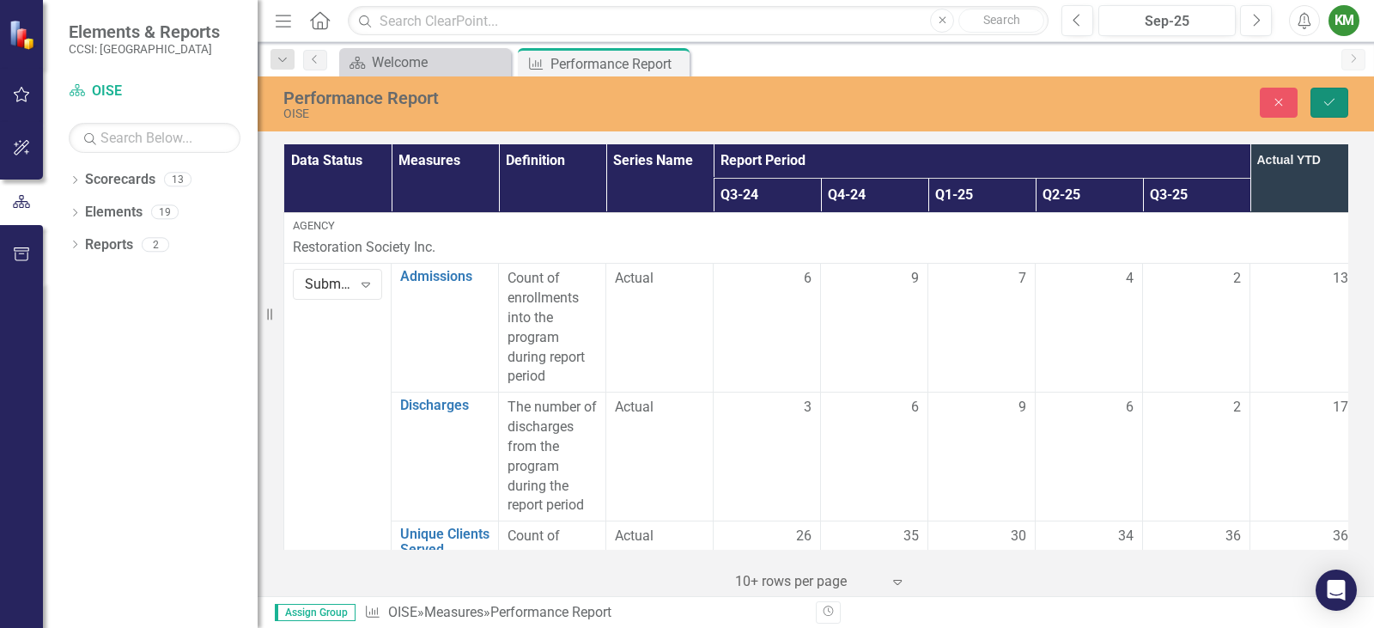
click at [1338, 102] on button "Save" at bounding box center [1329, 103] width 38 height 30
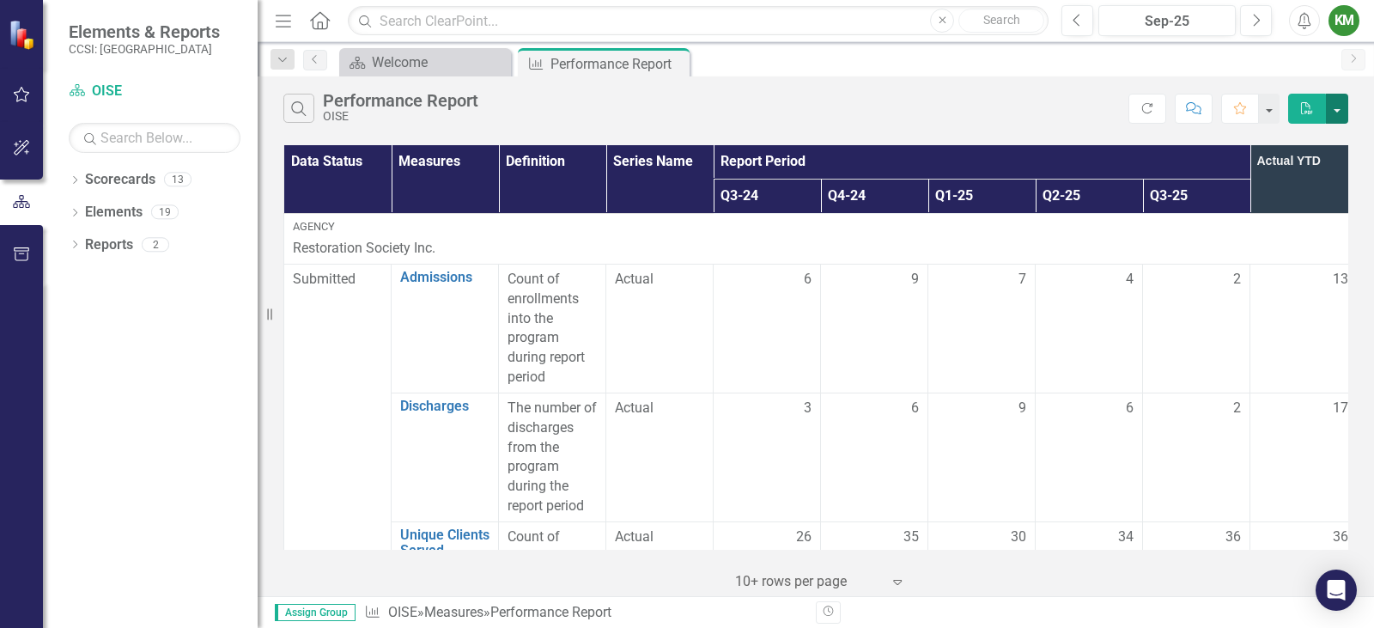
click at [1340, 112] on button "button" at bounding box center [1337, 109] width 22 height 30
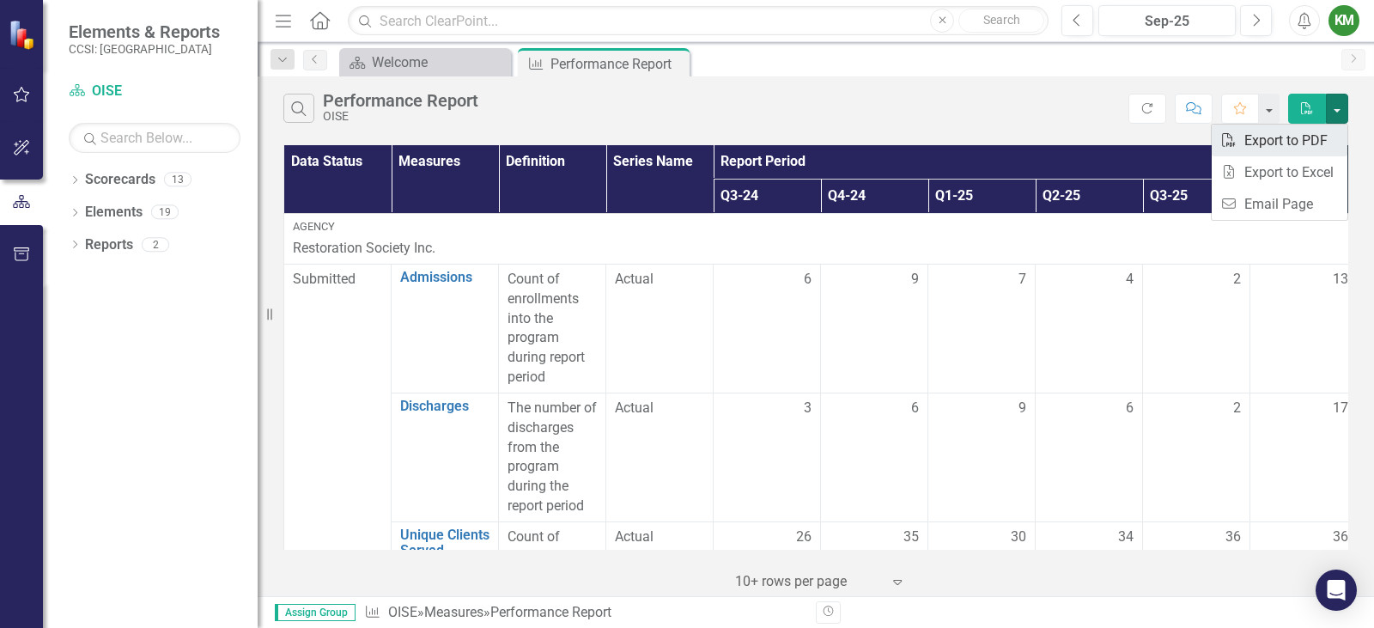
click at [1321, 148] on link "PDF Export to PDF" at bounding box center [1279, 140] width 136 height 32
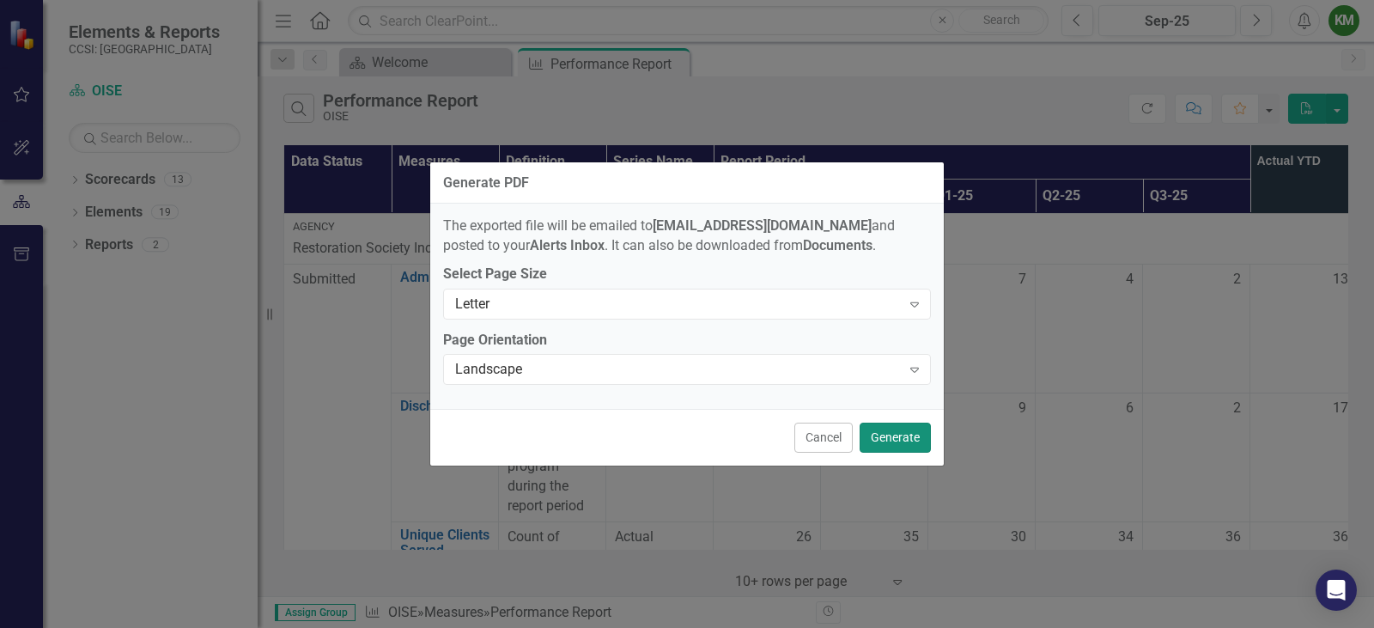
drag, startPoint x: 903, startPoint y: 434, endPoint x: 906, endPoint y: 445, distance: 11.5
click at [904, 434] on button "Generate" at bounding box center [894, 437] width 71 height 30
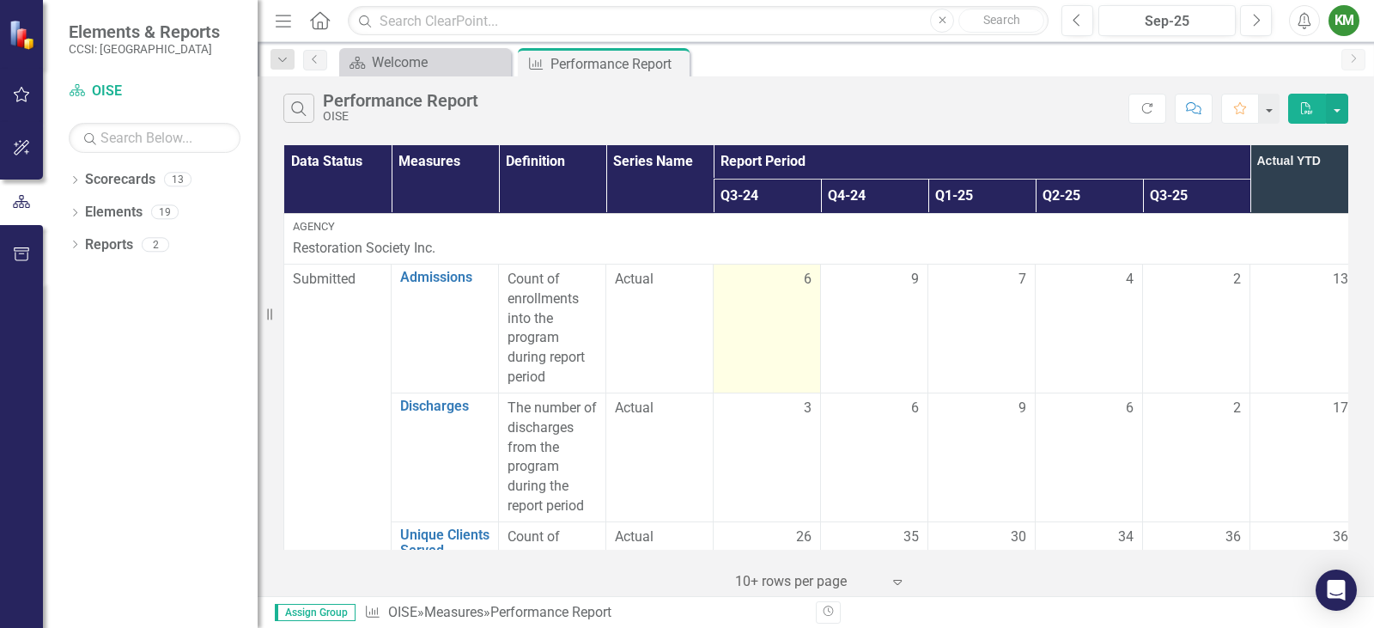
scroll to position [391, 0]
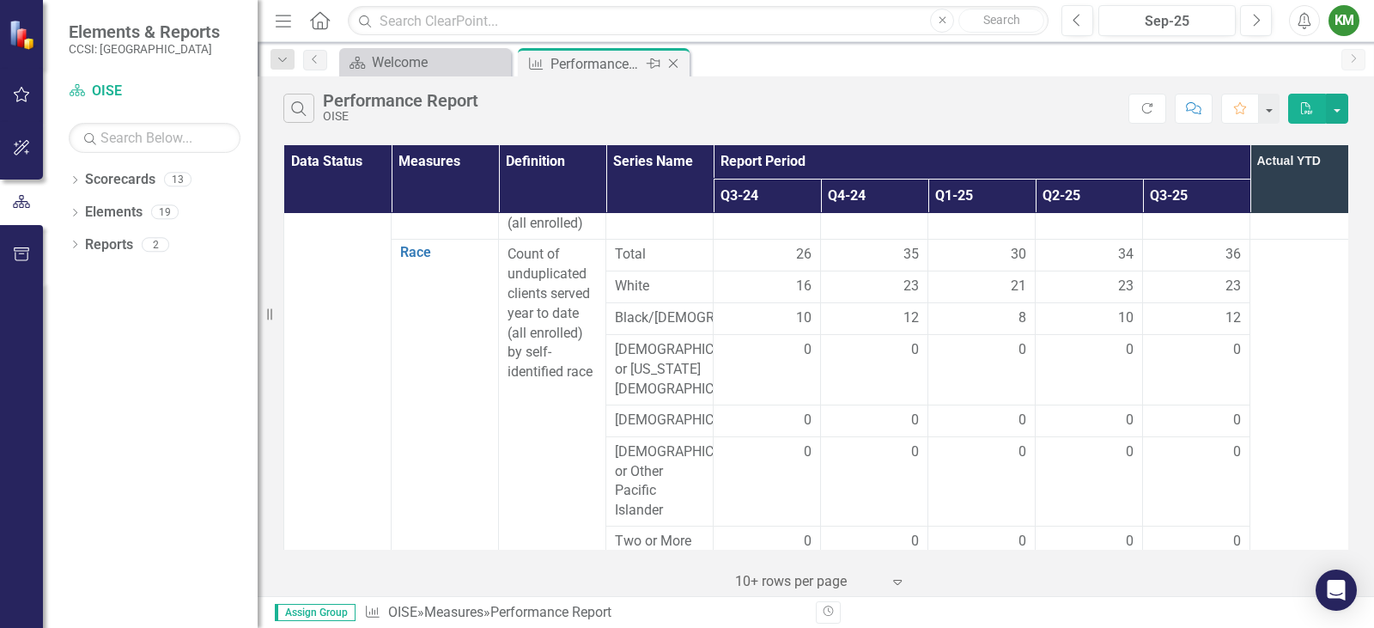
click at [673, 62] on icon "Close" at bounding box center [673, 64] width 17 height 14
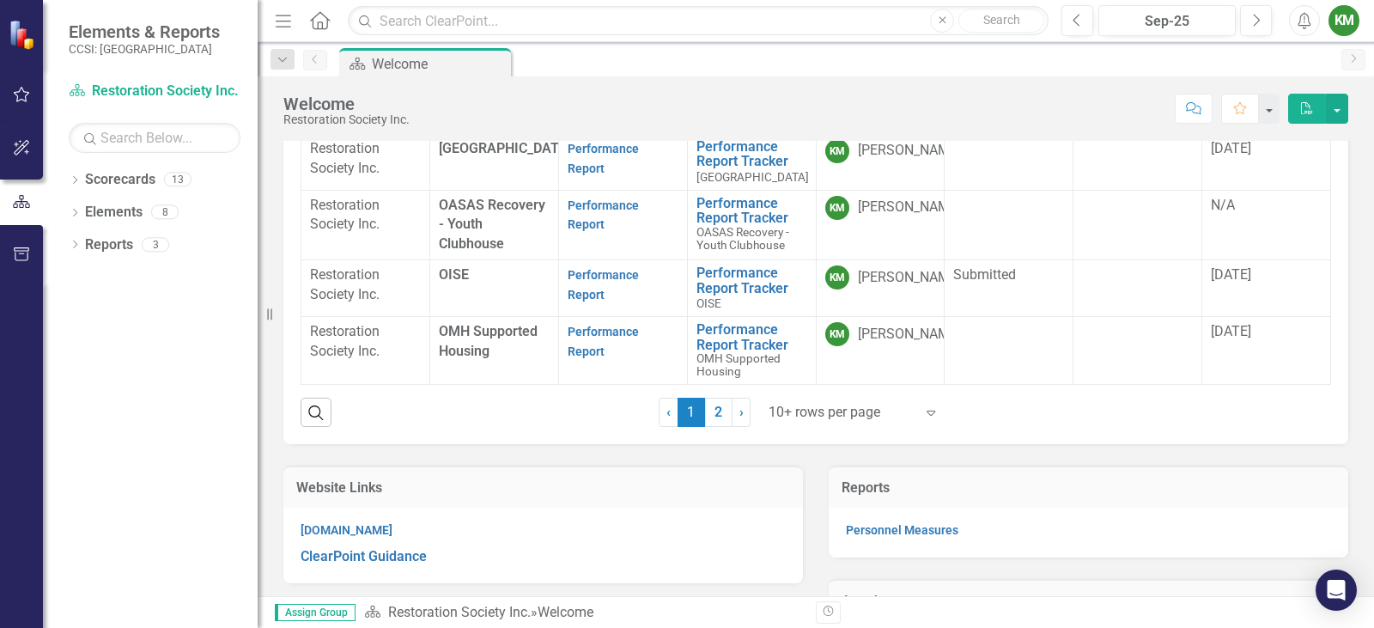
scroll to position [687, 0]
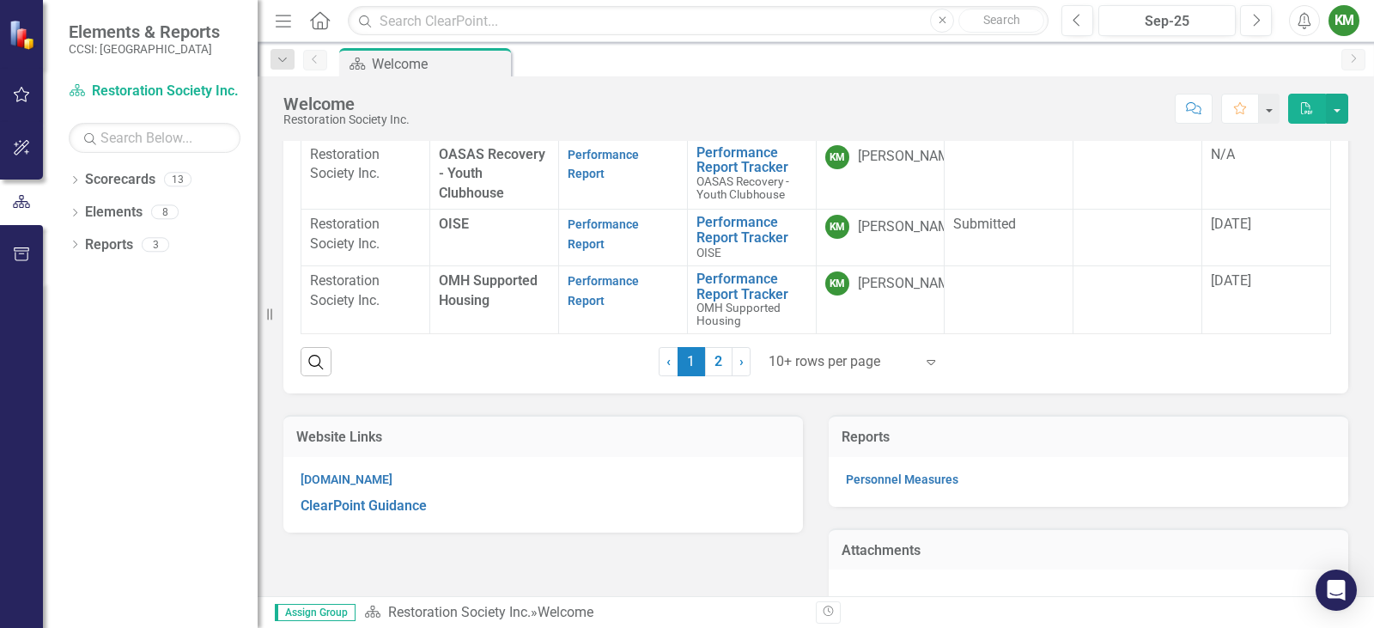
click at [722, 351] on link "2" at bounding box center [718, 361] width 27 height 29
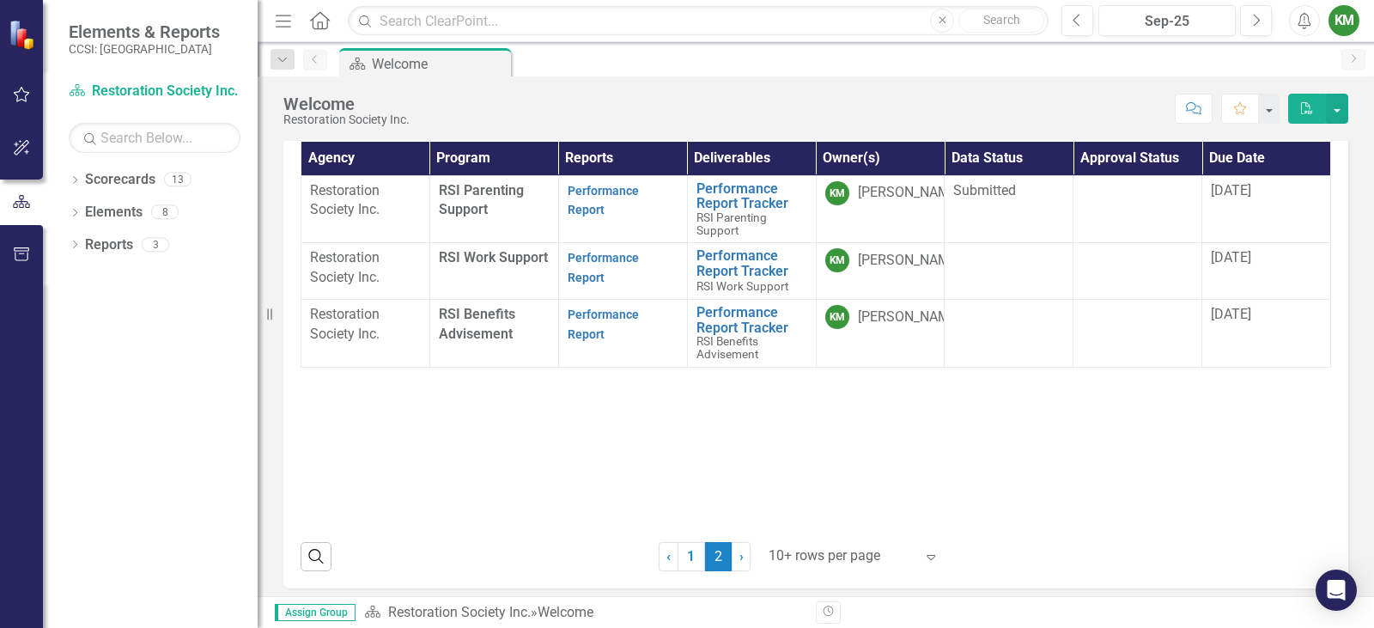
scroll to position [382, 0]
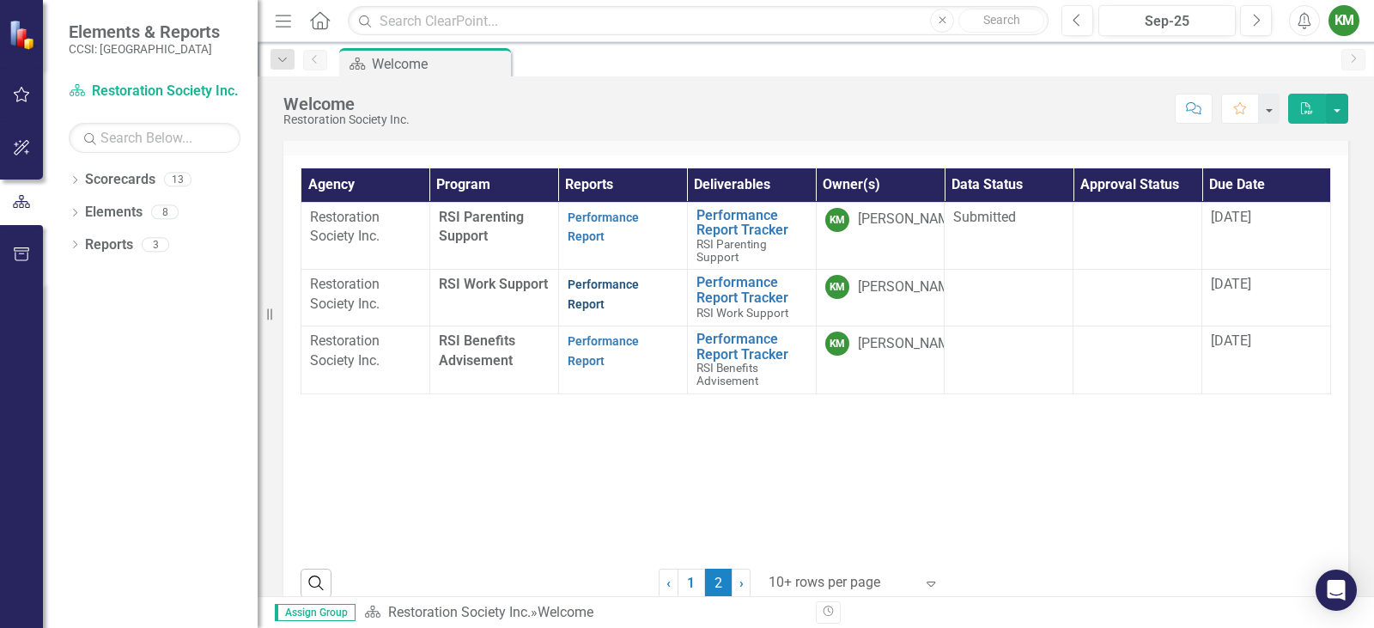
click at [600, 278] on link "Performance Report" at bounding box center [602, 293] width 71 height 33
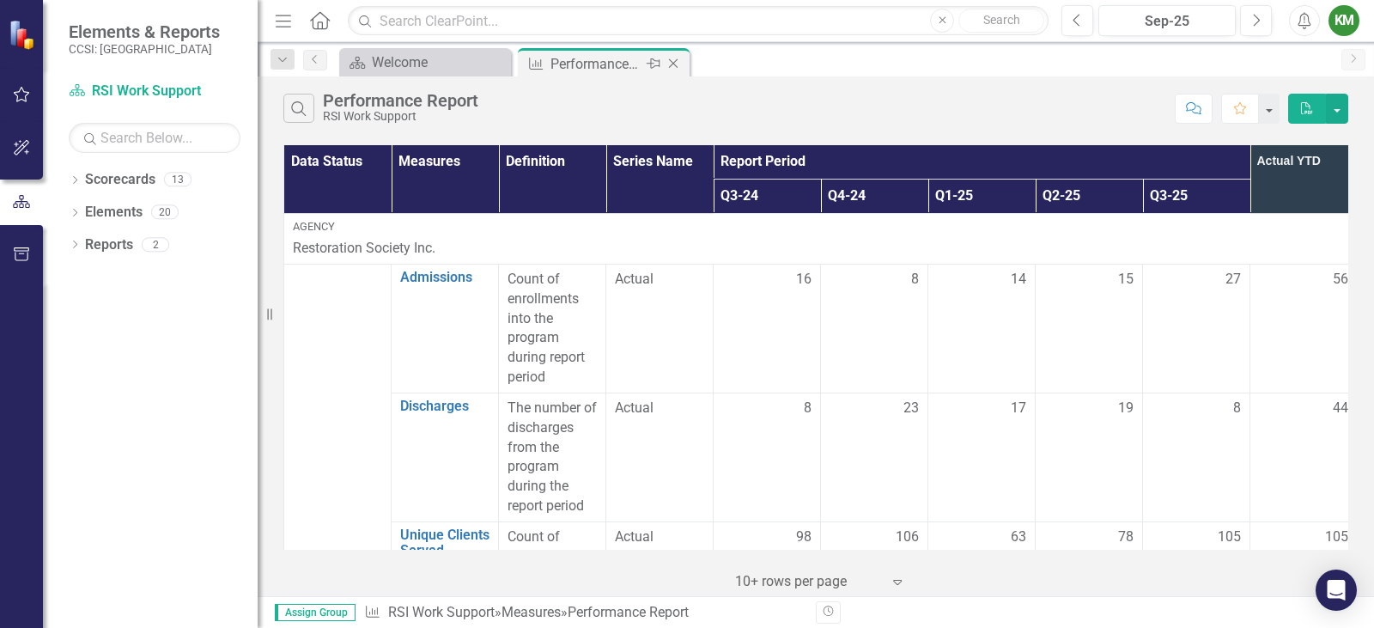
click at [671, 64] on icon "Close" at bounding box center [673, 64] width 17 height 14
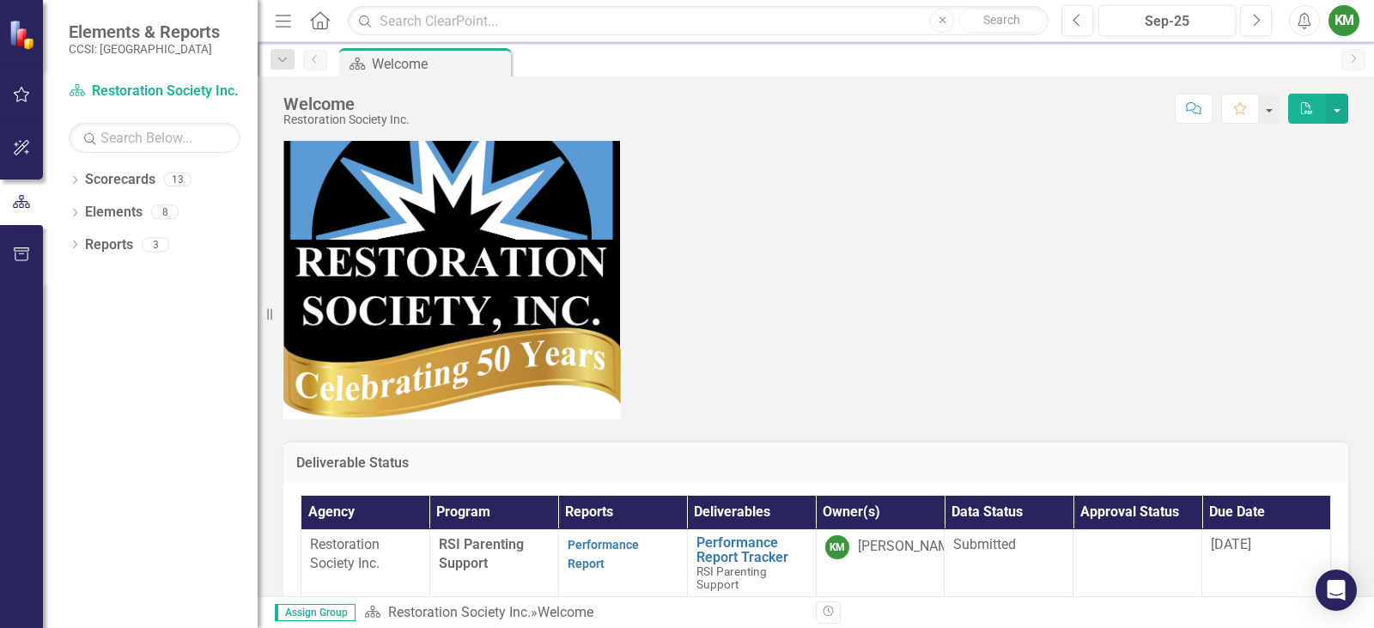
scroll to position [429, 0]
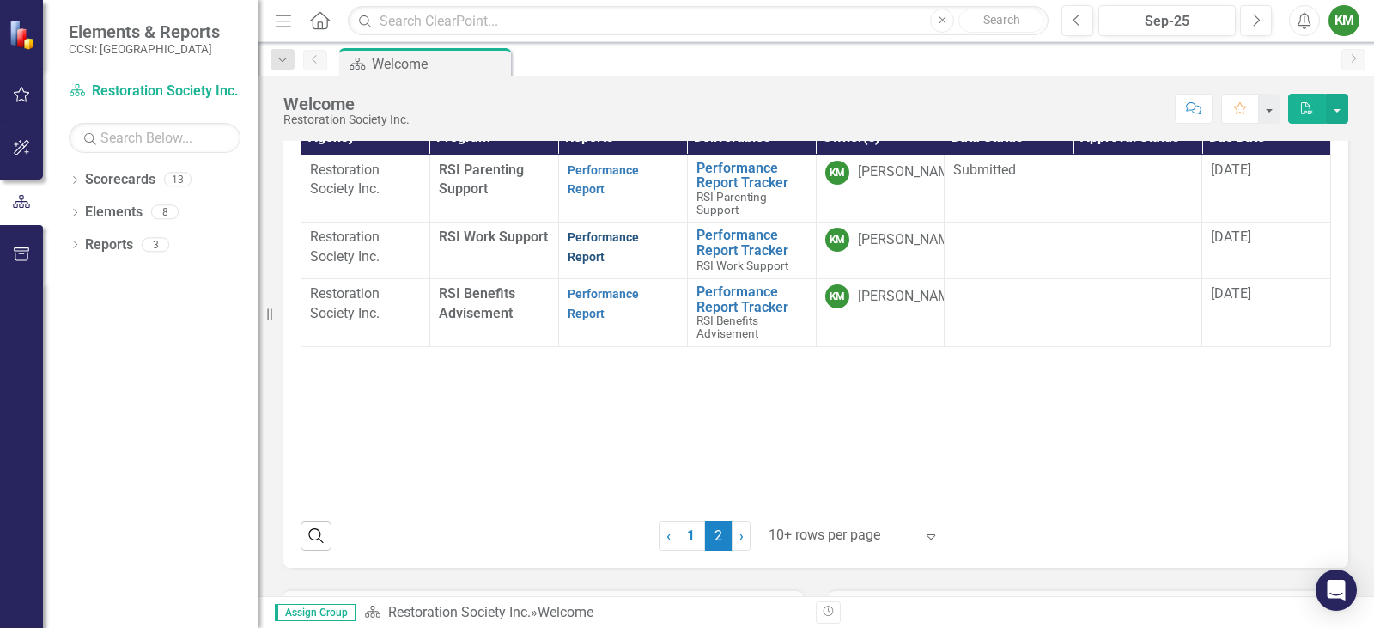
click at [627, 230] on link "Performance Report" at bounding box center [602, 246] width 71 height 33
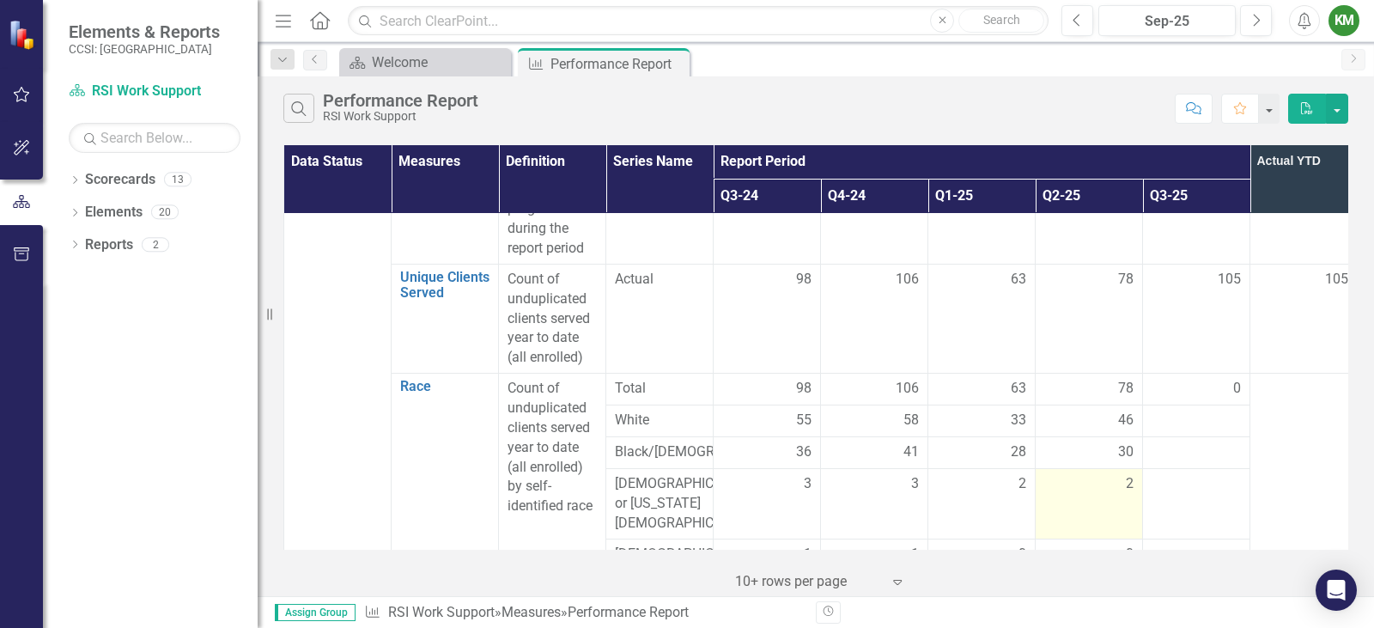
scroll to position [343, 0]
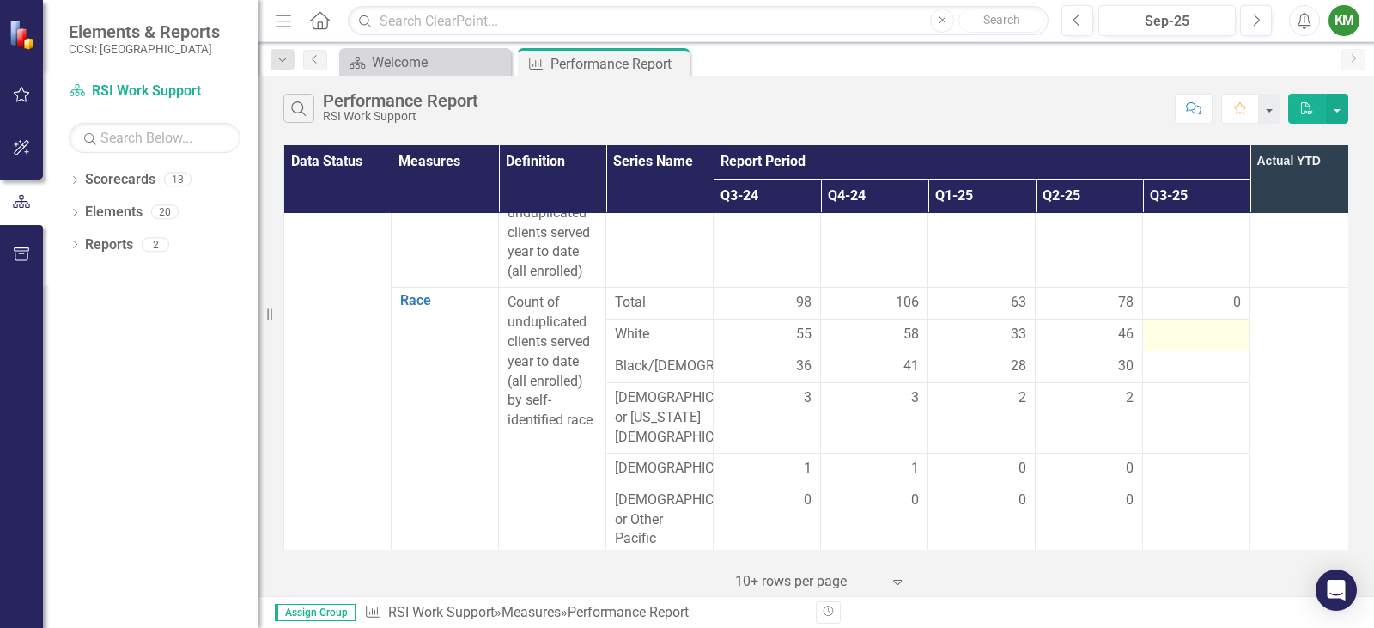
click at [1190, 340] on div at bounding box center [1195, 335] width 89 height 21
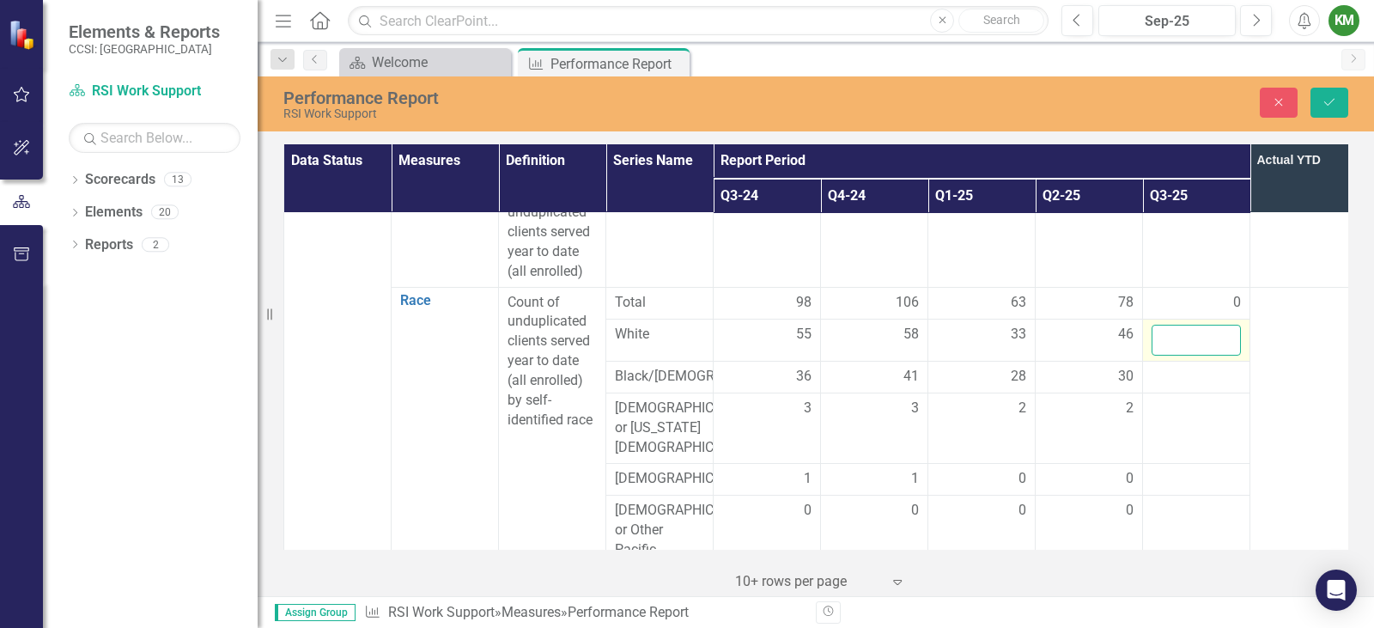
click at [1187, 332] on input "number" at bounding box center [1195, 341] width 89 height 32
type input "61"
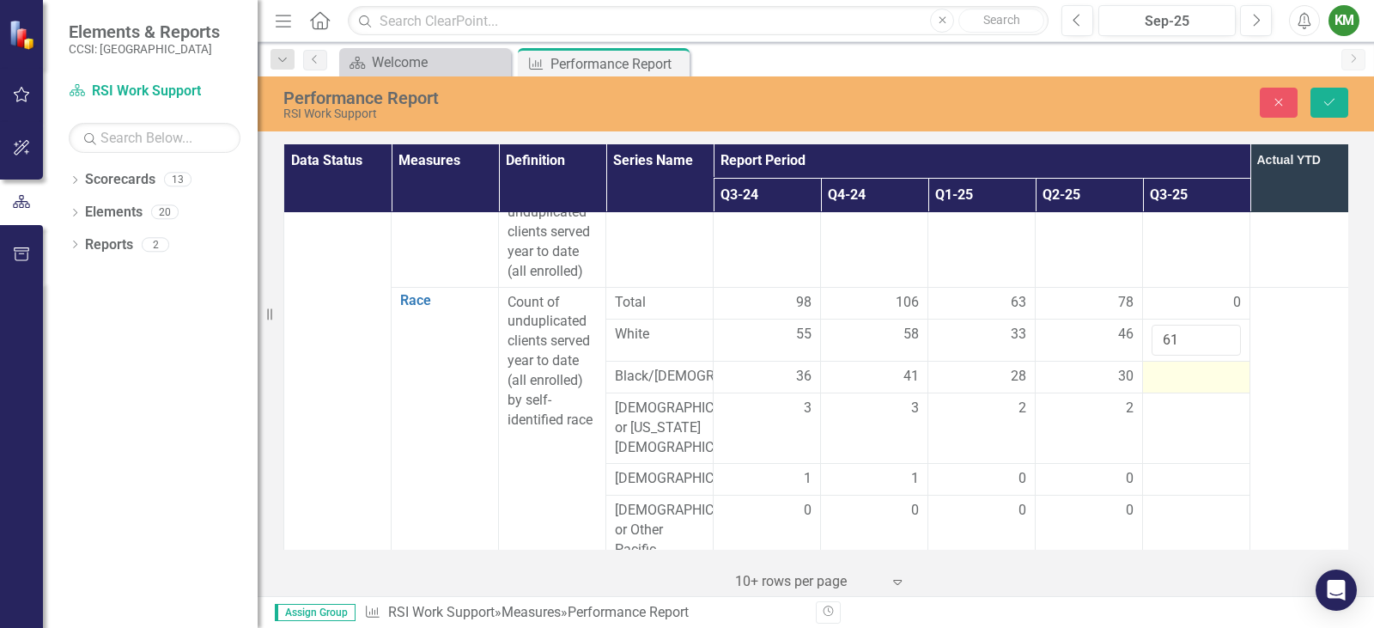
click at [1168, 376] on div at bounding box center [1195, 377] width 89 height 21
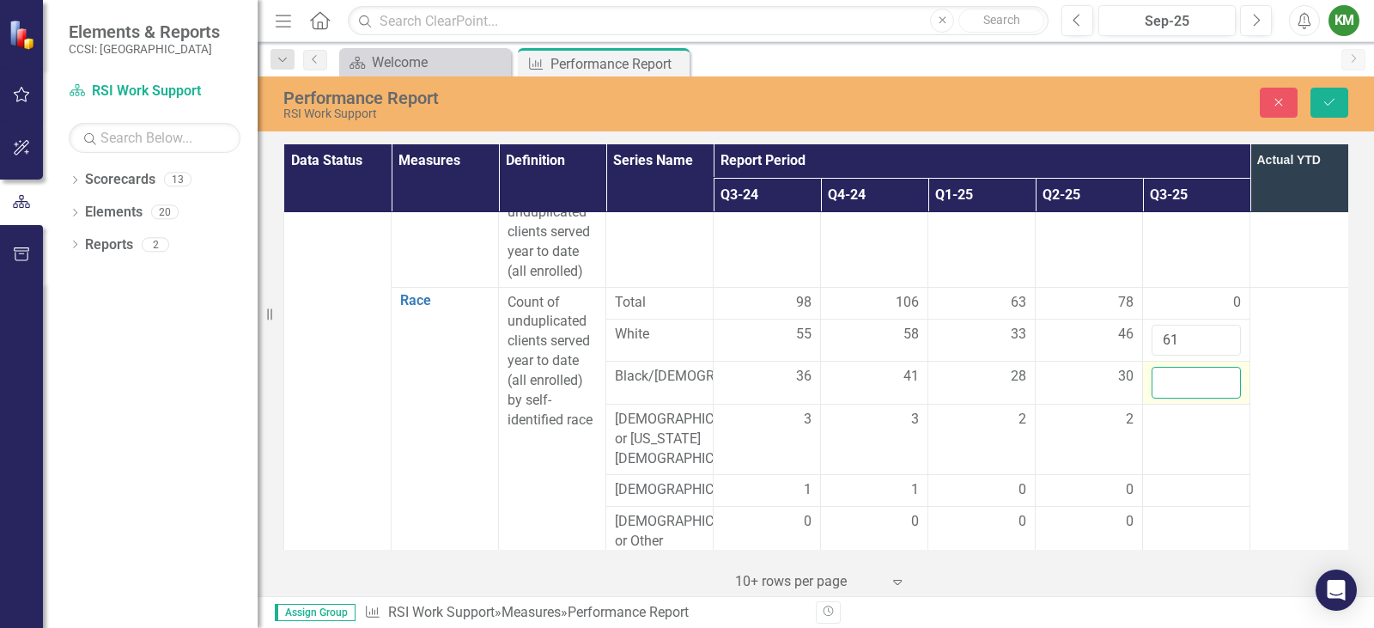
click at [1168, 376] on input "number" at bounding box center [1195, 383] width 89 height 32
type input "41"
click at [1169, 430] on div at bounding box center [1195, 420] width 89 height 21
click at [1169, 436] on div at bounding box center [1195, 426] width 89 height 32
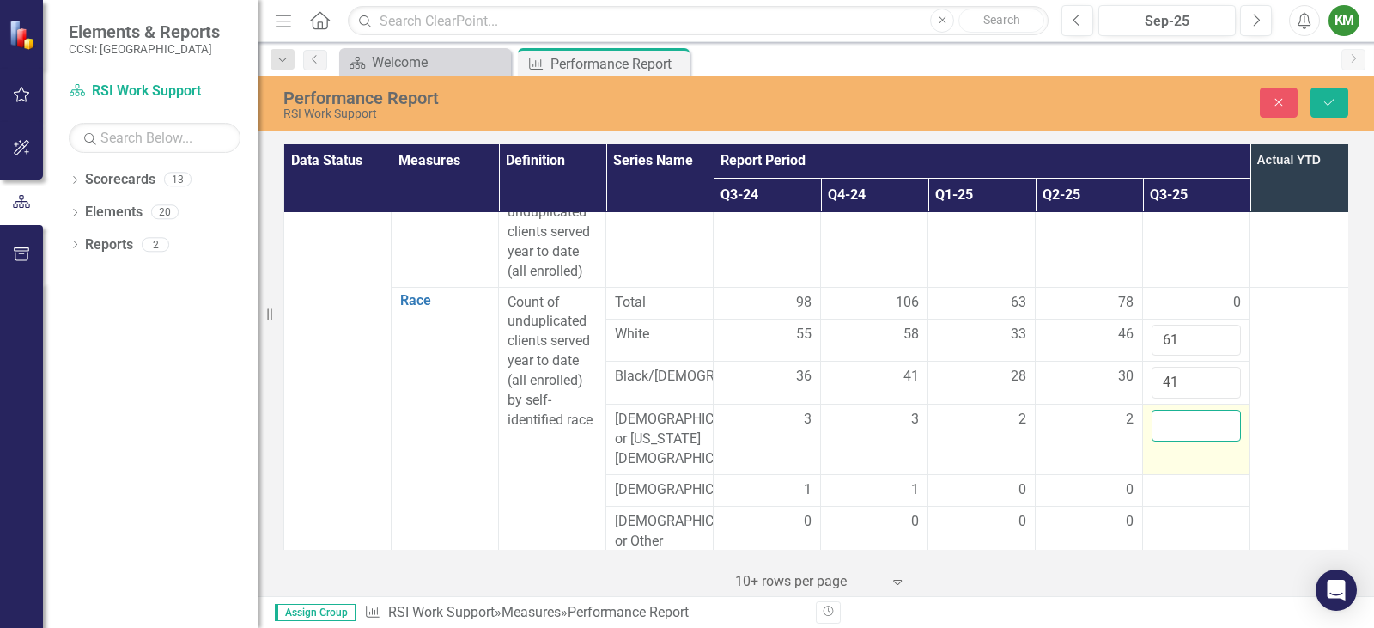
click at [1169, 436] on input "number" at bounding box center [1195, 426] width 89 height 32
type input "2"
click at [1186, 489] on div at bounding box center [1195, 490] width 89 height 21
click at [1186, 494] on input "number" at bounding box center [1195, 496] width 89 height 32
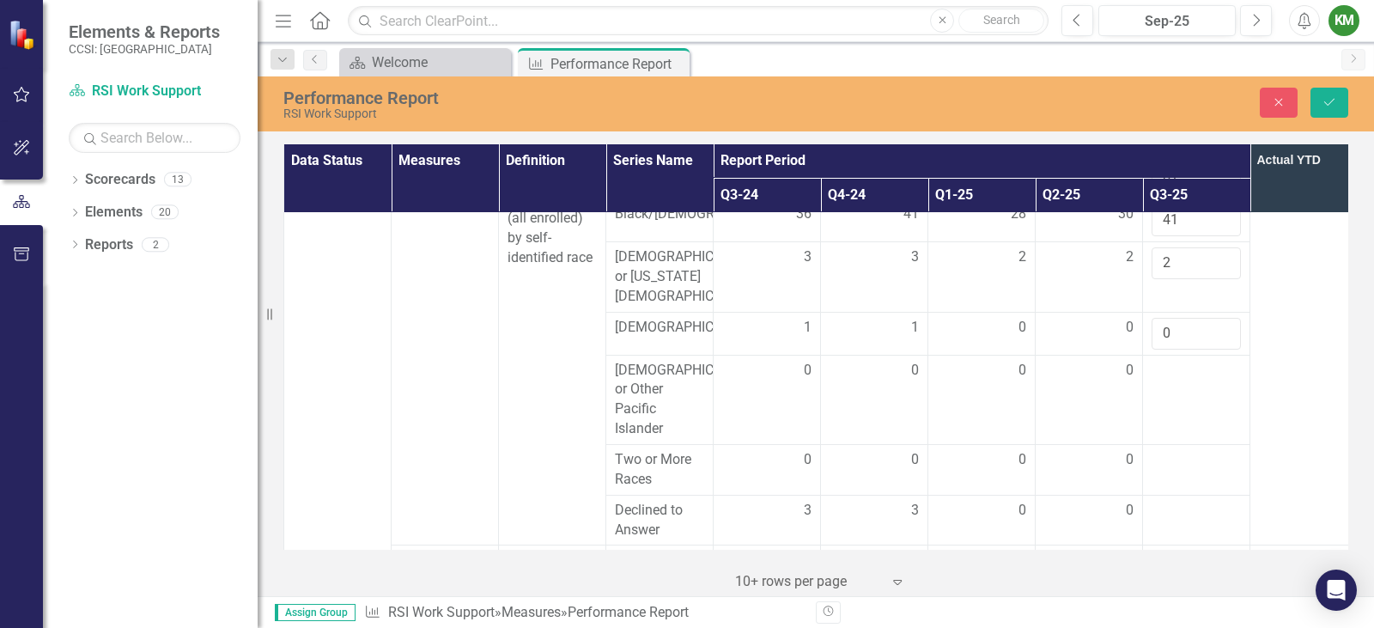
scroll to position [524, 0]
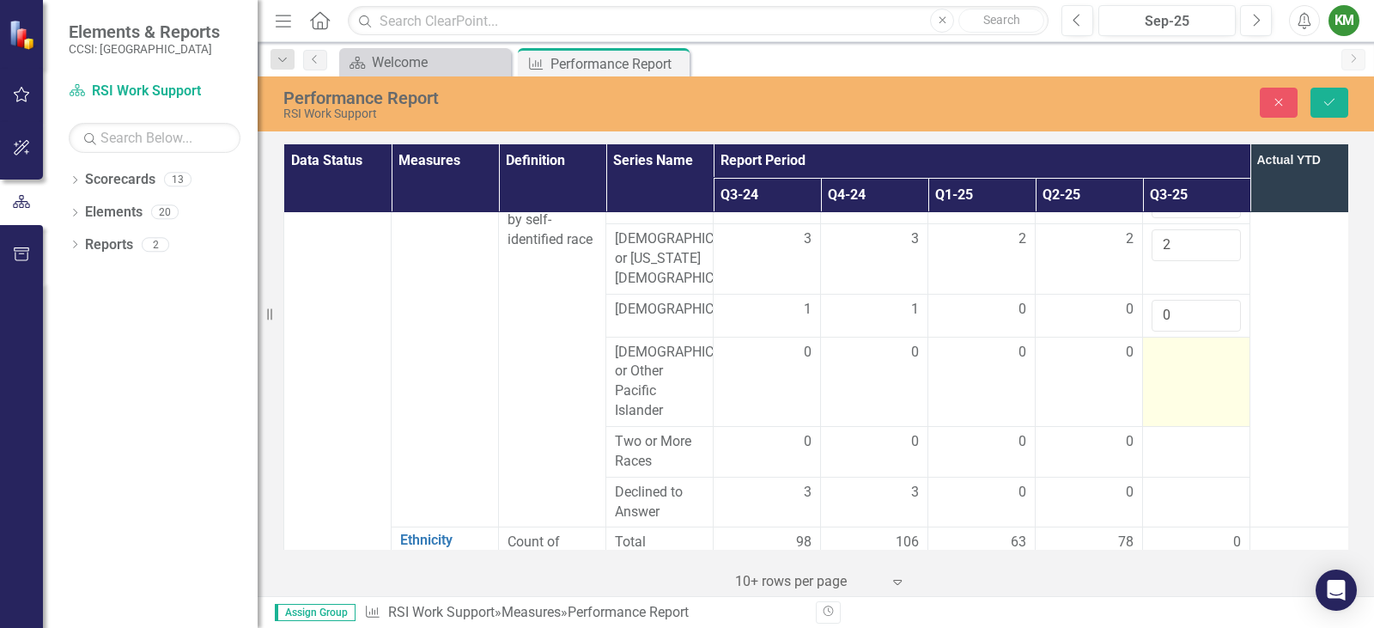
type input "0"
click at [1180, 363] on div at bounding box center [1195, 353] width 89 height 21
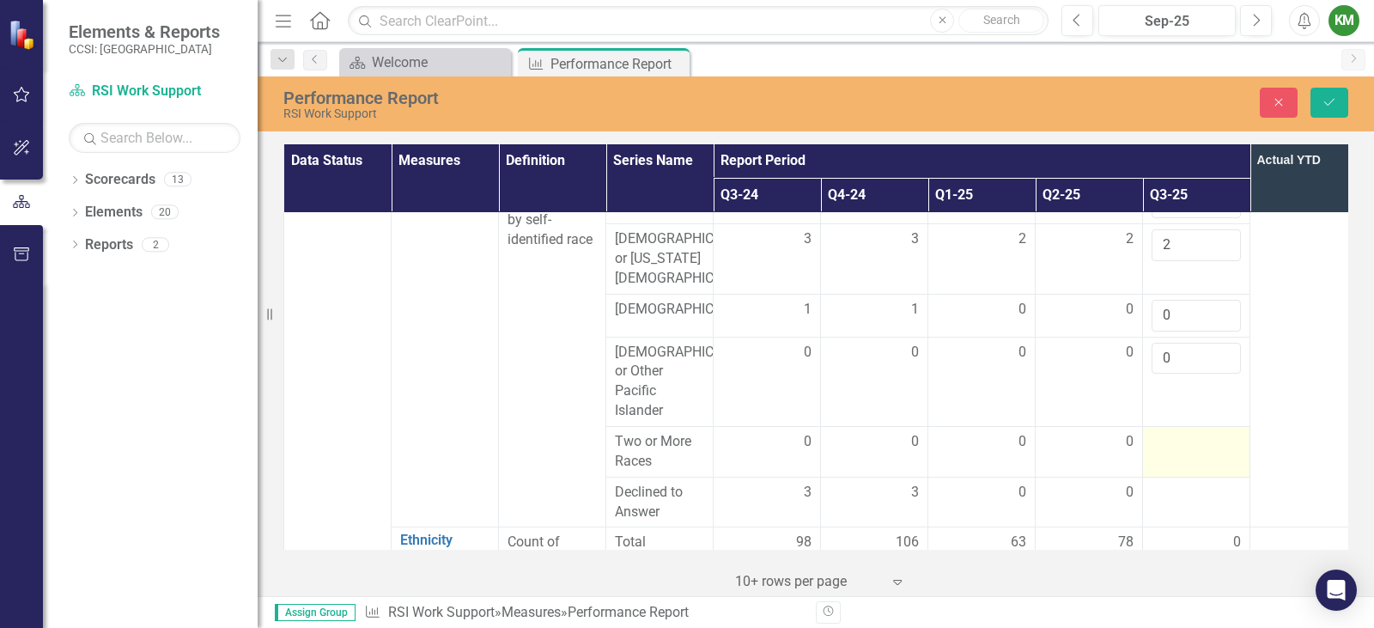
type input "0"
click at [1179, 452] on div at bounding box center [1195, 442] width 89 height 21
click at [1176, 455] on input "number" at bounding box center [1195, 448] width 89 height 32
type input "0"
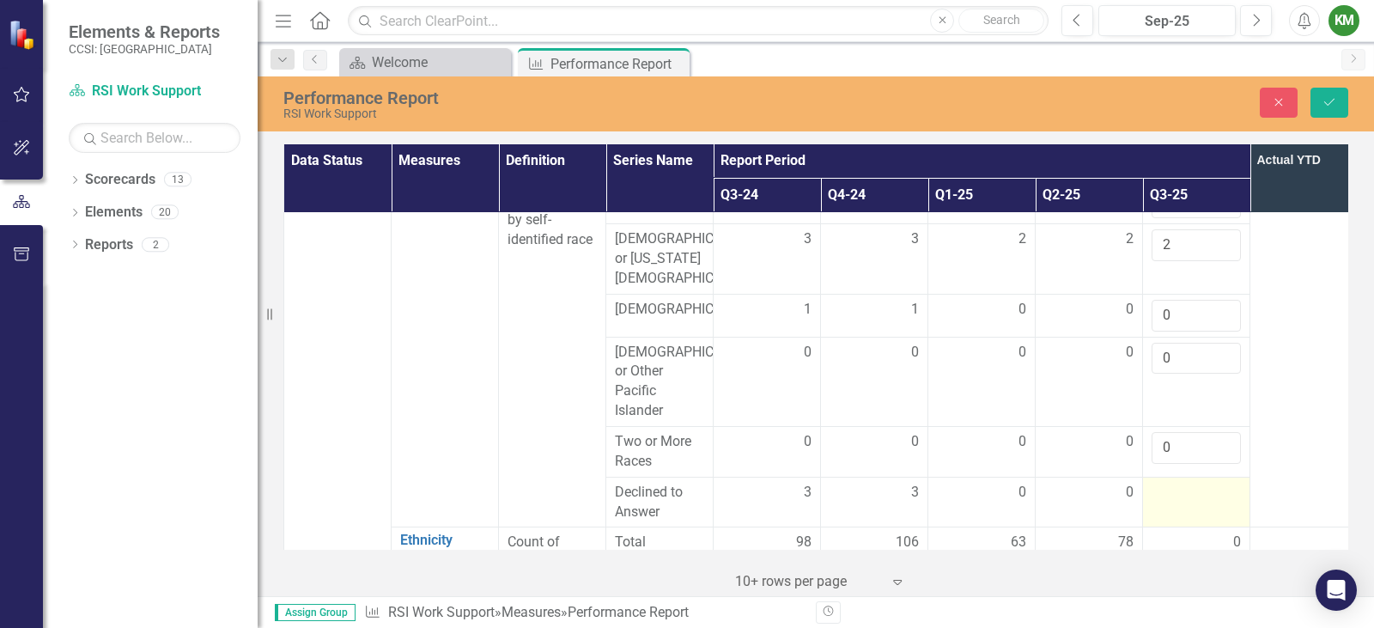
click at [1180, 503] on div at bounding box center [1195, 492] width 89 height 21
click at [1180, 507] on input "number" at bounding box center [1195, 498] width 89 height 32
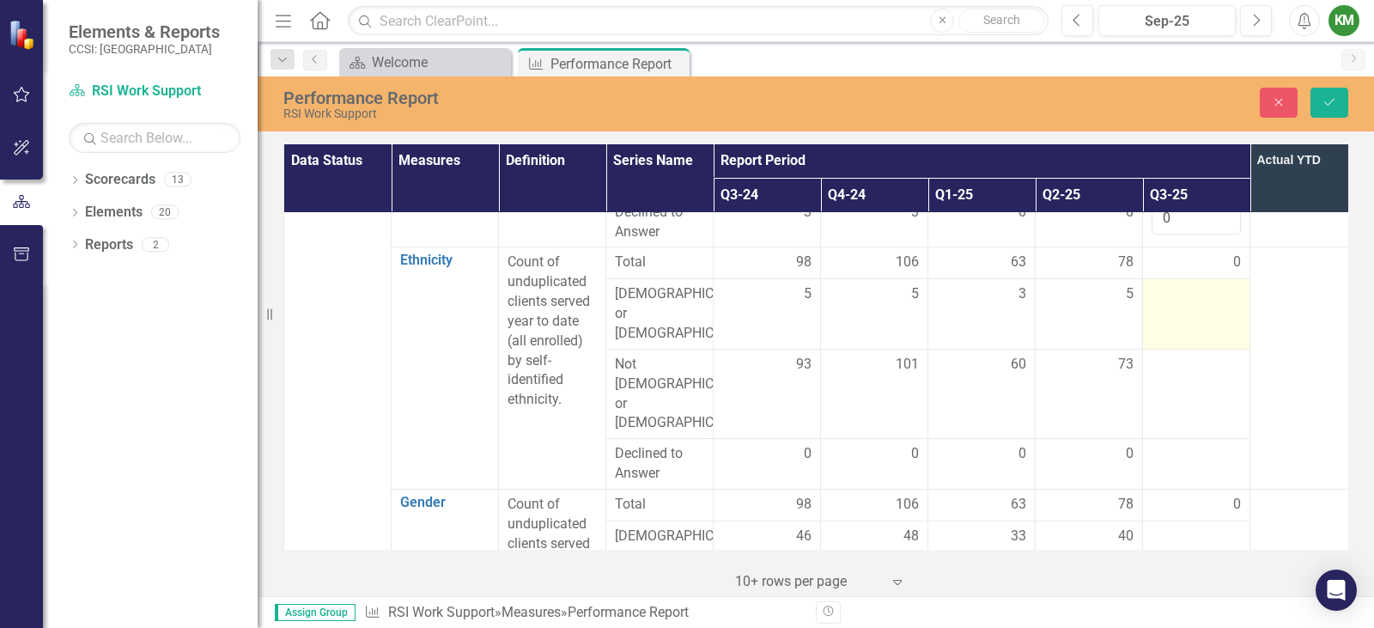
type input "0"
click at [1180, 305] on div at bounding box center [1195, 294] width 89 height 21
click at [1180, 305] on input "number" at bounding box center [1195, 300] width 89 height 32
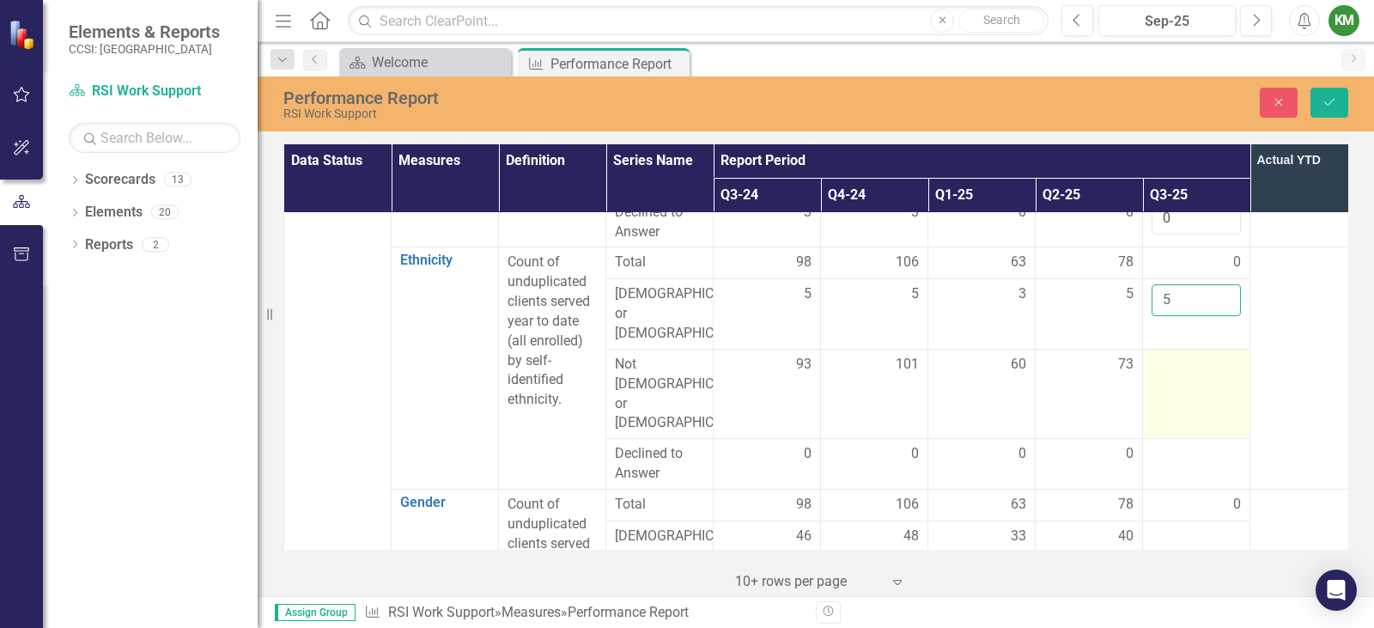
type input "5"
click at [1180, 357] on div at bounding box center [1195, 365] width 89 height 21
click at [1180, 356] on div at bounding box center [1195, 365] width 89 height 21
click at [1180, 356] on input "number" at bounding box center [1195, 371] width 89 height 32
type input "7"
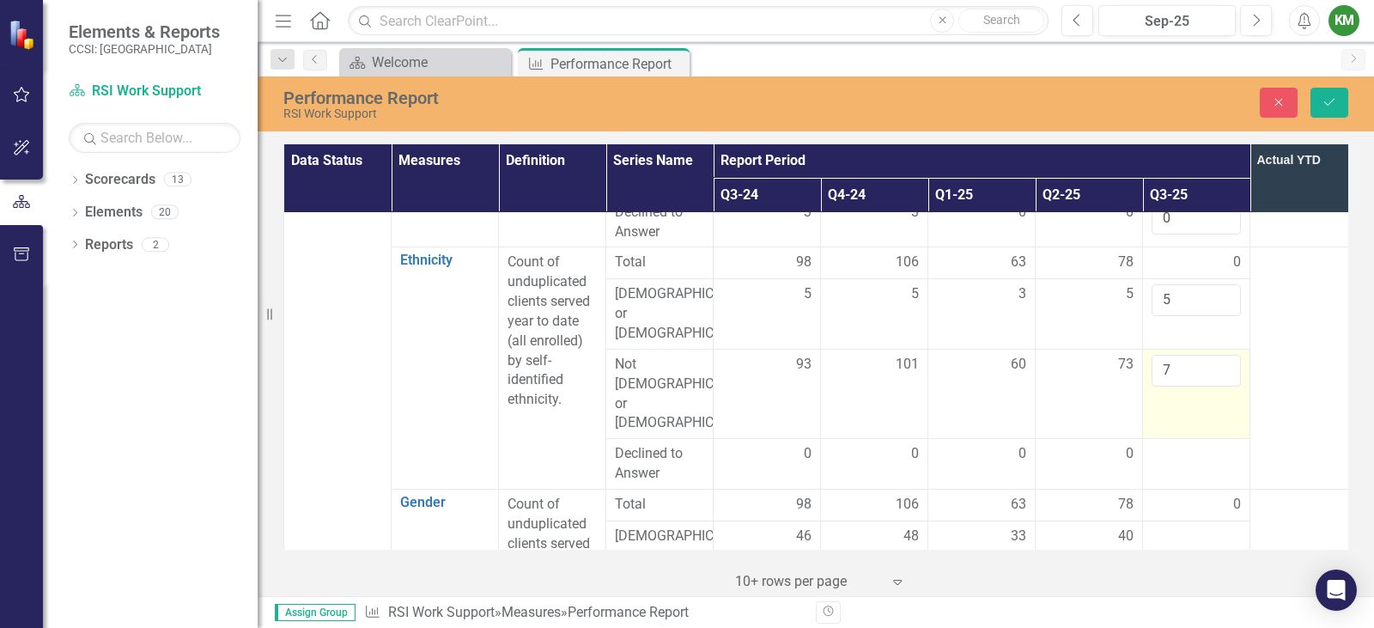
drag, startPoint x: 1180, startPoint y: 356, endPoint x: 1156, endPoint y: 350, distance: 24.8
click at [1156, 355] on input "7" at bounding box center [1195, 371] width 89 height 32
click at [1182, 444] on div at bounding box center [1195, 454] width 89 height 21
click at [1182, 444] on input "number" at bounding box center [1195, 460] width 89 height 32
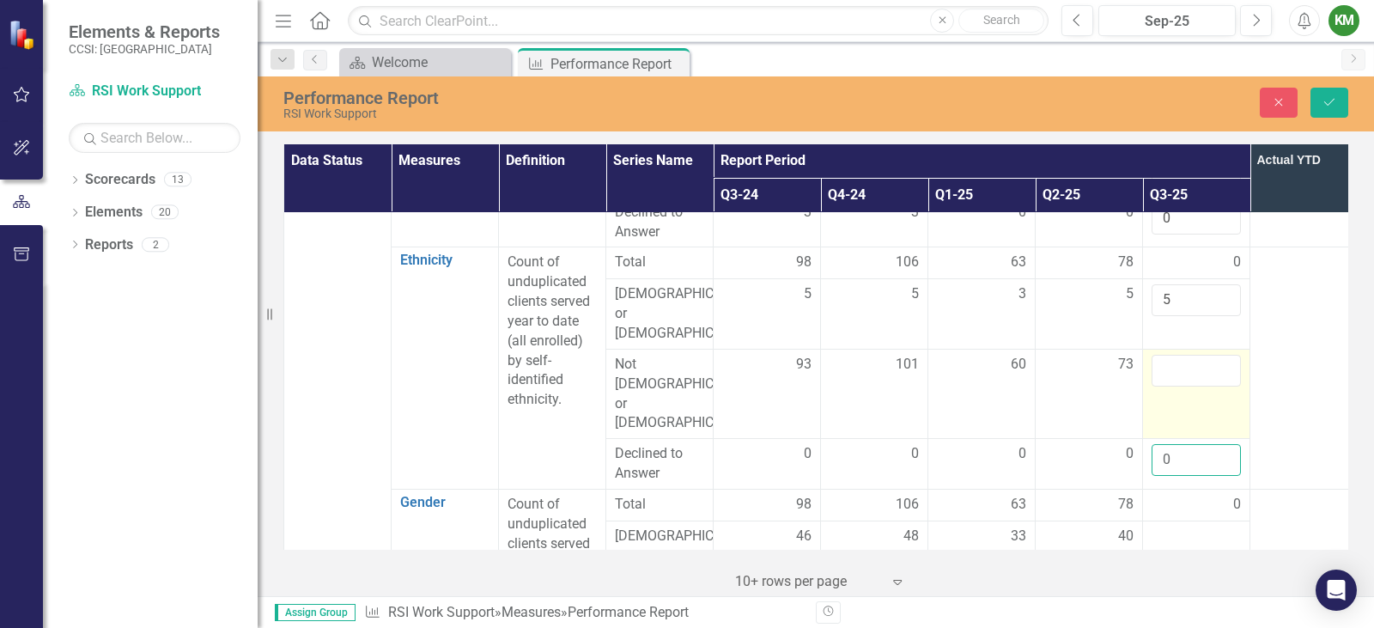
type input "0"
click at [1176, 355] on input "number" at bounding box center [1195, 371] width 89 height 32
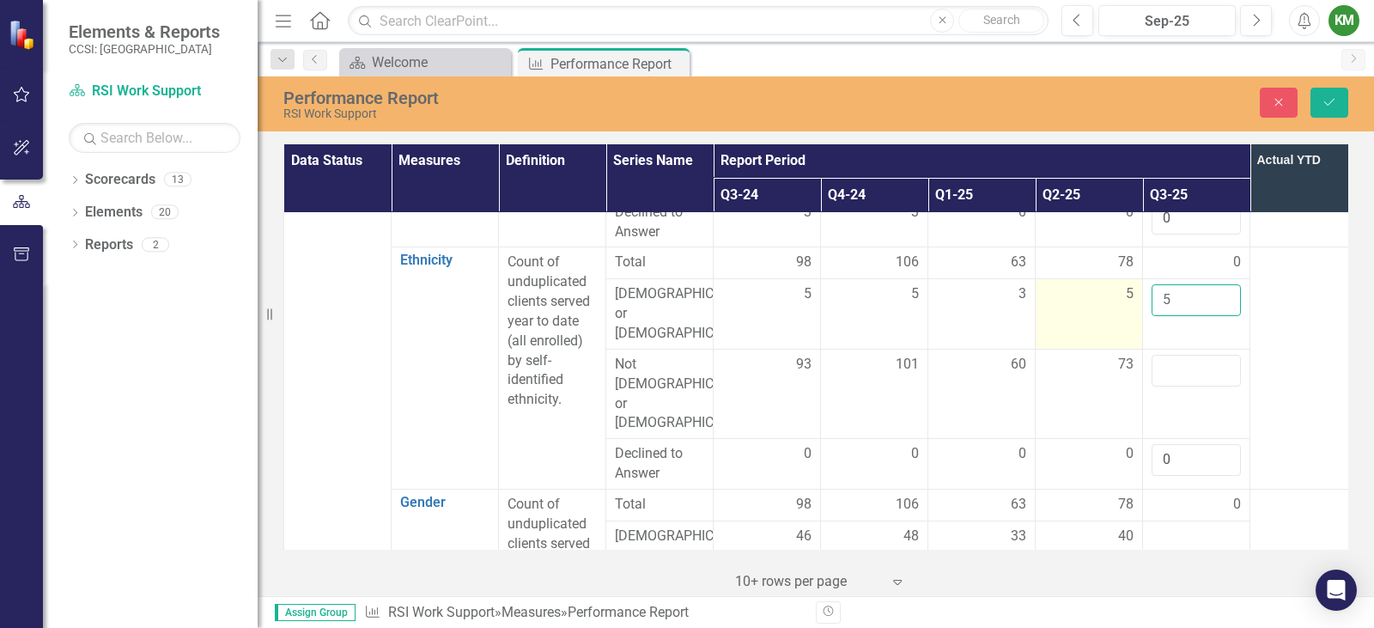
drag, startPoint x: 1158, startPoint y: 303, endPoint x: 1124, endPoint y: 306, distance: 34.4
click at [1124, 300] on tr "[DEMOGRAPHIC_DATA] or [DEMOGRAPHIC_DATA] 5 5 3 5 5" at bounding box center [820, 314] width 1073 height 70
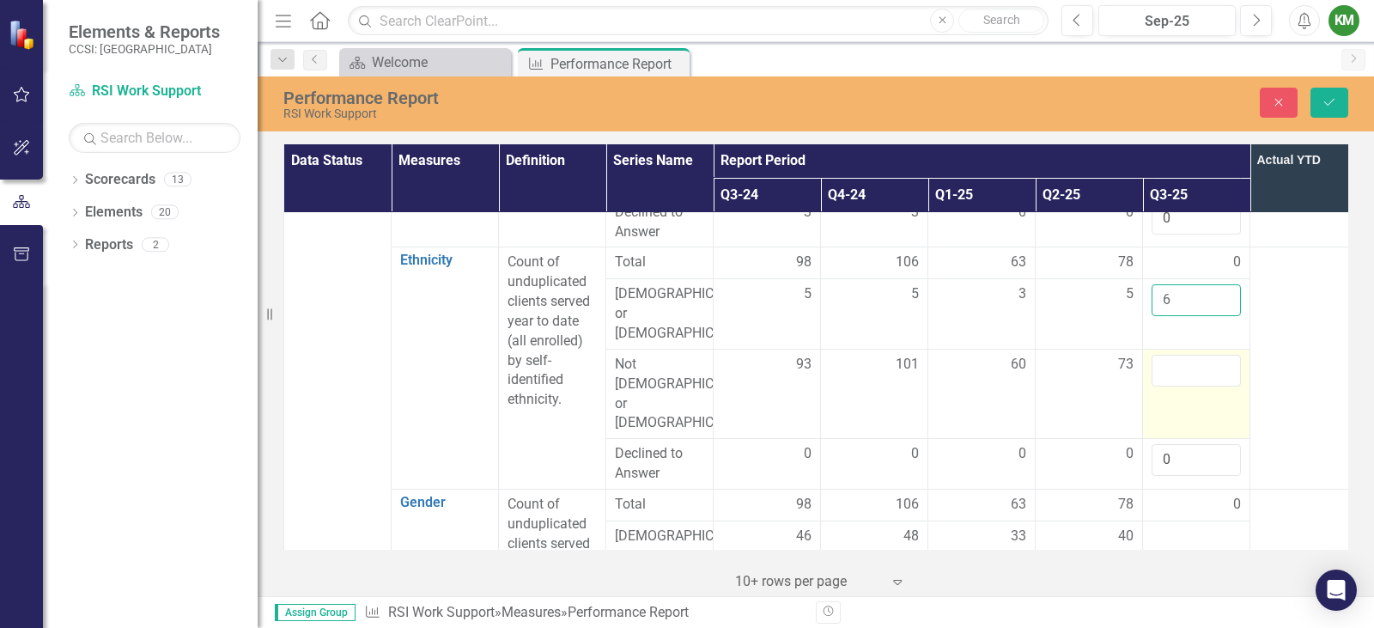
type input "6"
click at [1175, 366] on input "number" at bounding box center [1195, 371] width 89 height 32
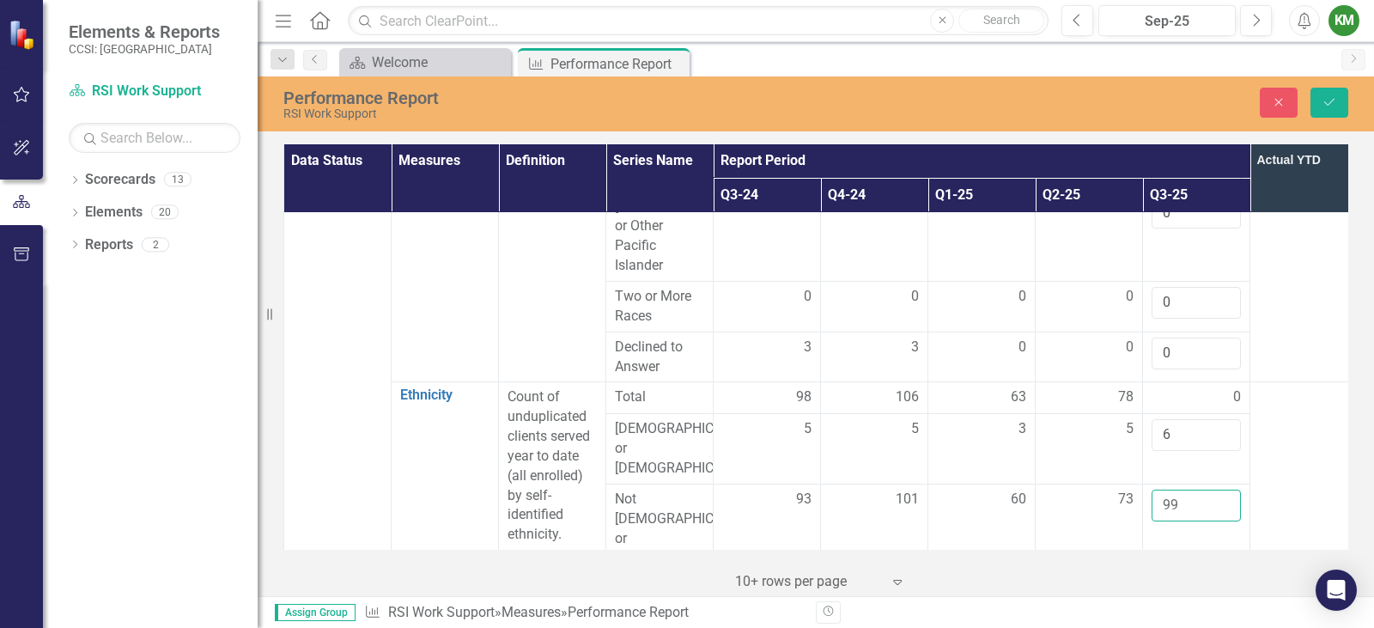
scroll to position [641, 0]
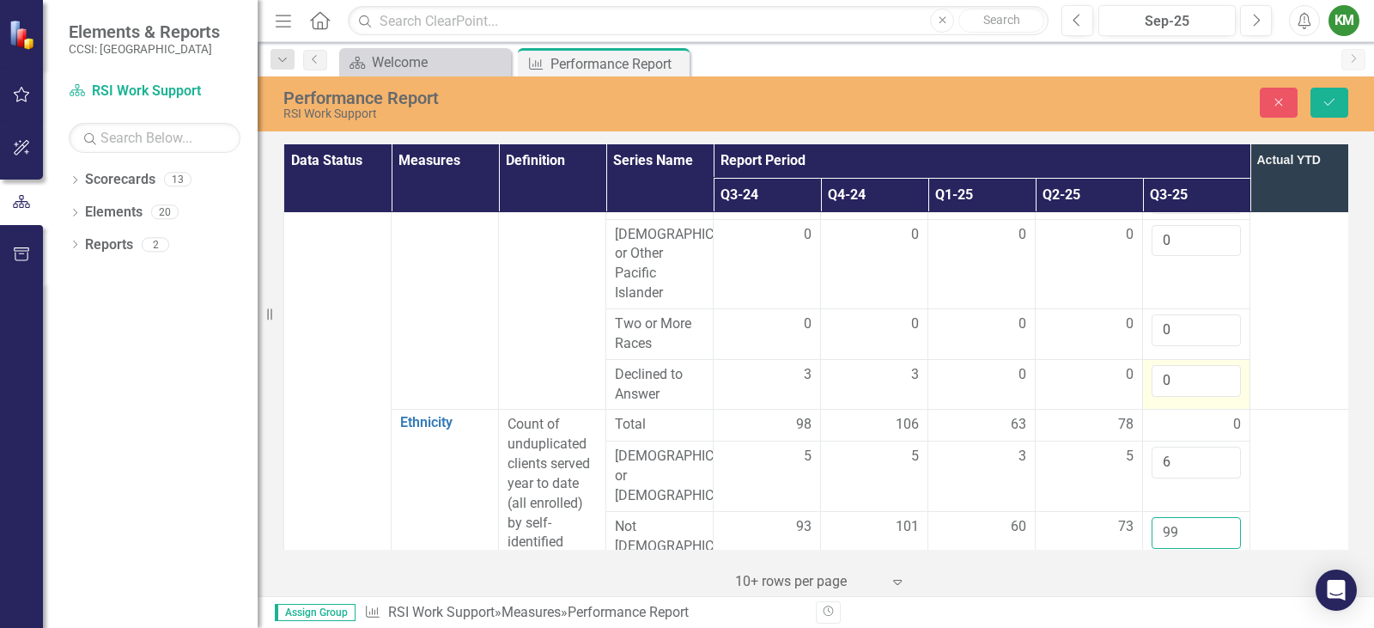
type input "99"
drag, startPoint x: 1186, startPoint y: 379, endPoint x: 1146, endPoint y: 386, distance: 41.1
click at [1146, 386] on td "0" at bounding box center [1196, 384] width 107 height 51
type input "1"
click at [1321, 93] on button "Save" at bounding box center [1329, 103] width 38 height 30
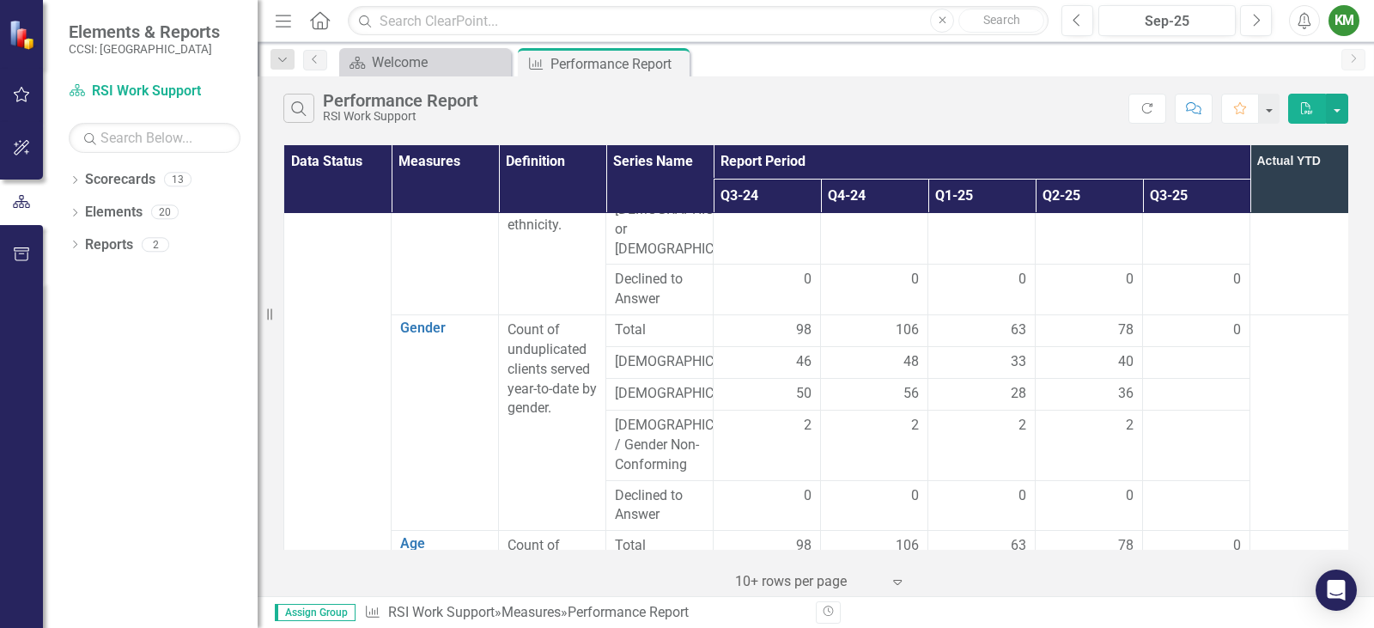
scroll to position [954, 0]
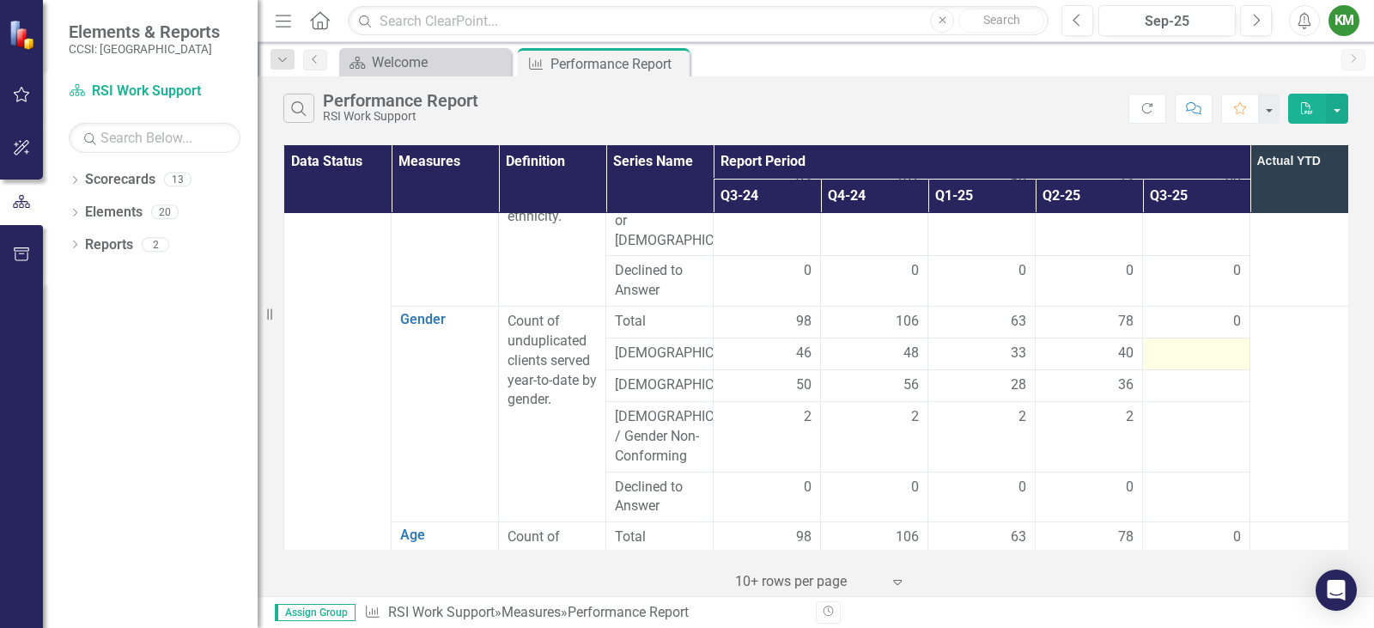
click at [1182, 343] on div at bounding box center [1195, 353] width 89 height 21
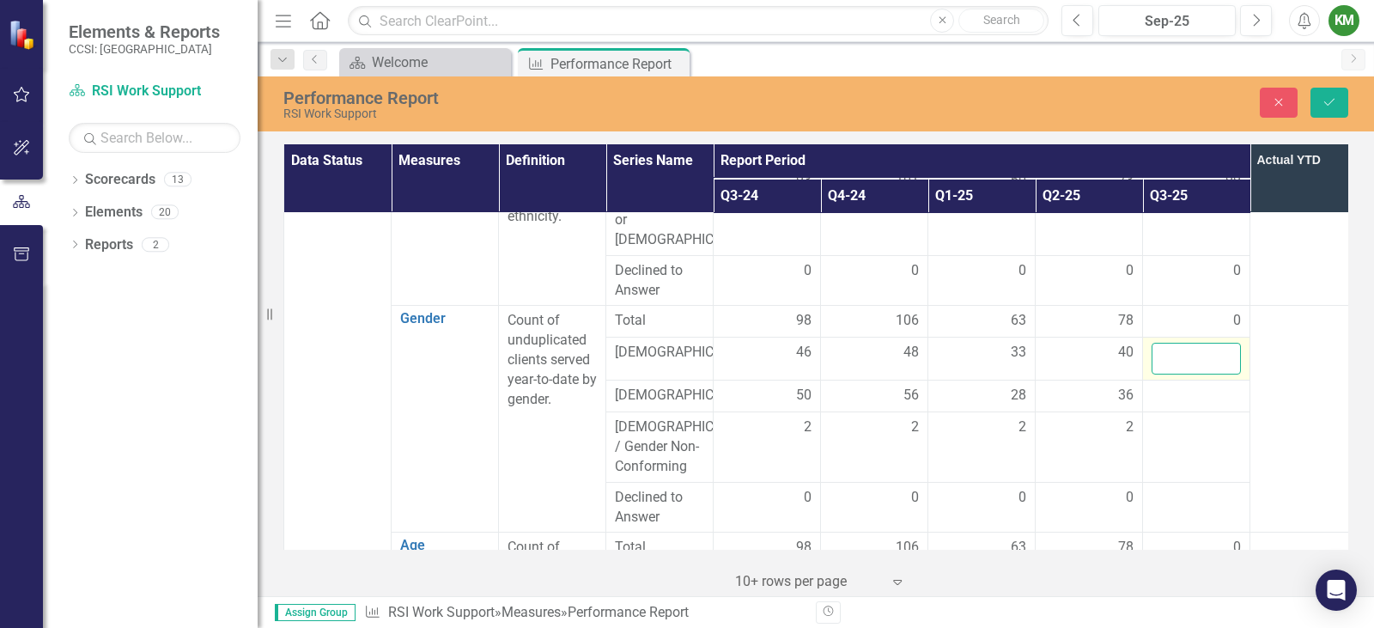
click at [1182, 343] on input "number" at bounding box center [1195, 359] width 89 height 32
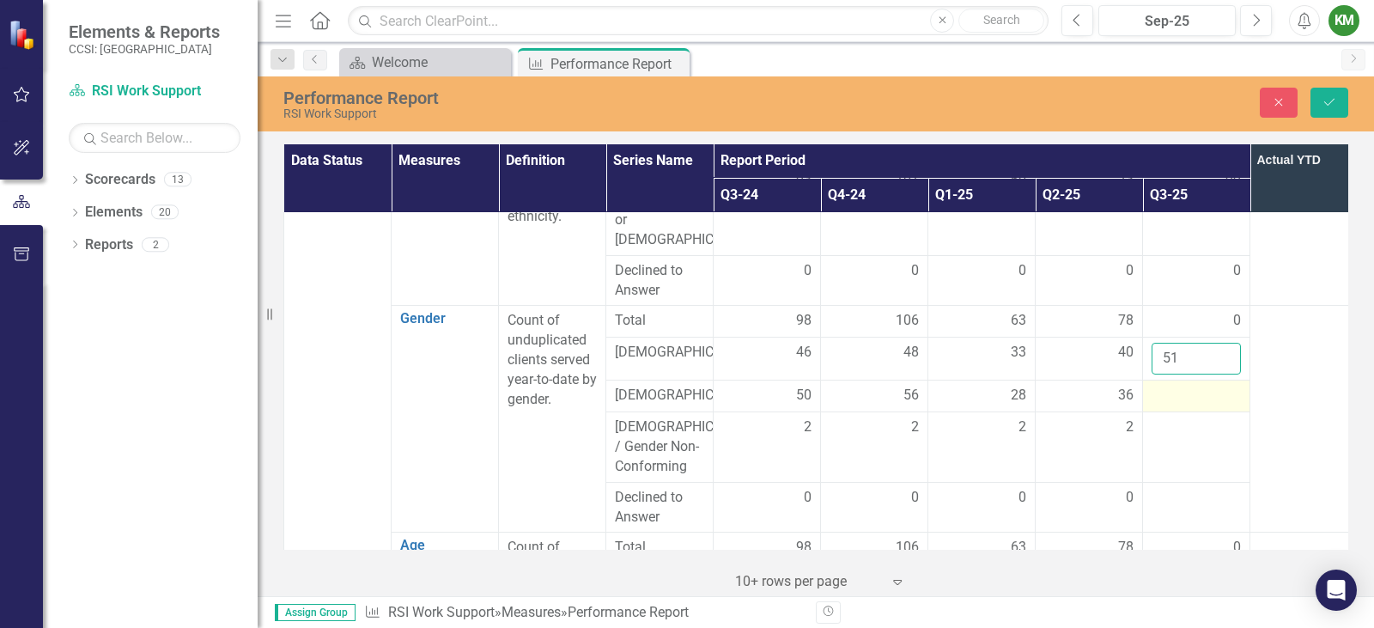
type input "51"
click at [1188, 385] on div at bounding box center [1195, 395] width 89 height 21
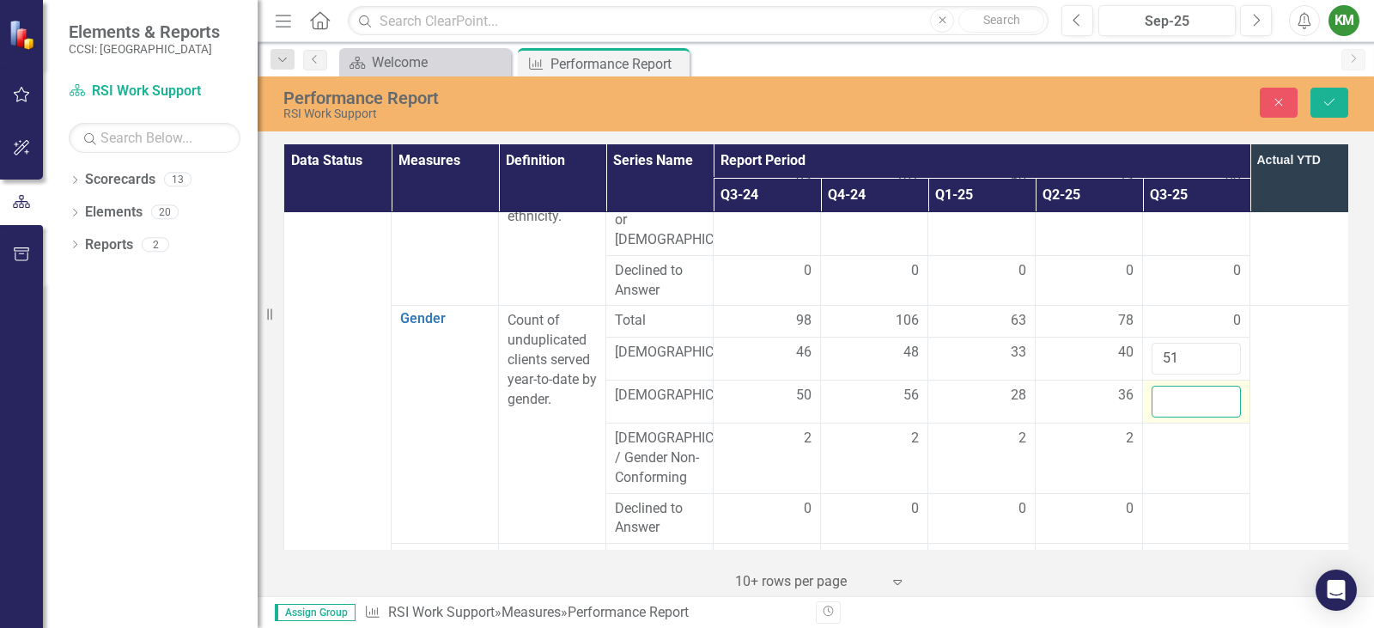
click at [1188, 385] on input "number" at bounding box center [1195, 401] width 89 height 32
type input "50"
click at [1187, 428] on div at bounding box center [1195, 438] width 89 height 21
click at [1186, 428] on input "number" at bounding box center [1195, 444] width 89 height 32
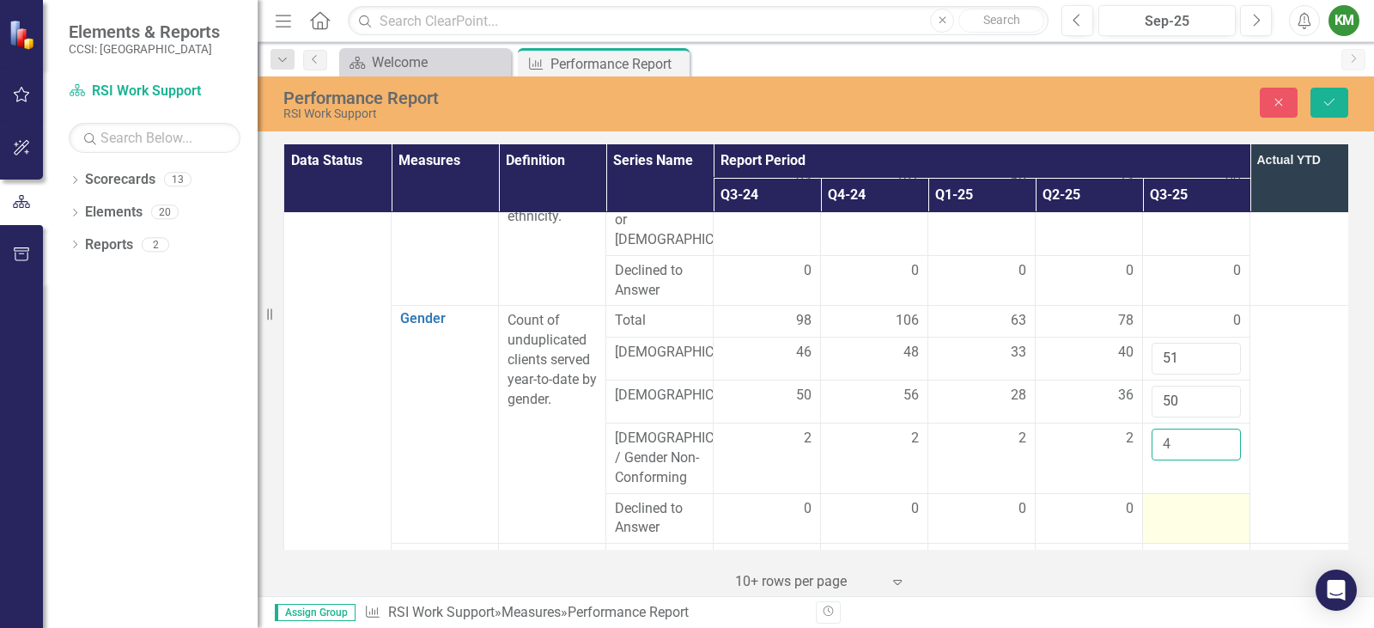
type input "4"
click at [1171, 499] on div at bounding box center [1195, 509] width 89 height 21
click at [1171, 499] on input "number" at bounding box center [1195, 515] width 89 height 32
type input "0"
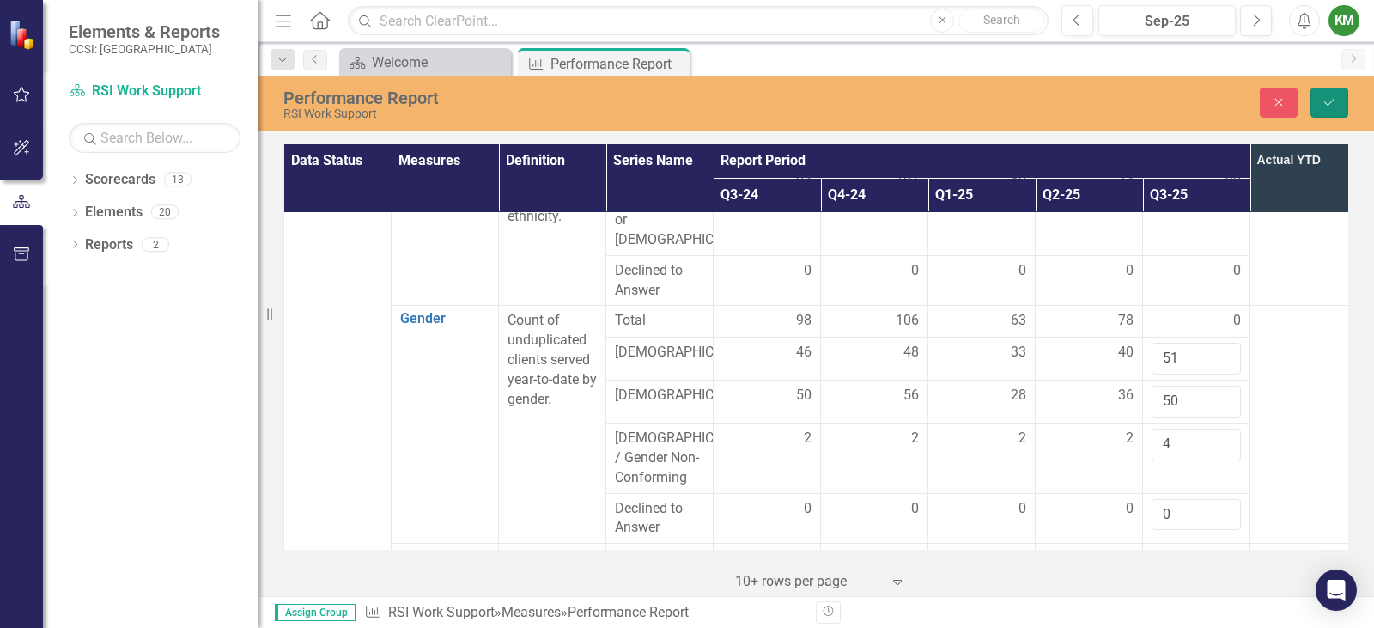
click at [1324, 103] on icon "Save" at bounding box center [1328, 102] width 15 height 12
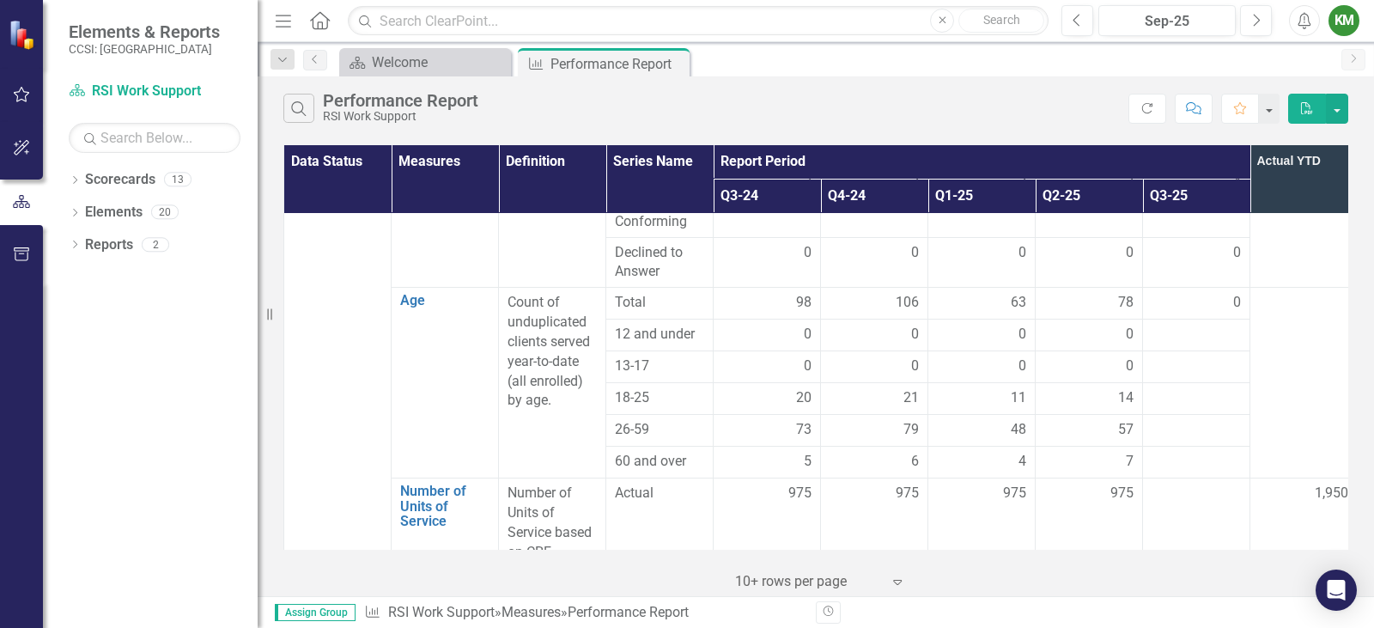
scroll to position [1206, 0]
